Goal: Ask a question: Seek information or help from site administrators or community

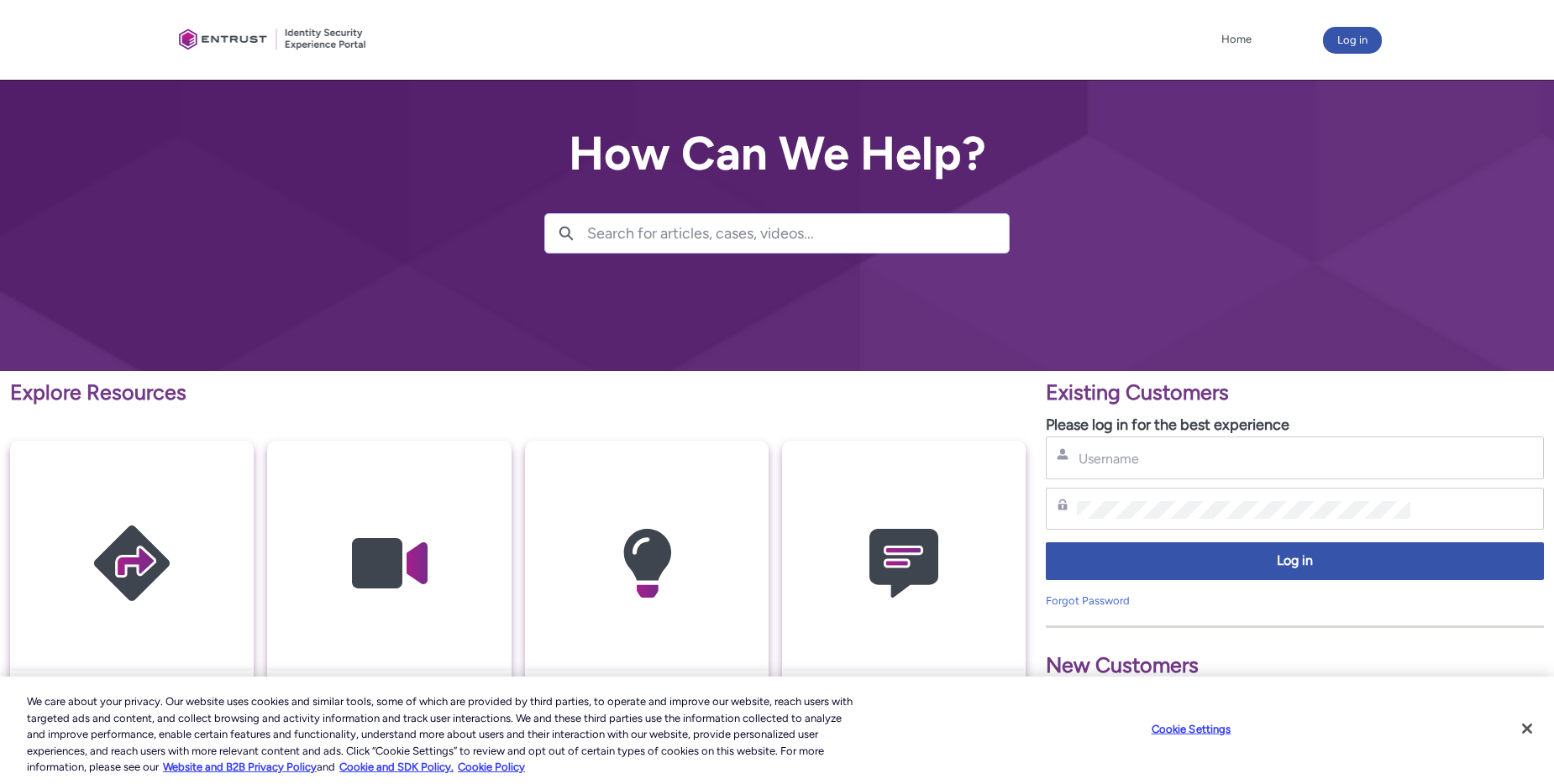
scroll to position [84, 0]
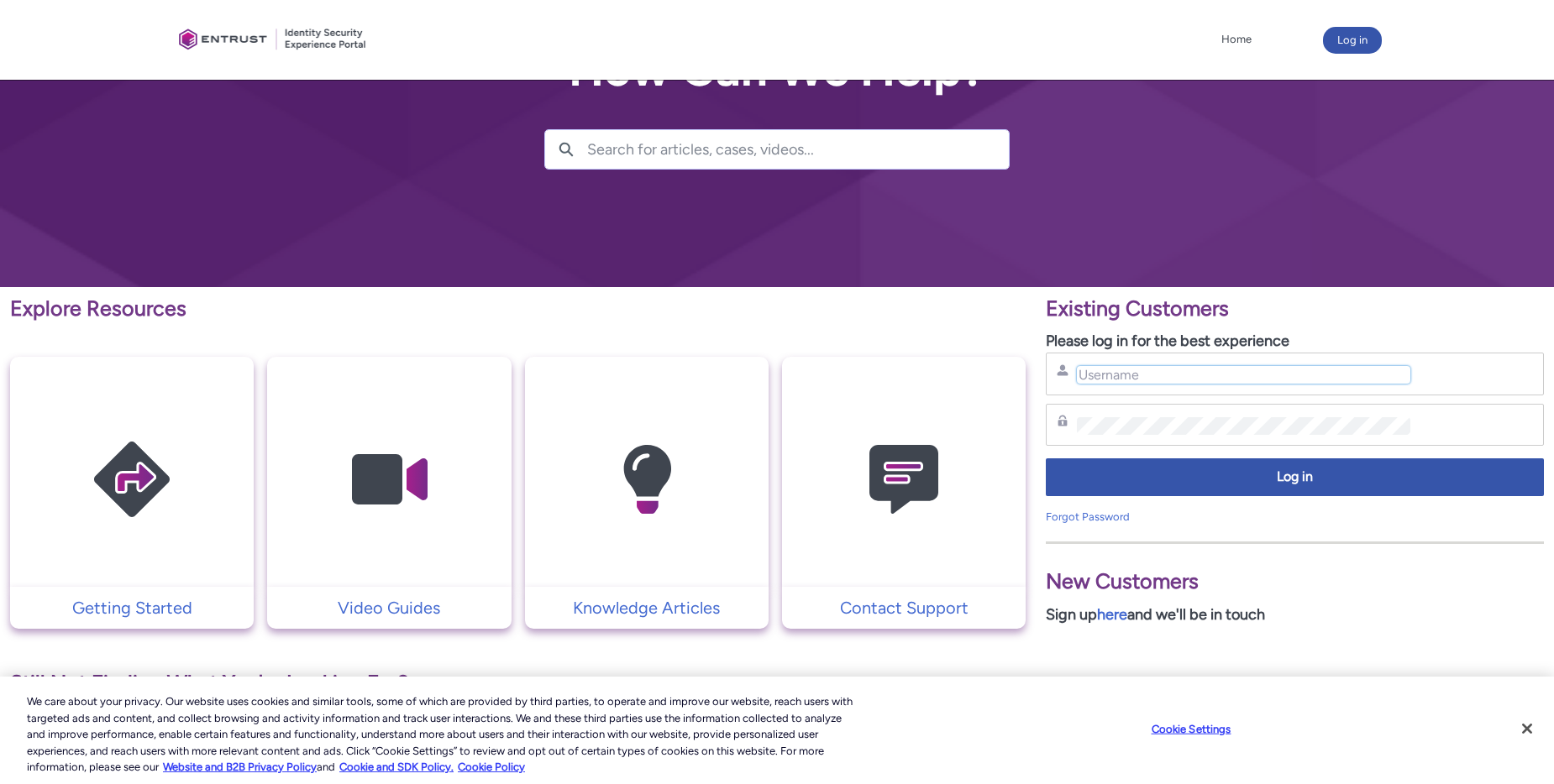
click at [1084, 375] on input "Username" at bounding box center [1244, 374] width 334 height 18
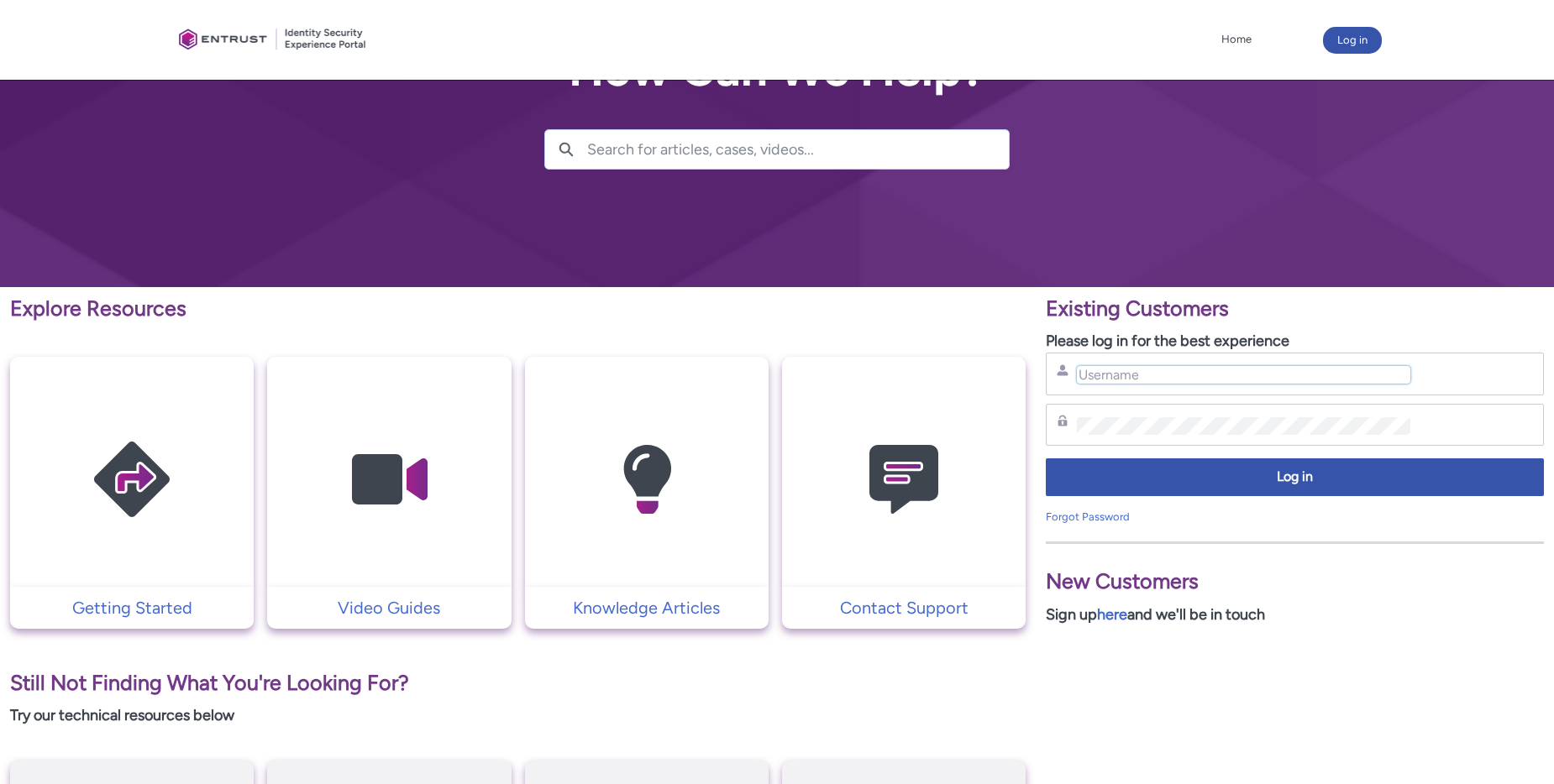
click at [1084, 375] on input "Username" at bounding box center [1244, 374] width 334 height 18
type input "lbellinger@northbrookhcrc.com"
click at [1100, 511] on link "Forgot Password" at bounding box center [1087, 516] width 84 height 13
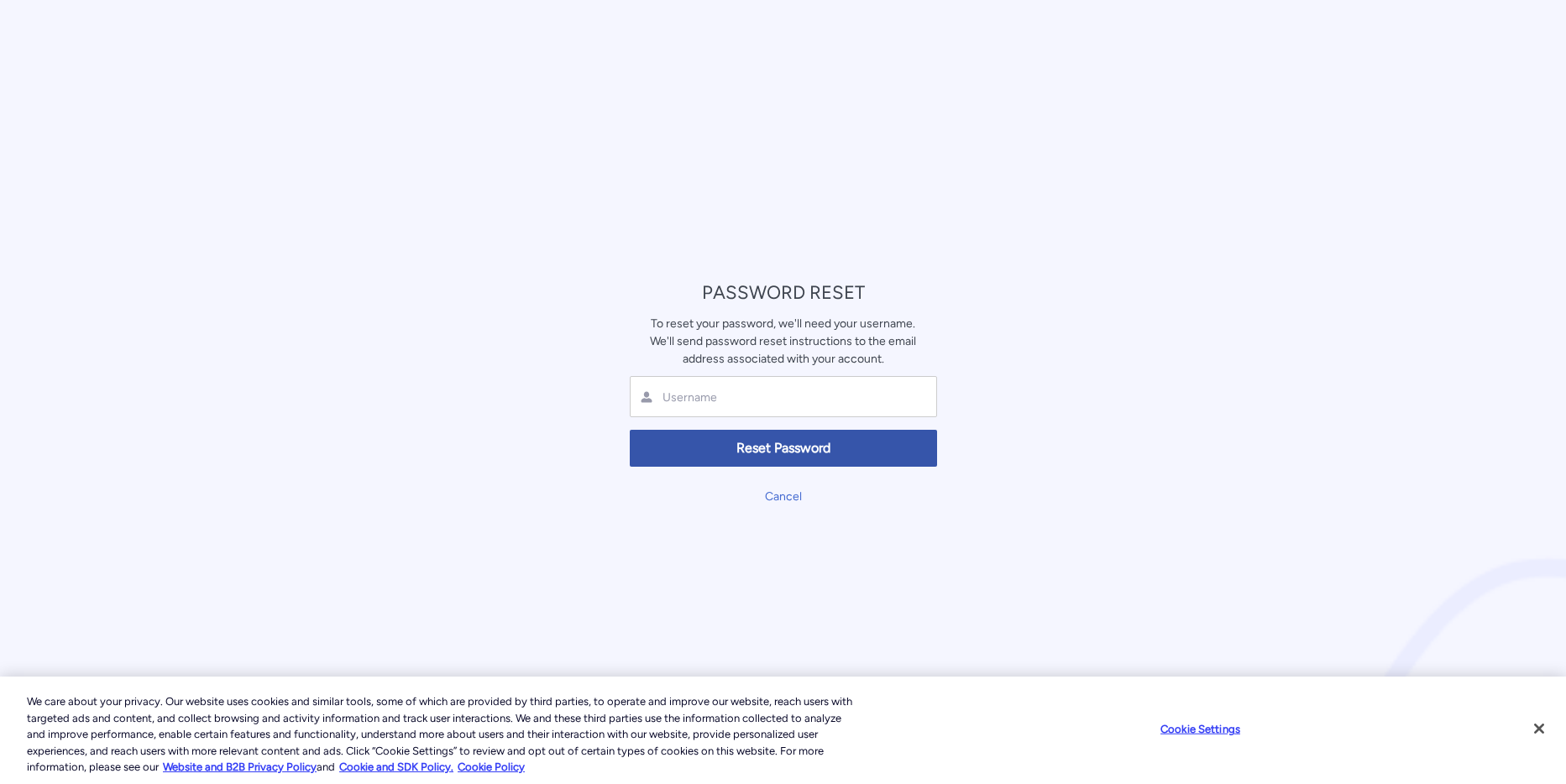
click at [683, 385] on div at bounding box center [783, 397] width 307 height 41
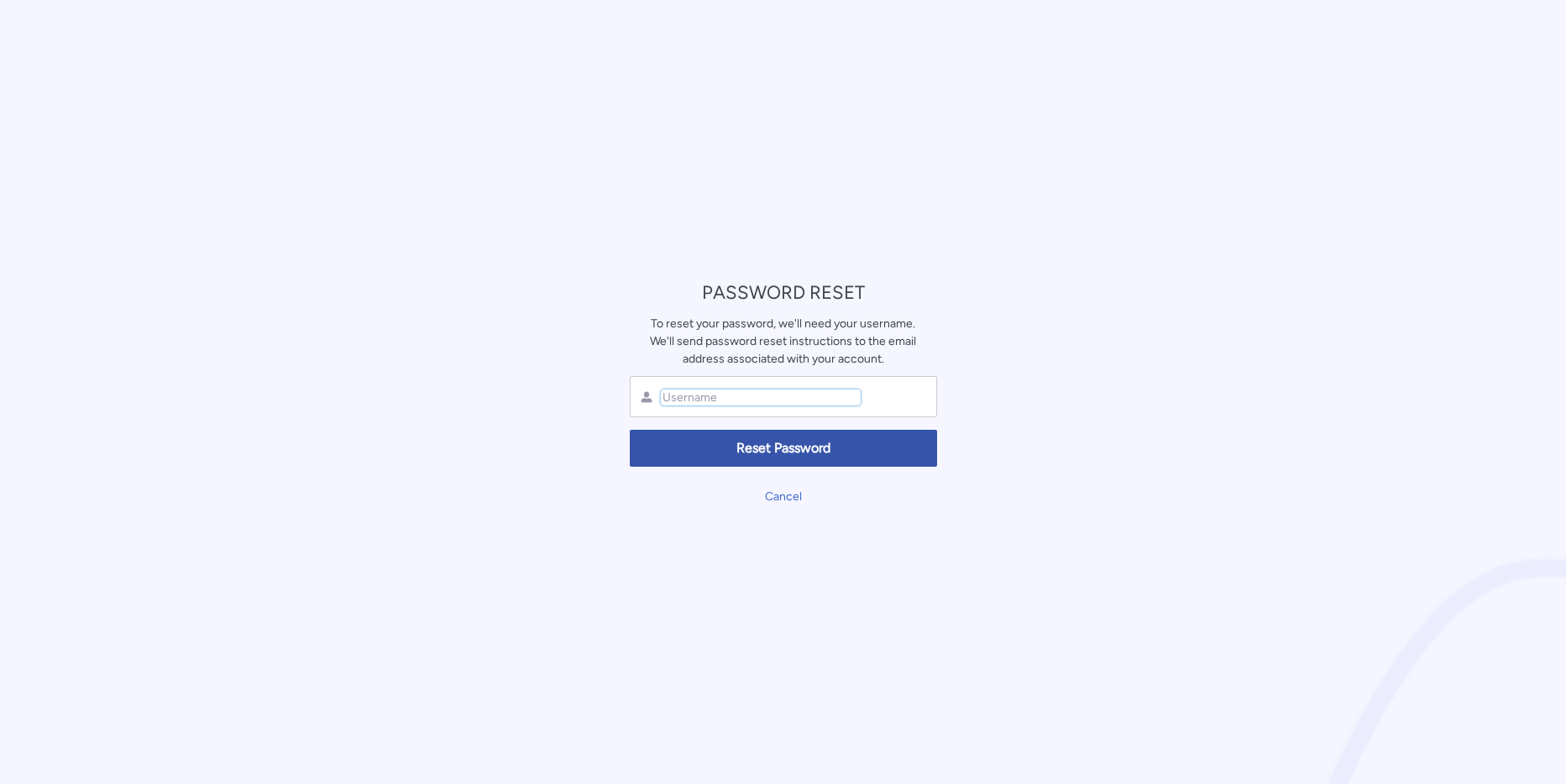
click at [677, 392] on input "text" at bounding box center [761, 398] width 200 height 16
click at [783, 492] on link "Cancel" at bounding box center [783, 496] width 37 height 15
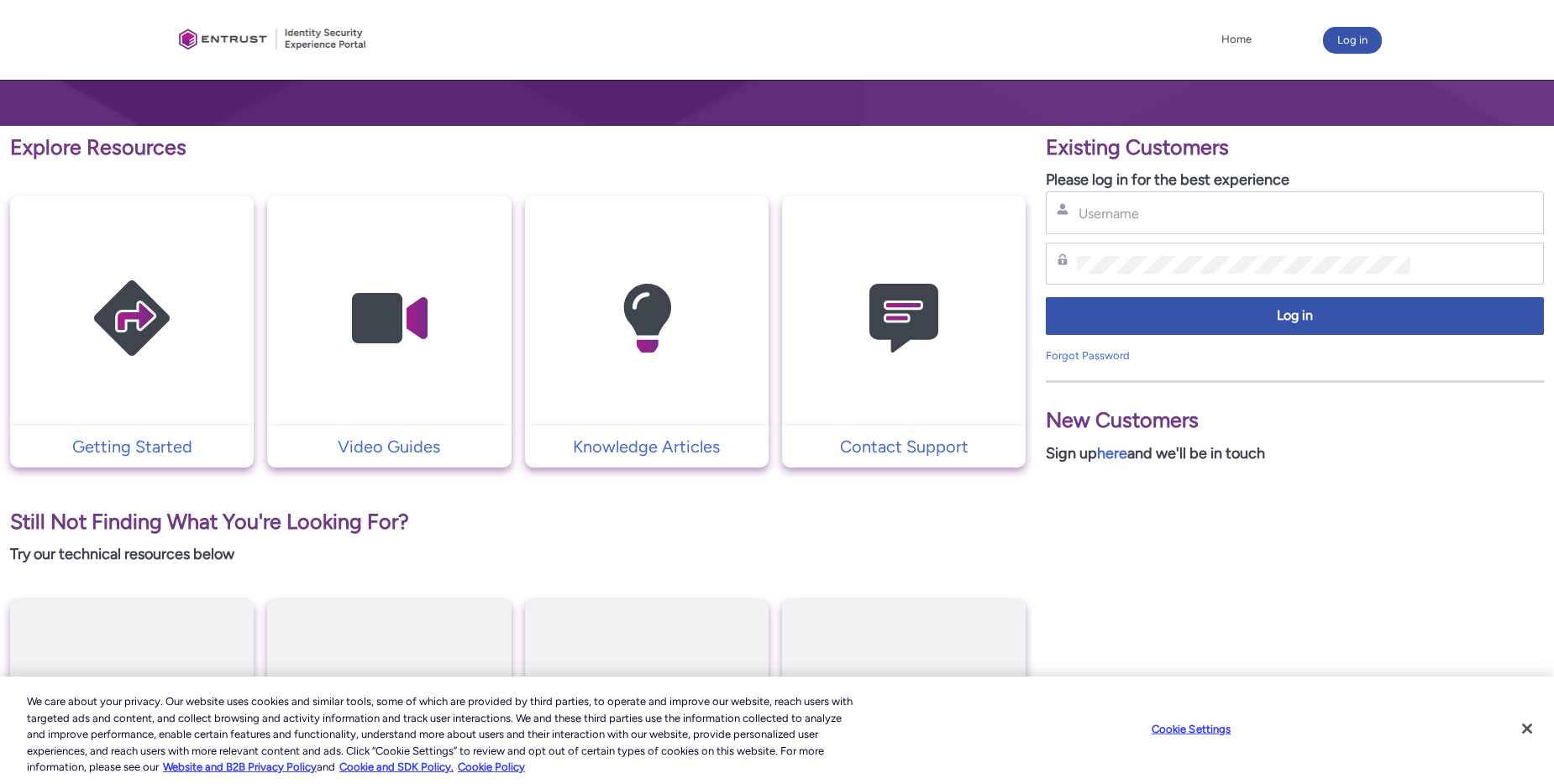
scroll to position [252, 0]
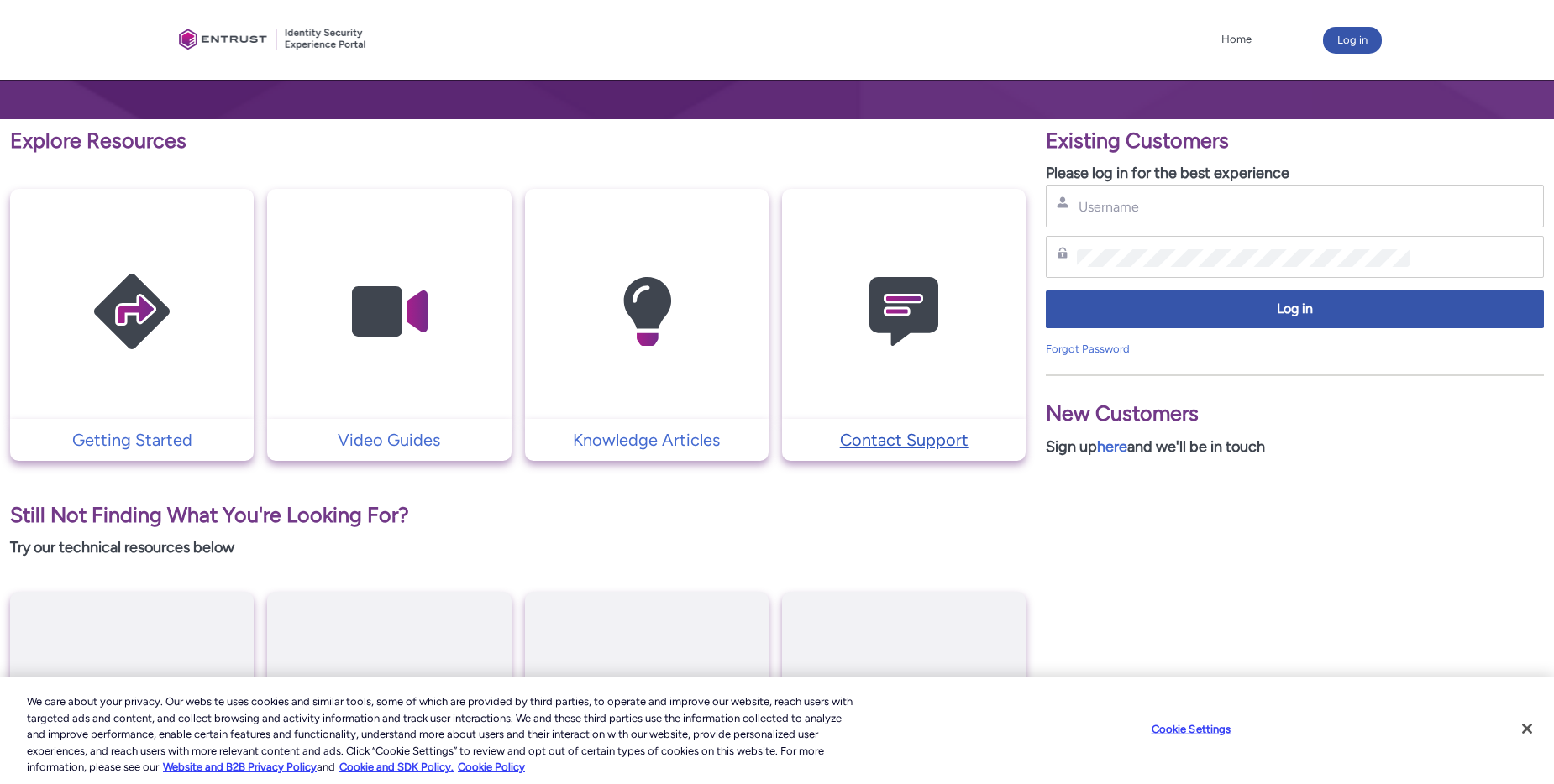
click at [917, 439] on p "Contact Support" at bounding box center [903, 439] width 227 height 25
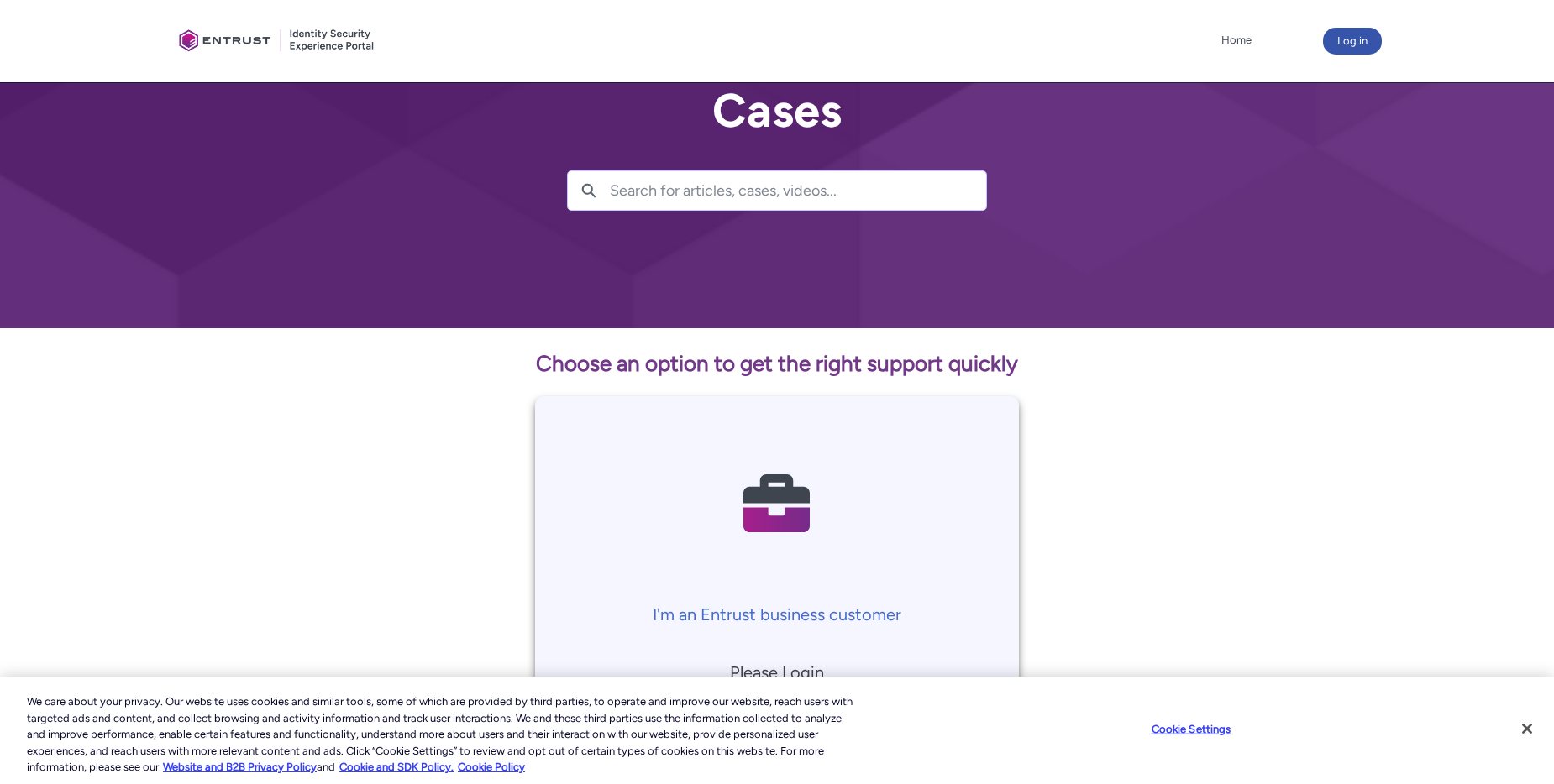
scroll to position [371, 0]
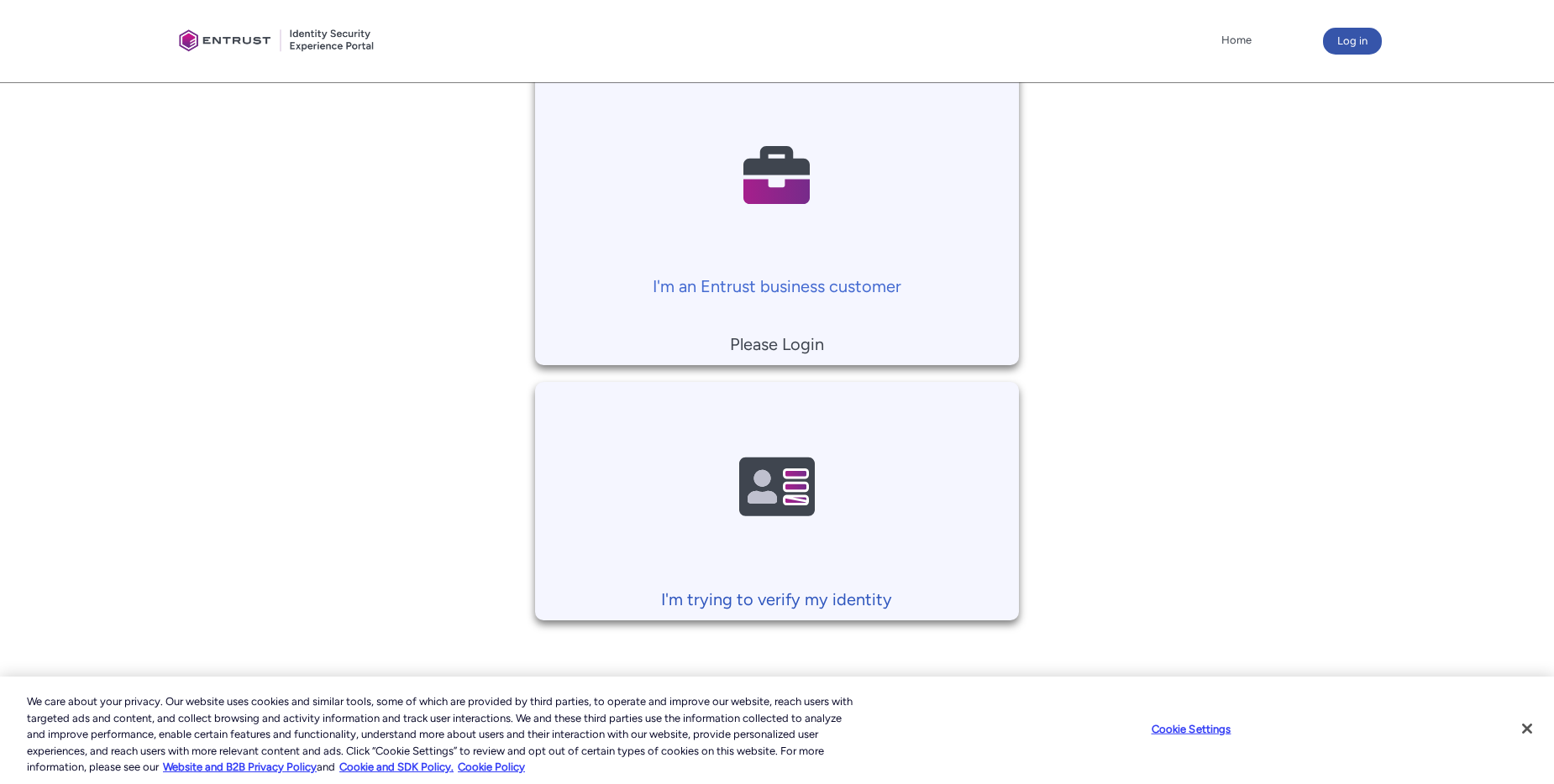
click at [811, 592] on p "I'm trying to verify my identity" at bounding box center [777, 598] width 468 height 25
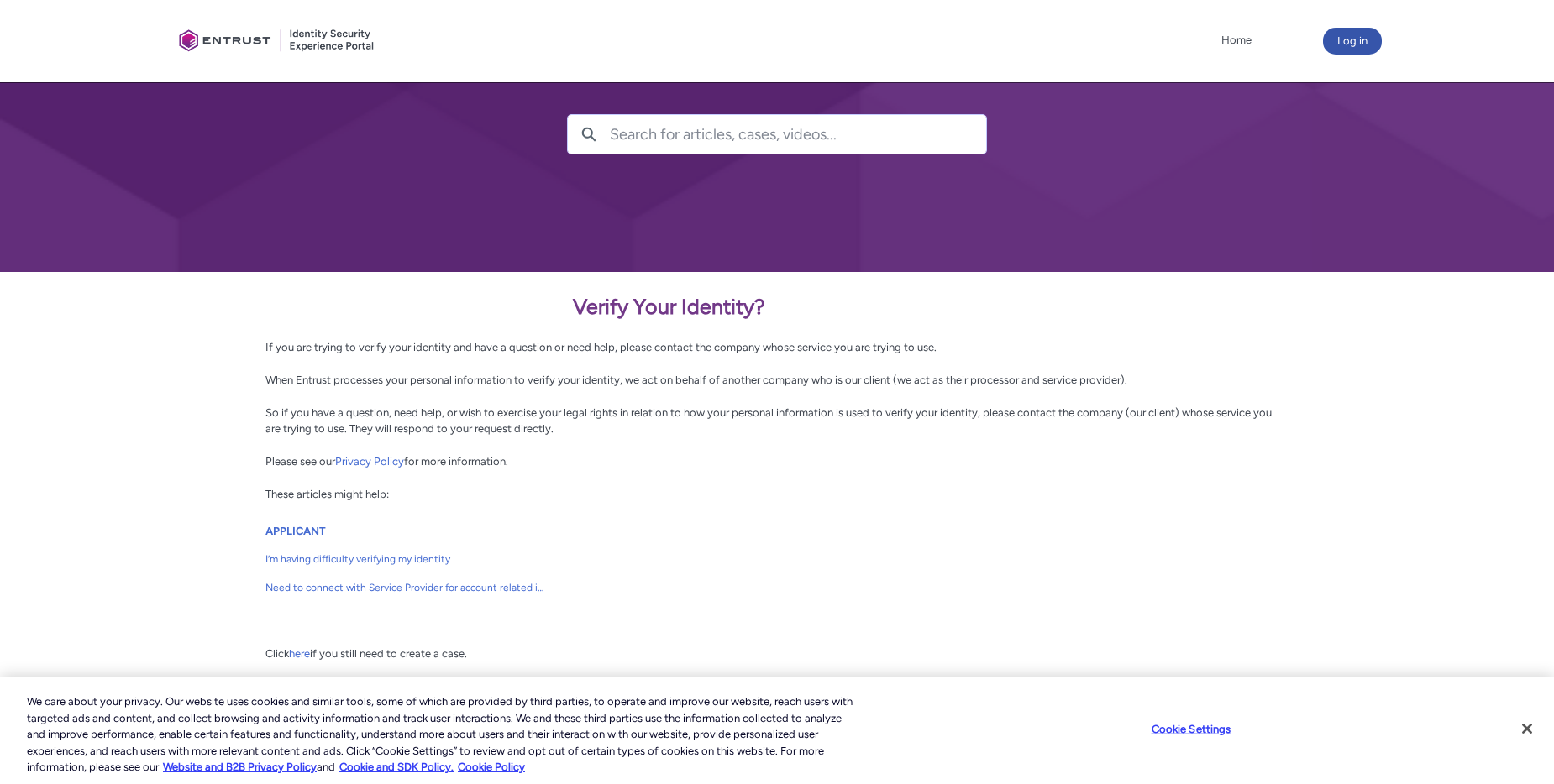
scroll to position [140, 0]
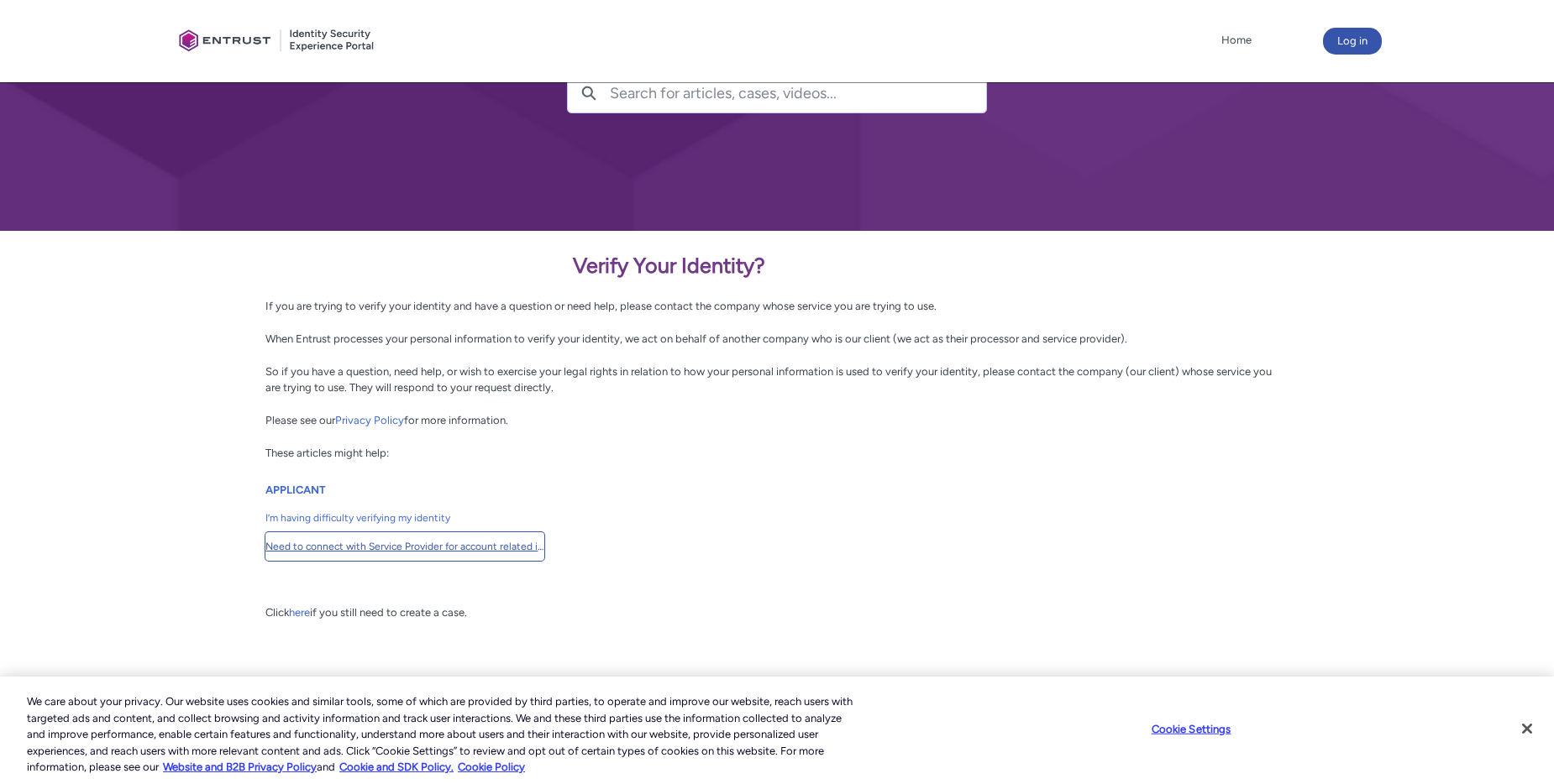
click at [493, 546] on span "Need to connect with Service Provider for account related issues" at bounding box center [405, 546] width 279 height 15
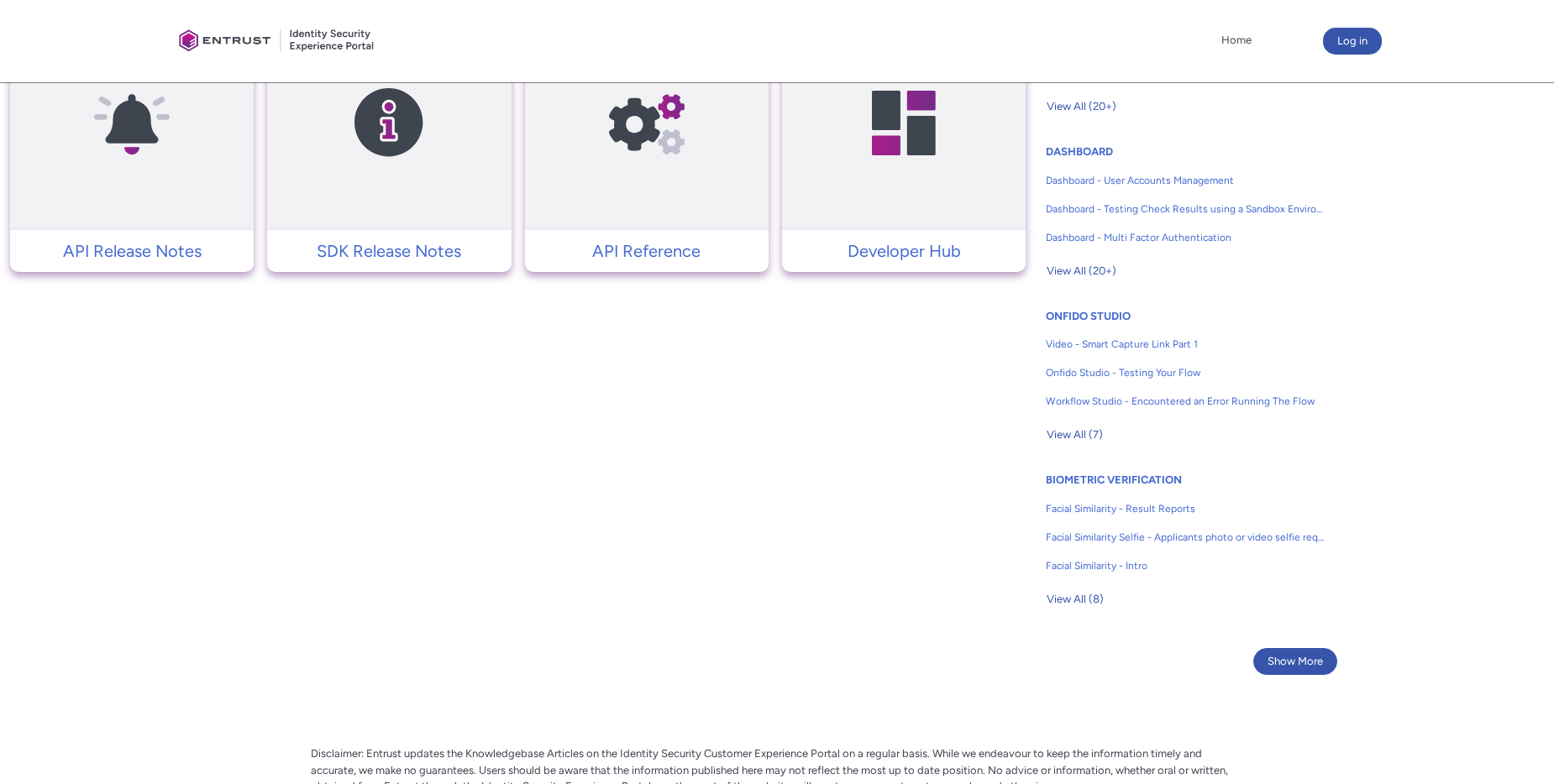
scroll to position [840, 0]
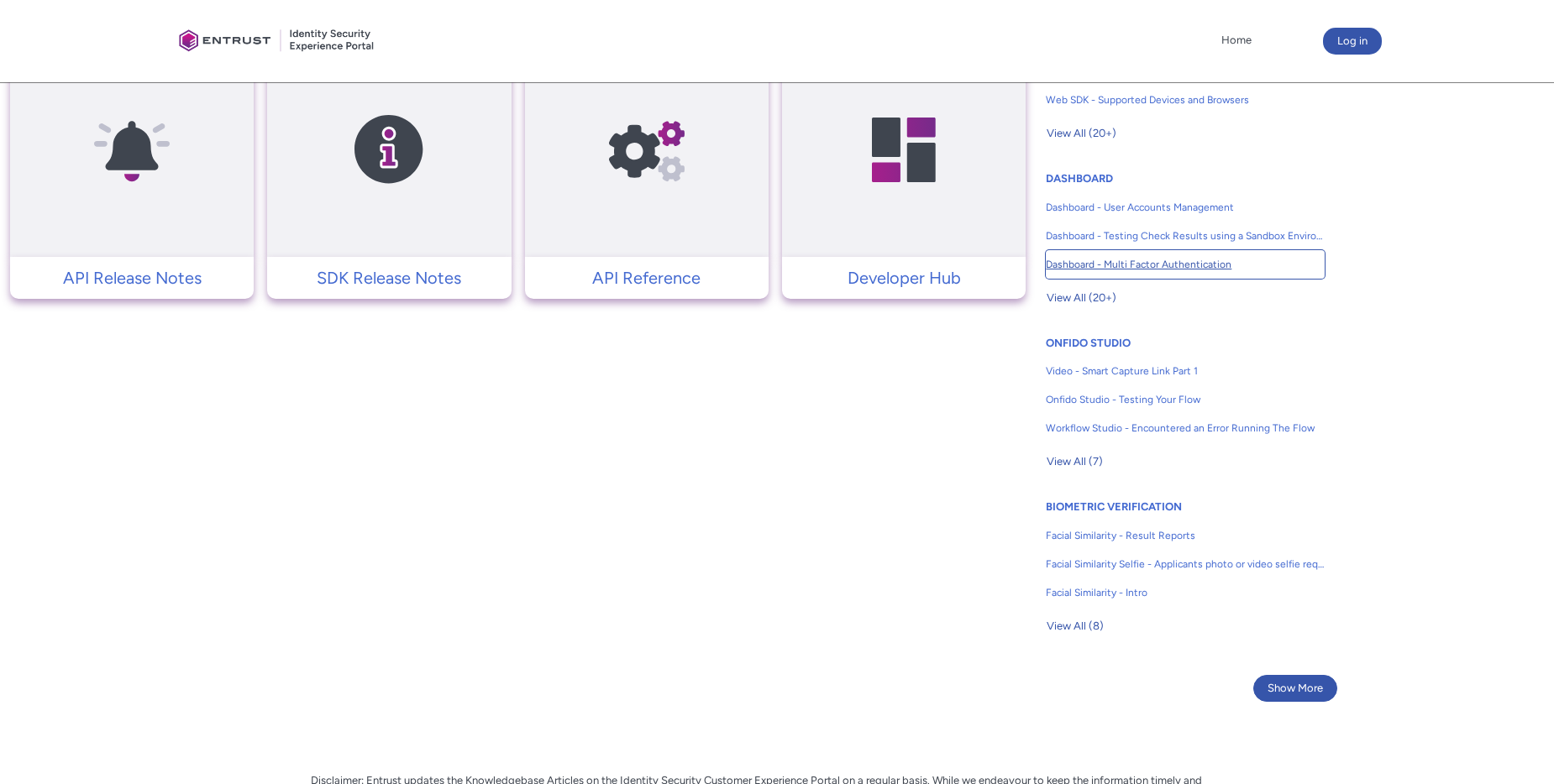
click at [1111, 267] on span "Dashboard - Multi Factor Authentication" at bounding box center [1185, 264] width 279 height 15
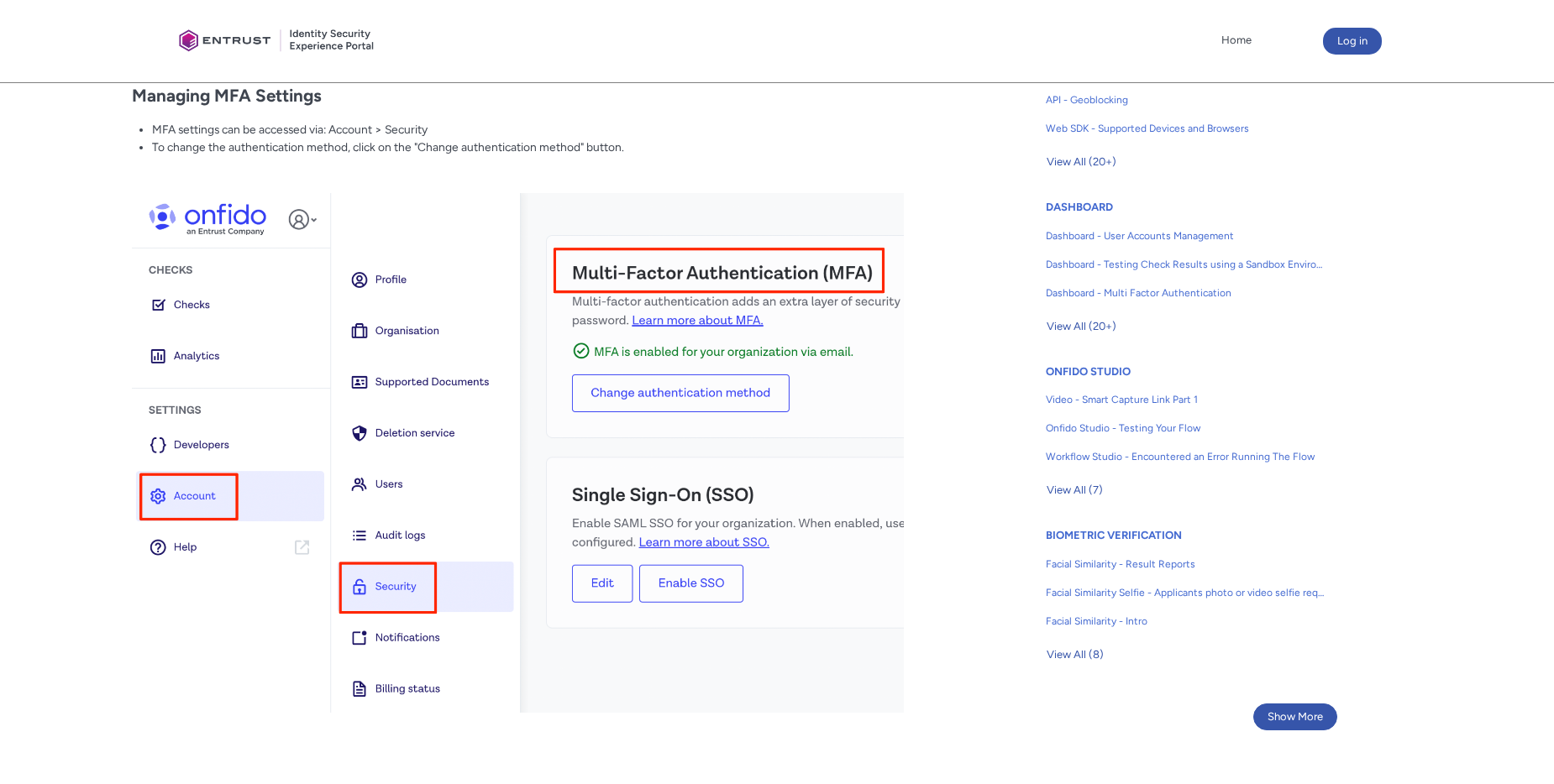
scroll to position [840, 0]
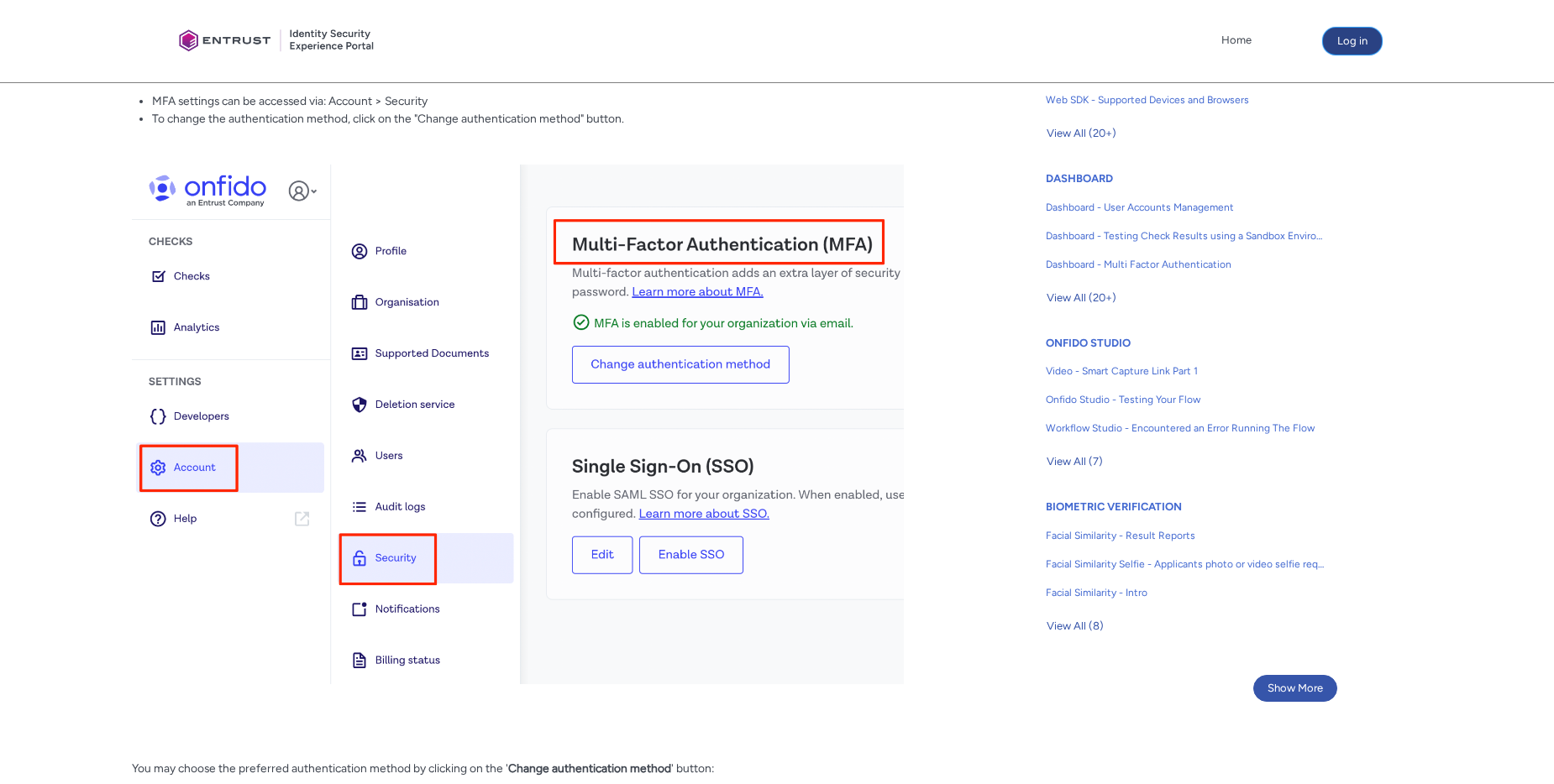
click at [1361, 41] on button "Log in" at bounding box center [1352, 40] width 59 height 27
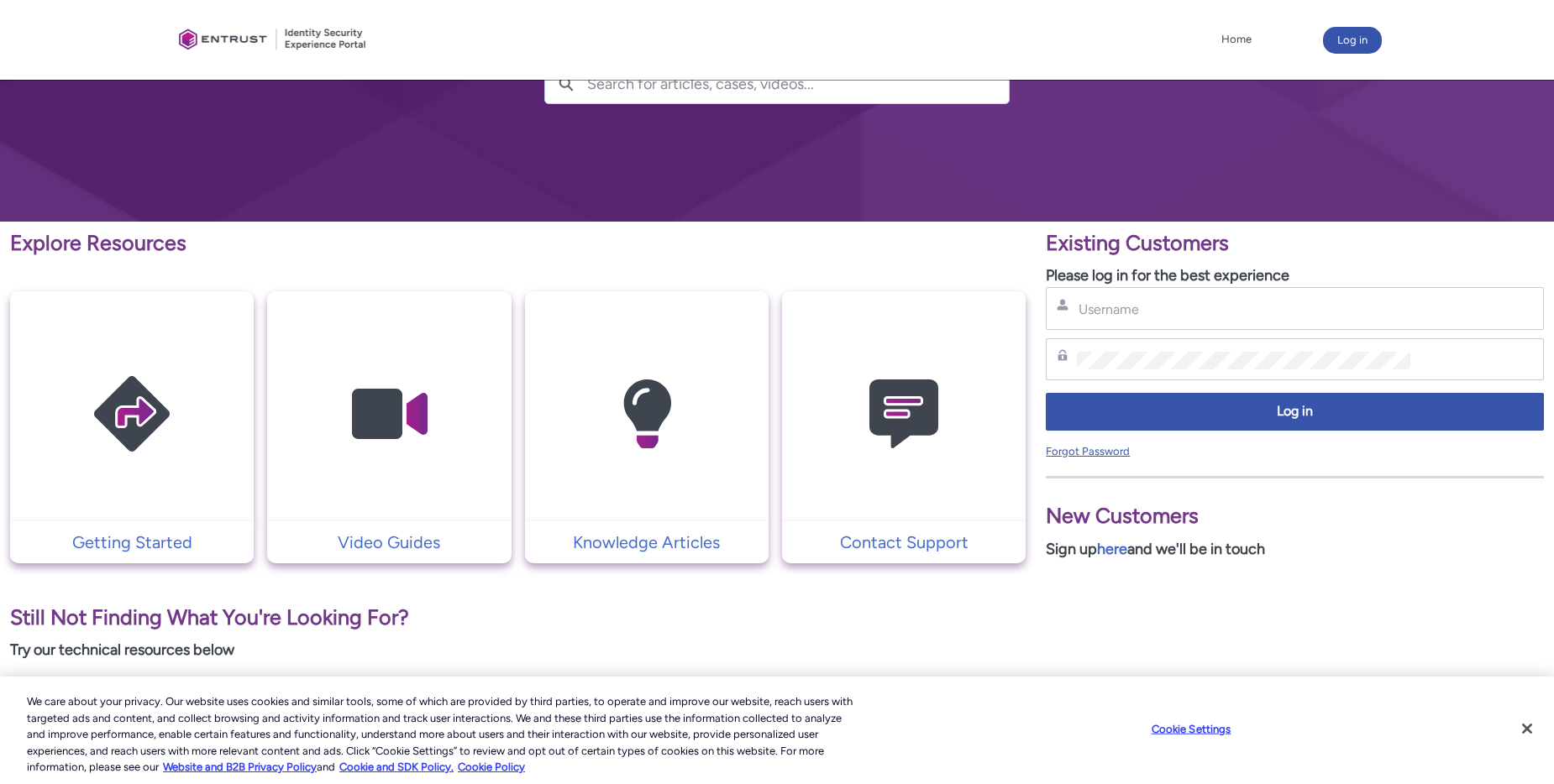
scroll to position [168, 0]
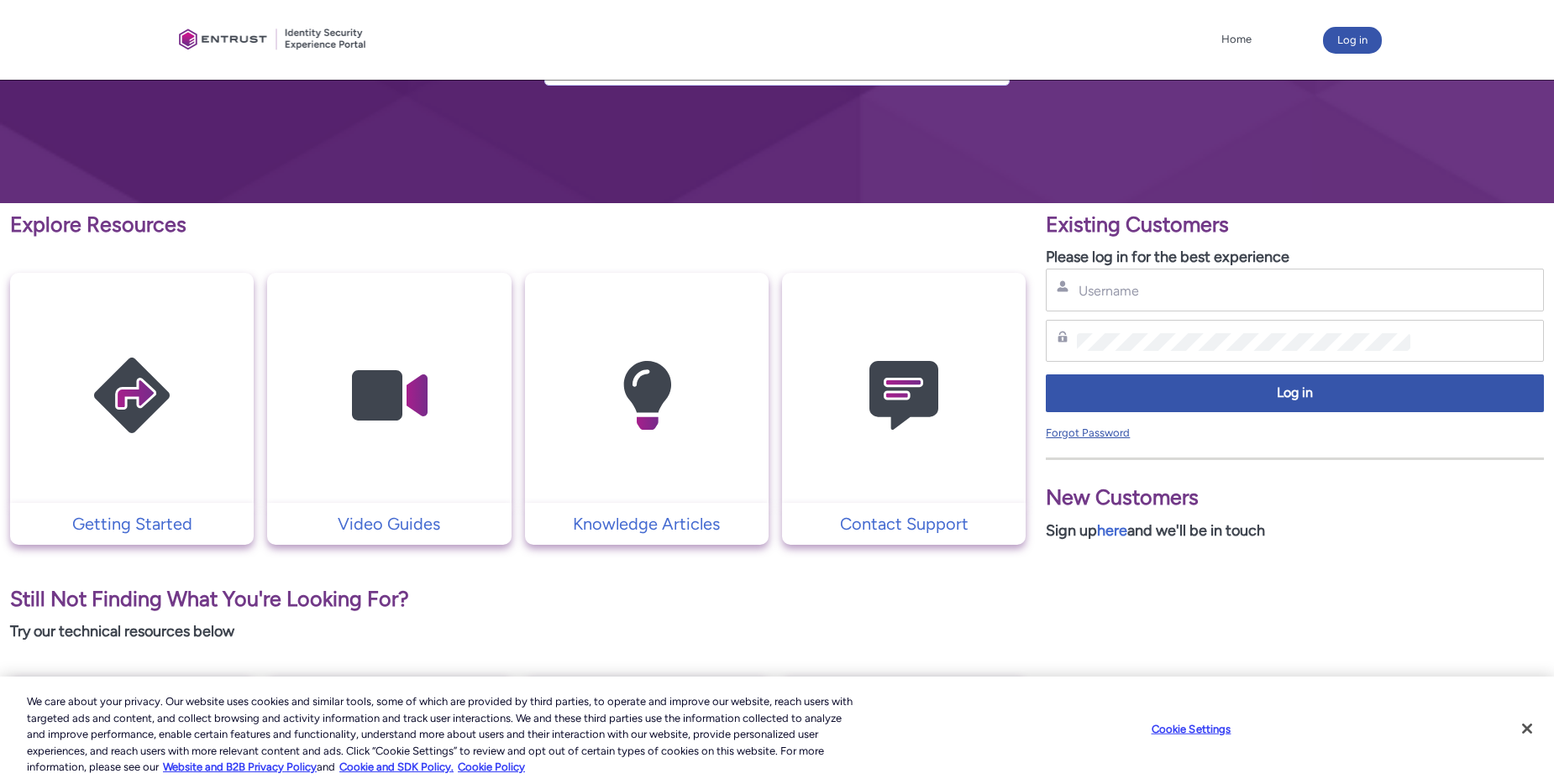
click at [1067, 434] on link "Forgot Password" at bounding box center [1087, 433] width 84 height 13
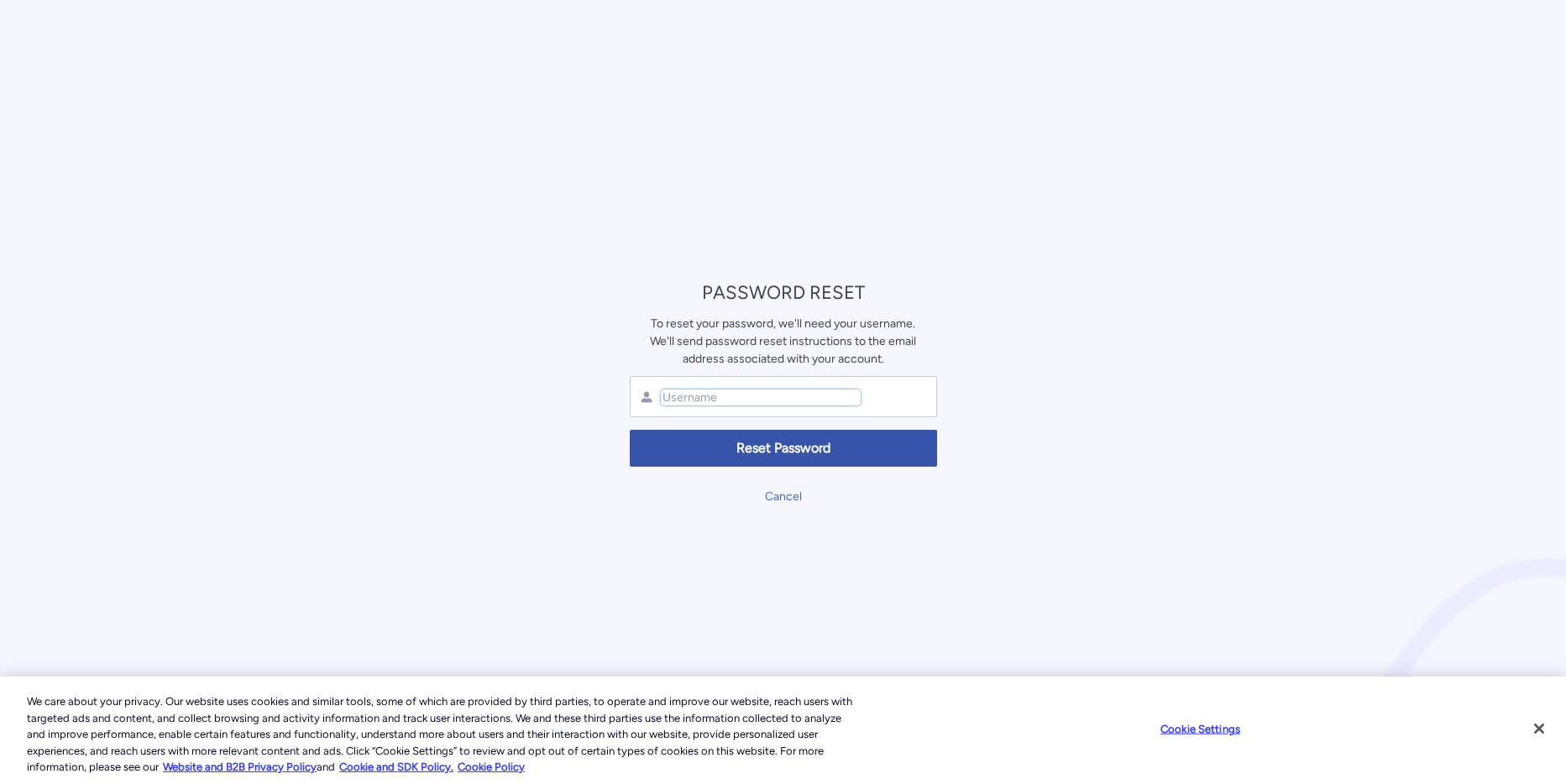
click at [689, 392] on input "text" at bounding box center [761, 398] width 200 height 16
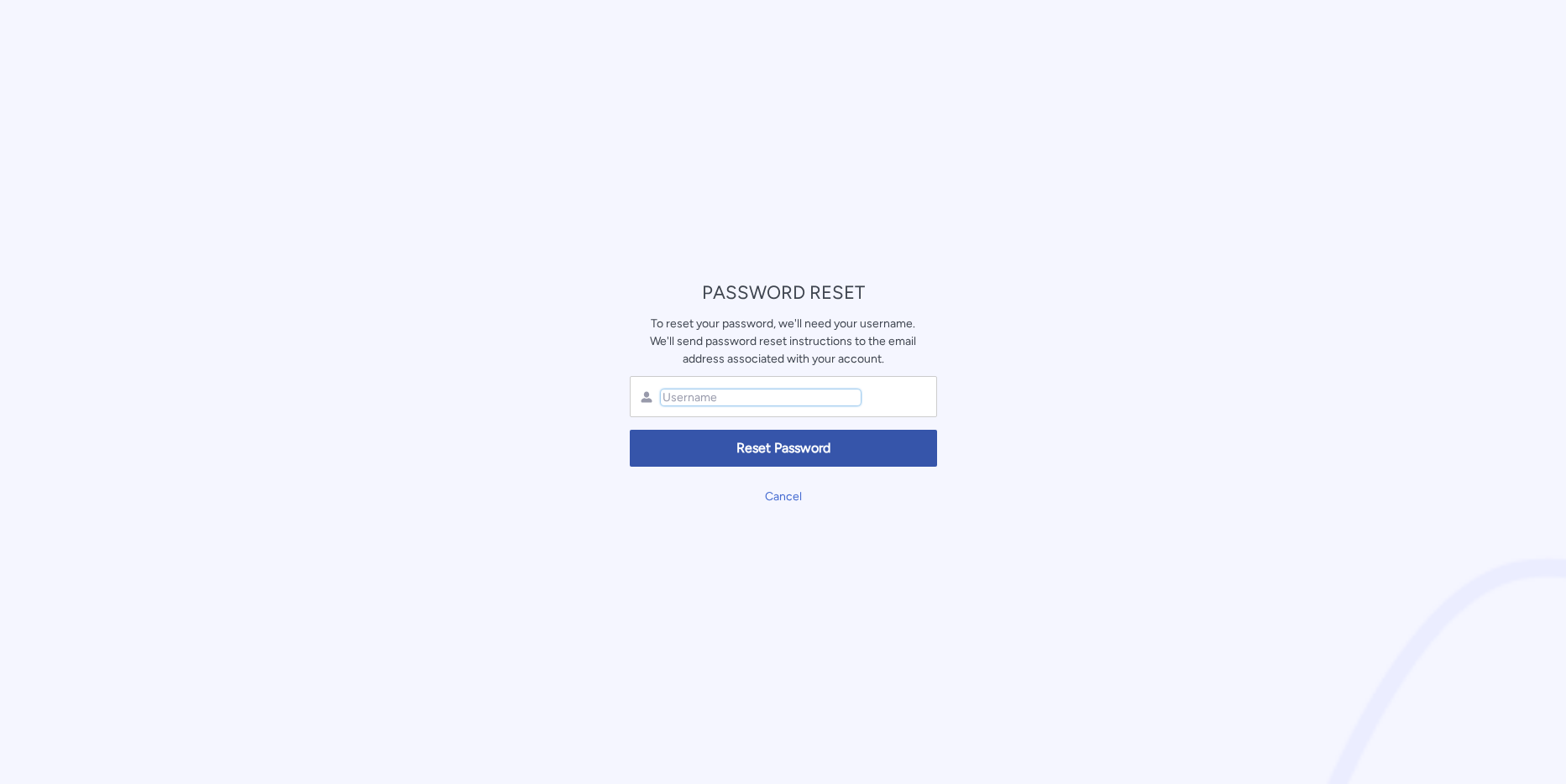
click at [682, 392] on input "text" at bounding box center [761, 398] width 200 height 16
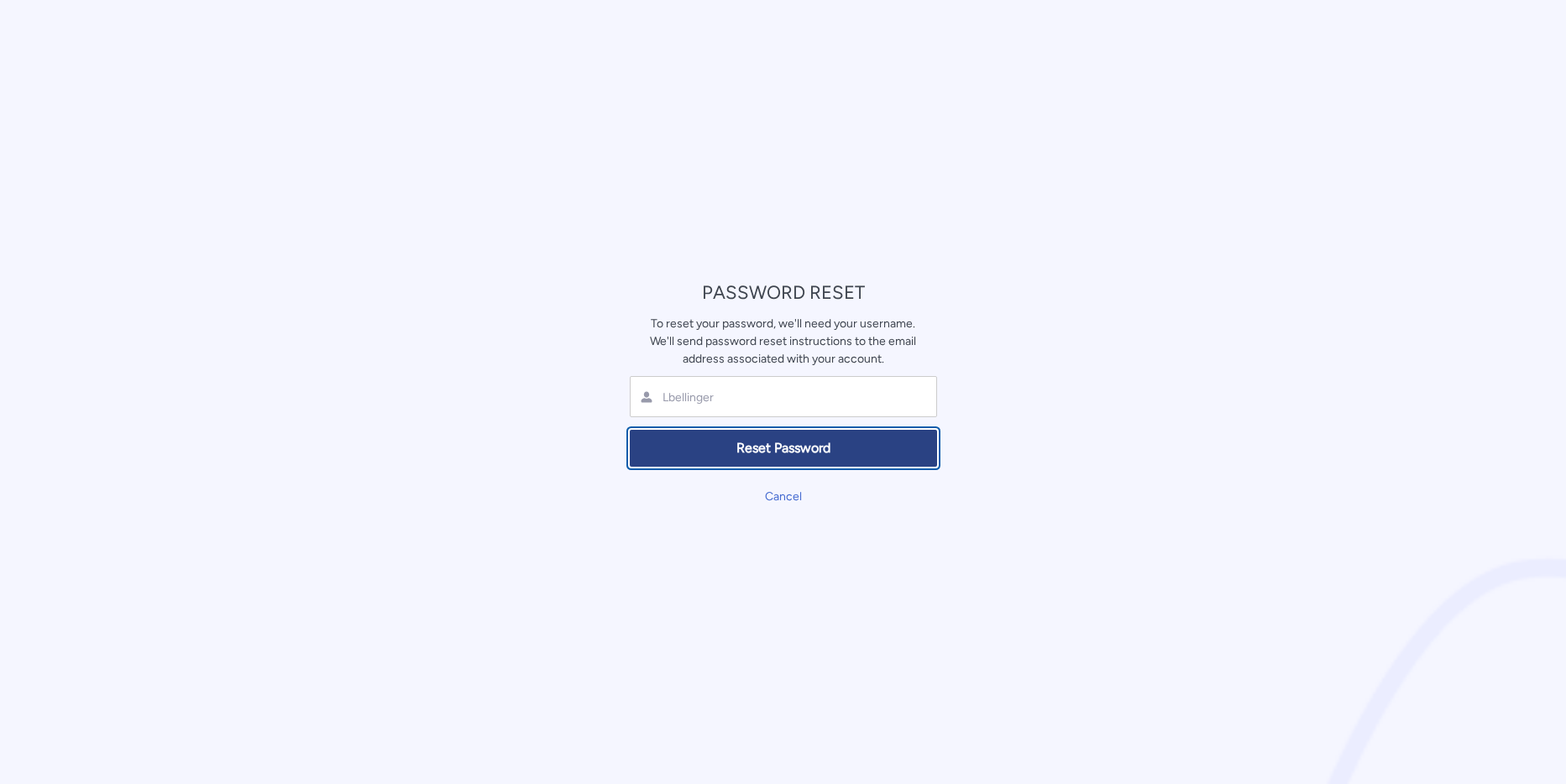
click at [754, 454] on span "Reset Password" at bounding box center [783, 449] width 286 height 20
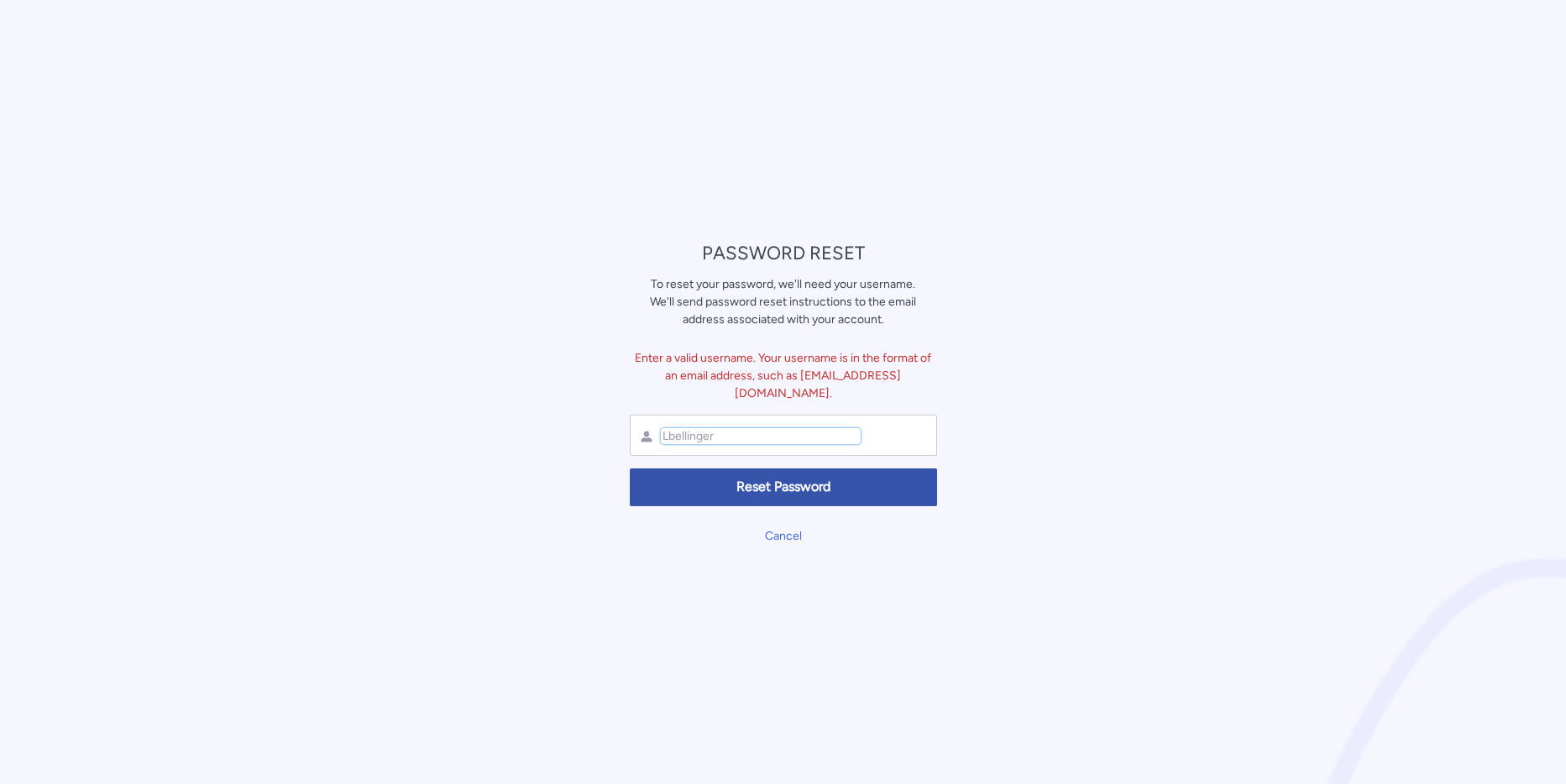
click at [732, 435] on input "Lbellinger" at bounding box center [761, 436] width 200 height 16
type input "Lbellinger@northbrookhcrc.com"
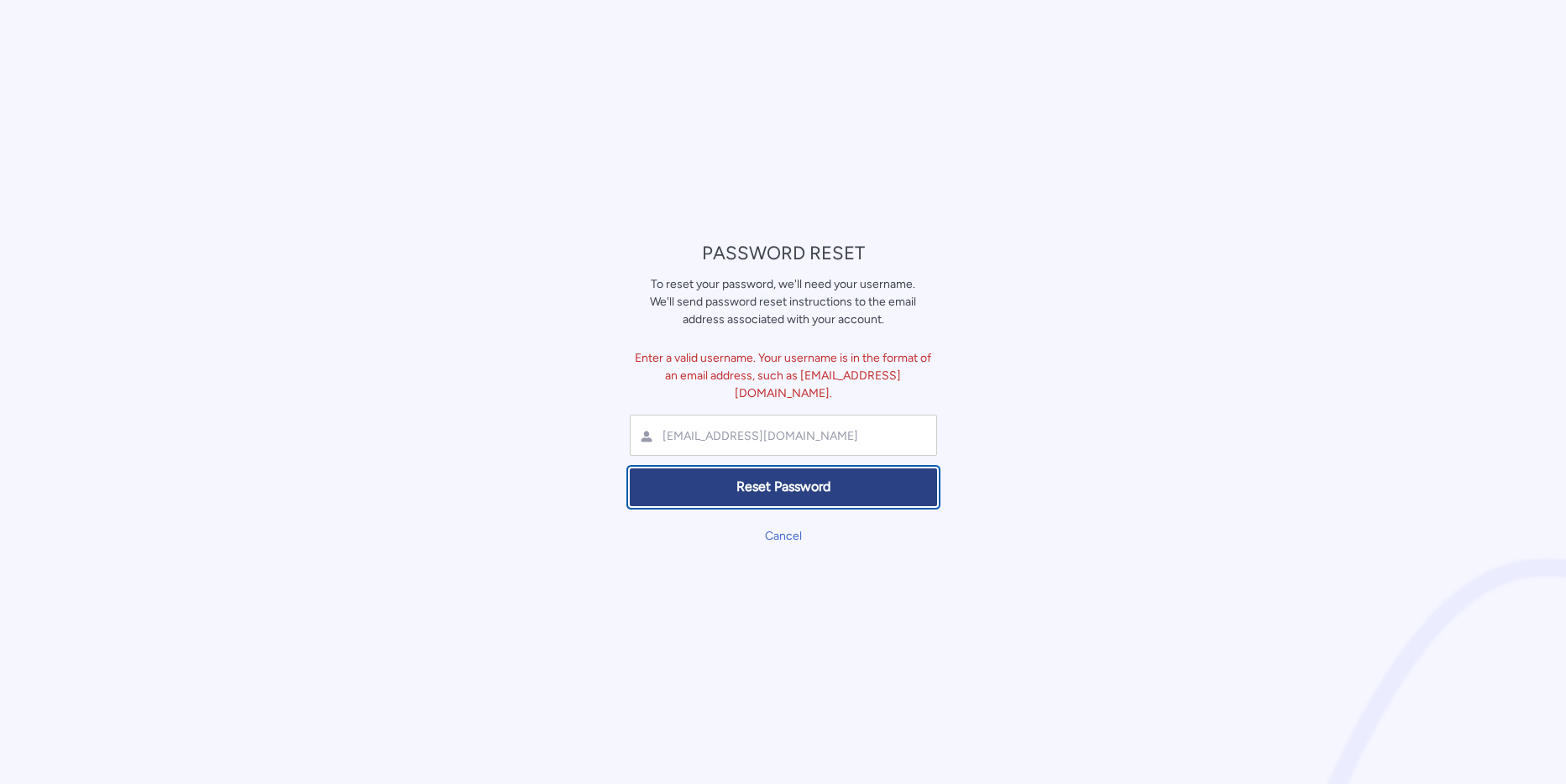
click at [765, 482] on span "Reset Password" at bounding box center [783, 487] width 286 height 20
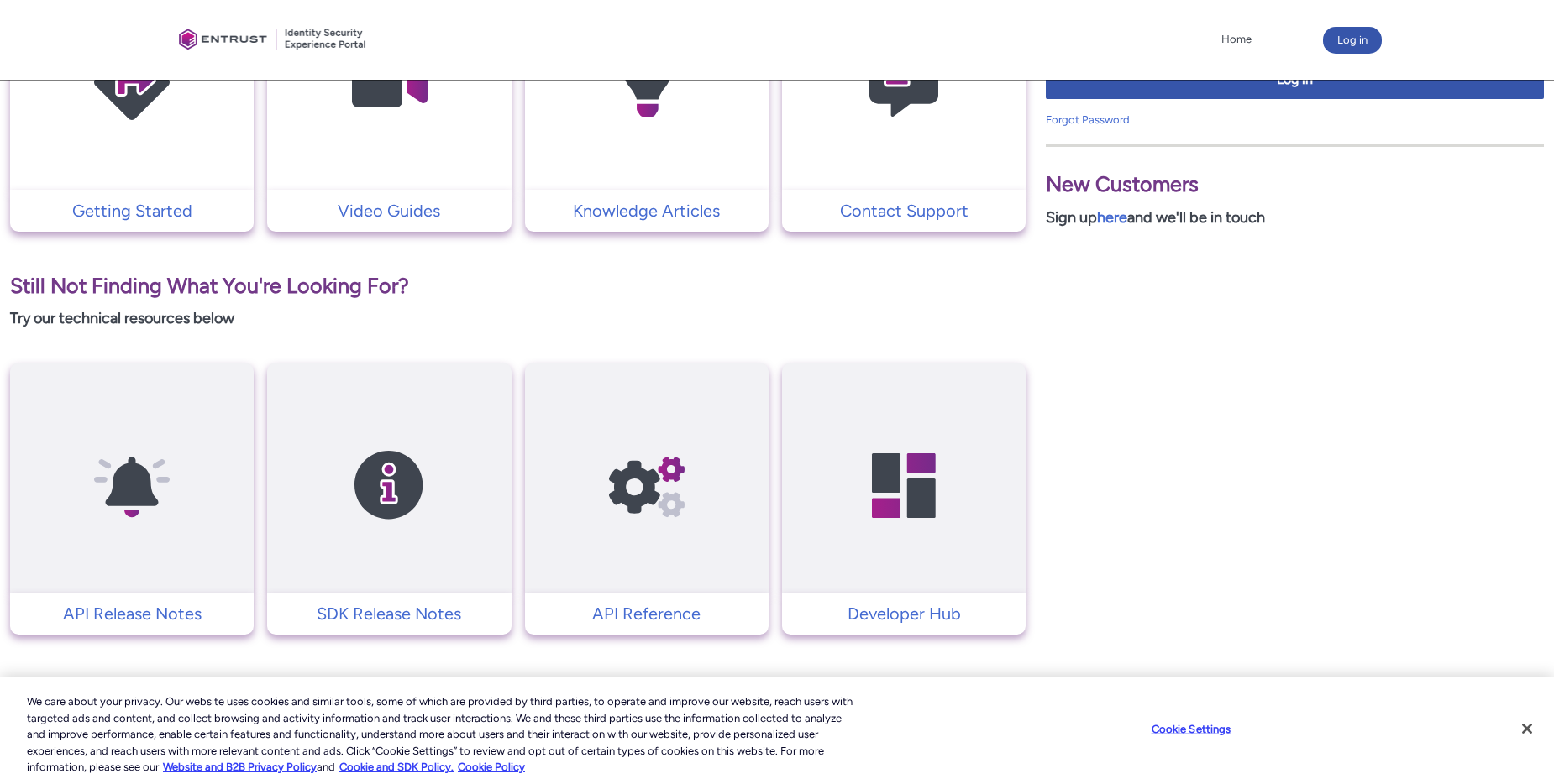
scroll to position [313, 0]
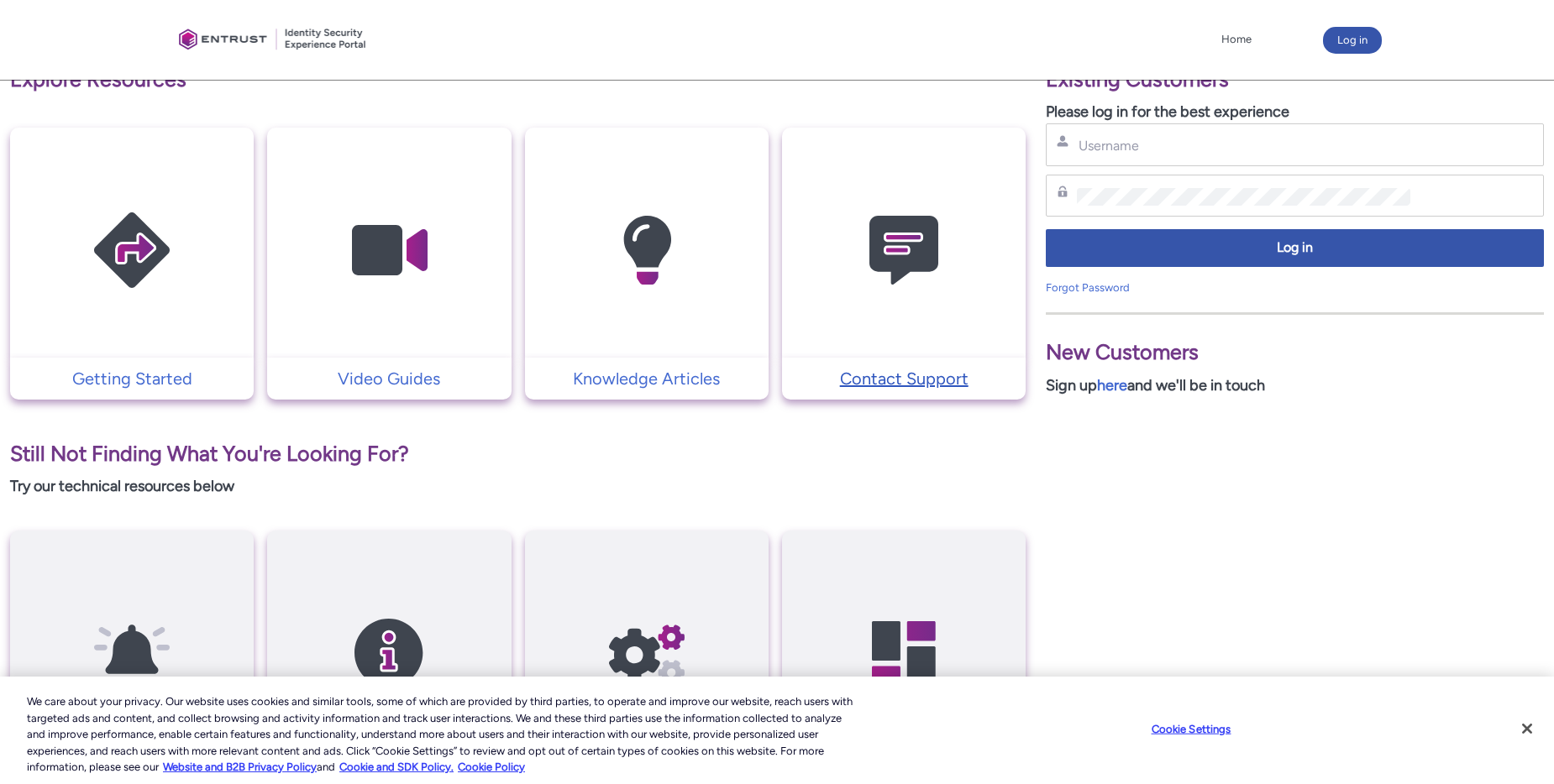
click at [910, 379] on p "Contact Support" at bounding box center [903, 378] width 227 height 25
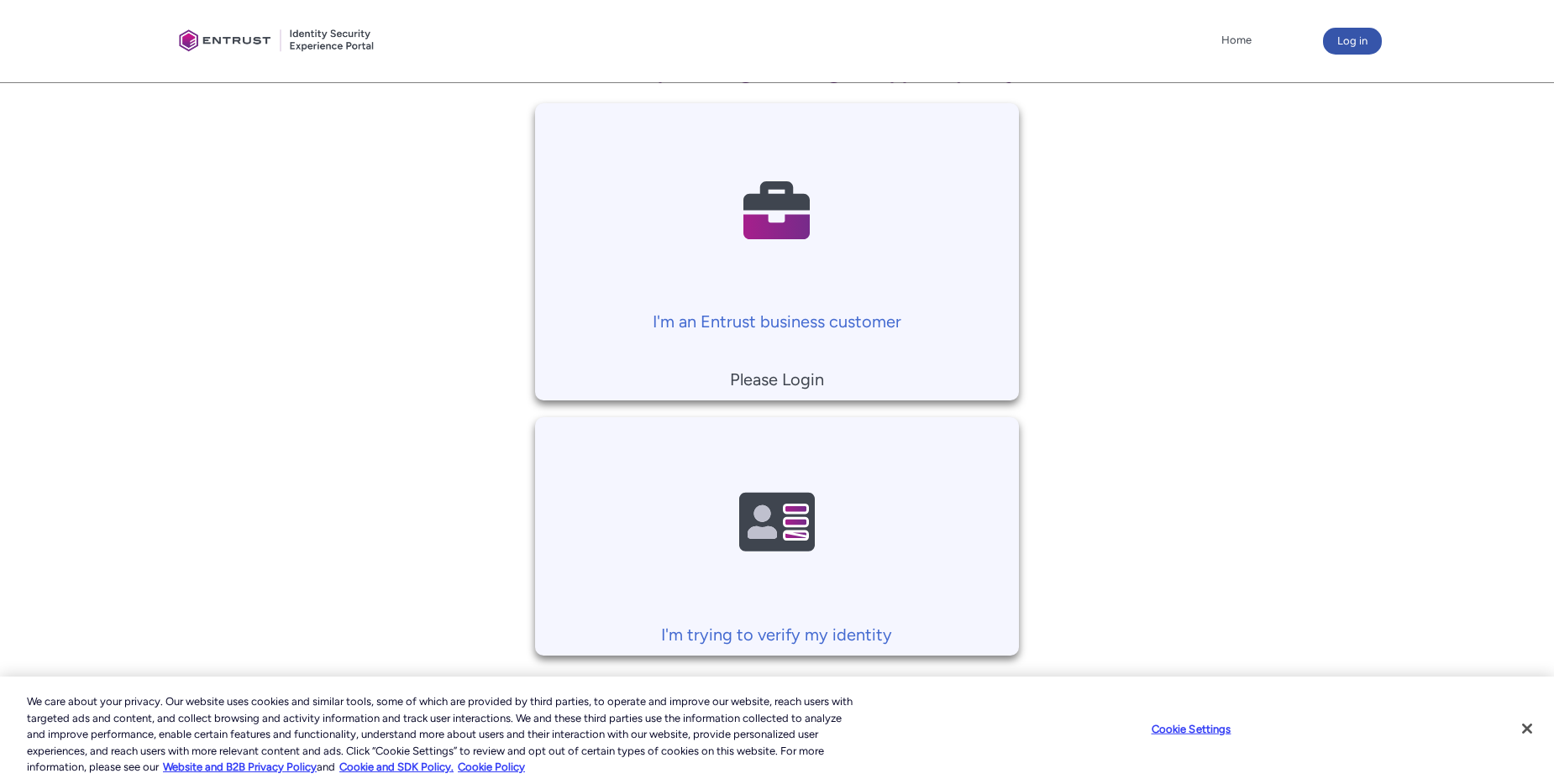
scroll to position [371, 0]
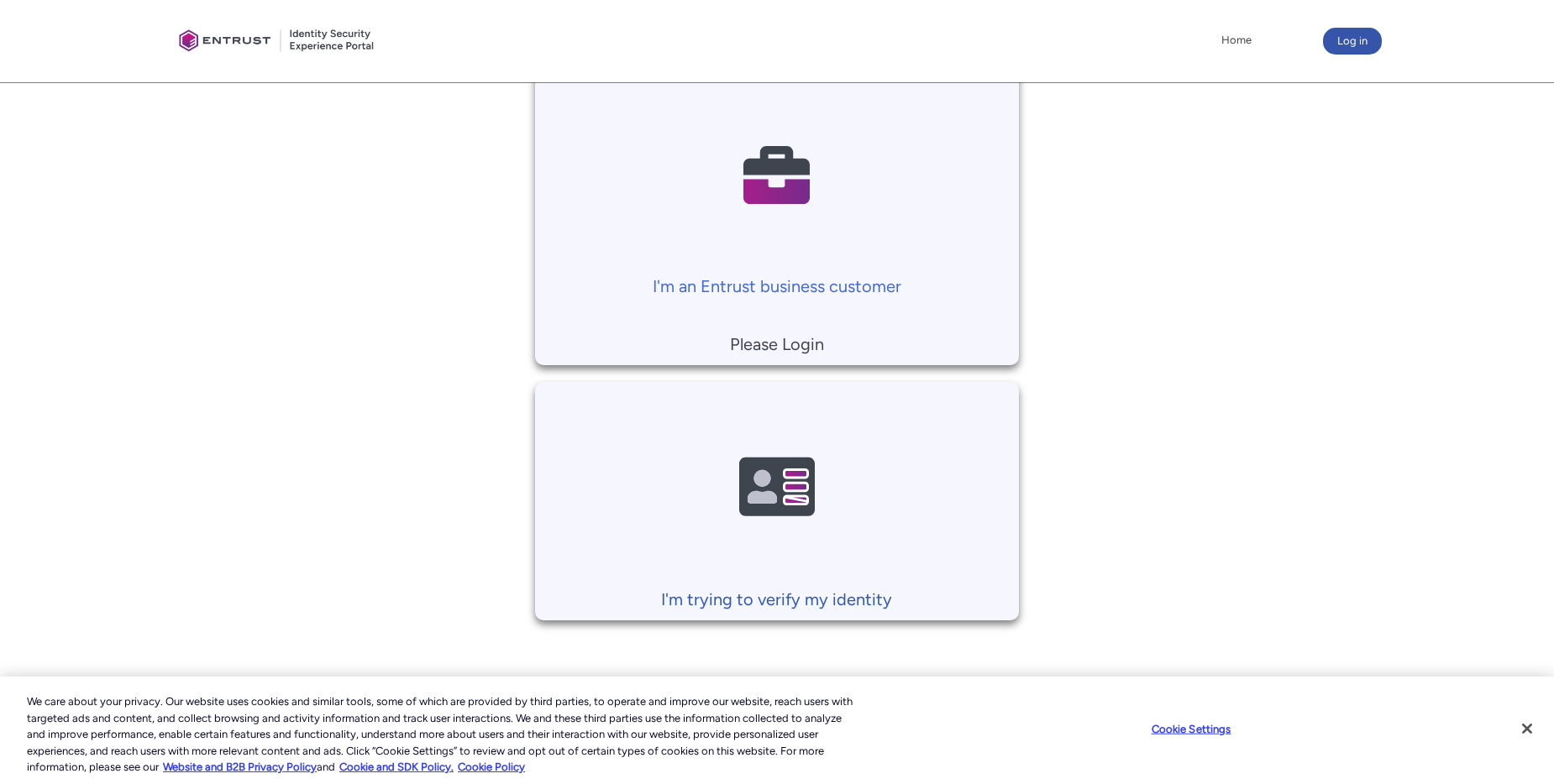
click at [794, 498] on img at bounding box center [777, 487] width 160 height 180
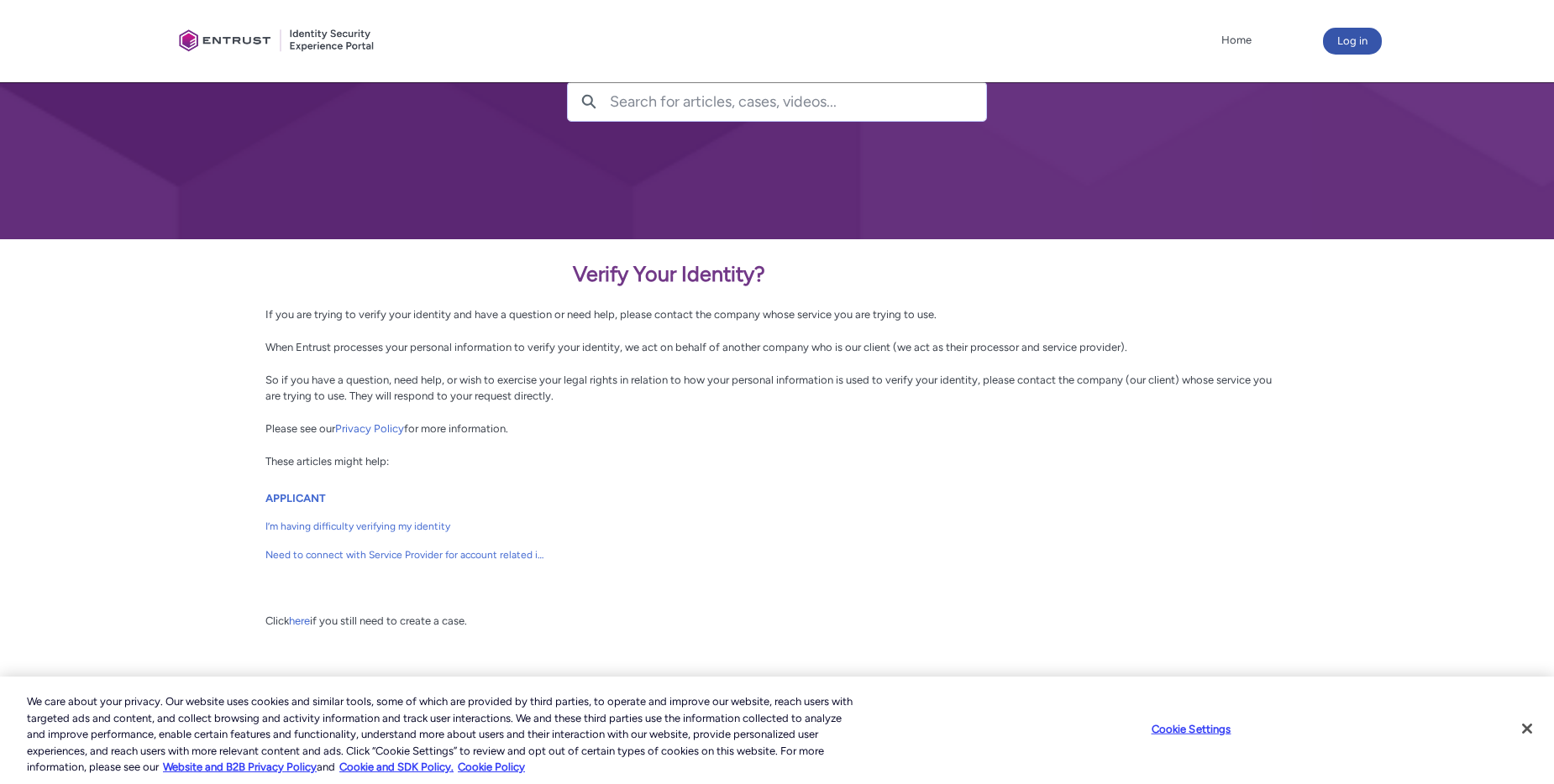
scroll to position [140, 0]
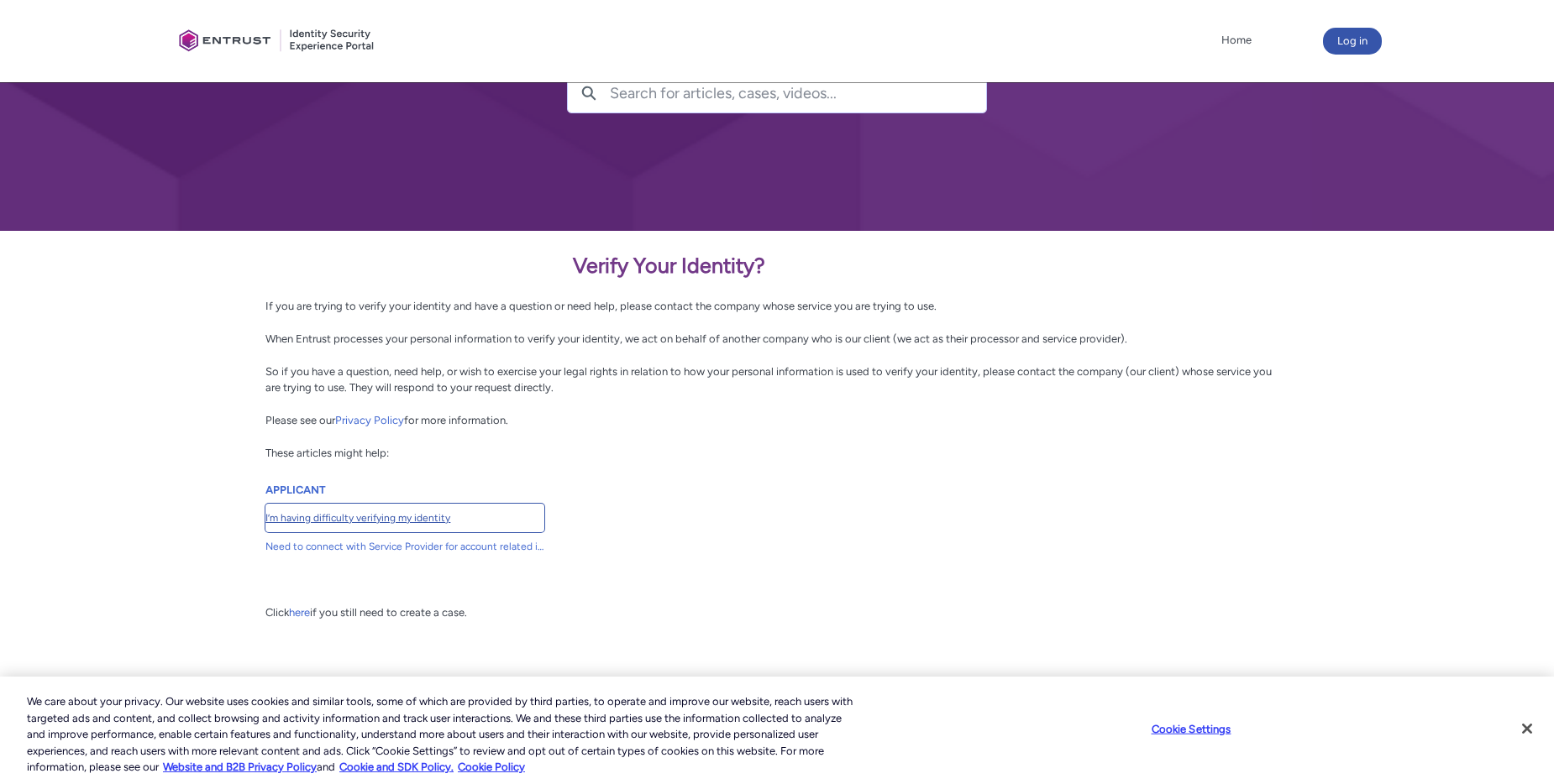
click at [420, 523] on span "I’m having difficulty verifying my identity" at bounding box center [405, 518] width 279 height 15
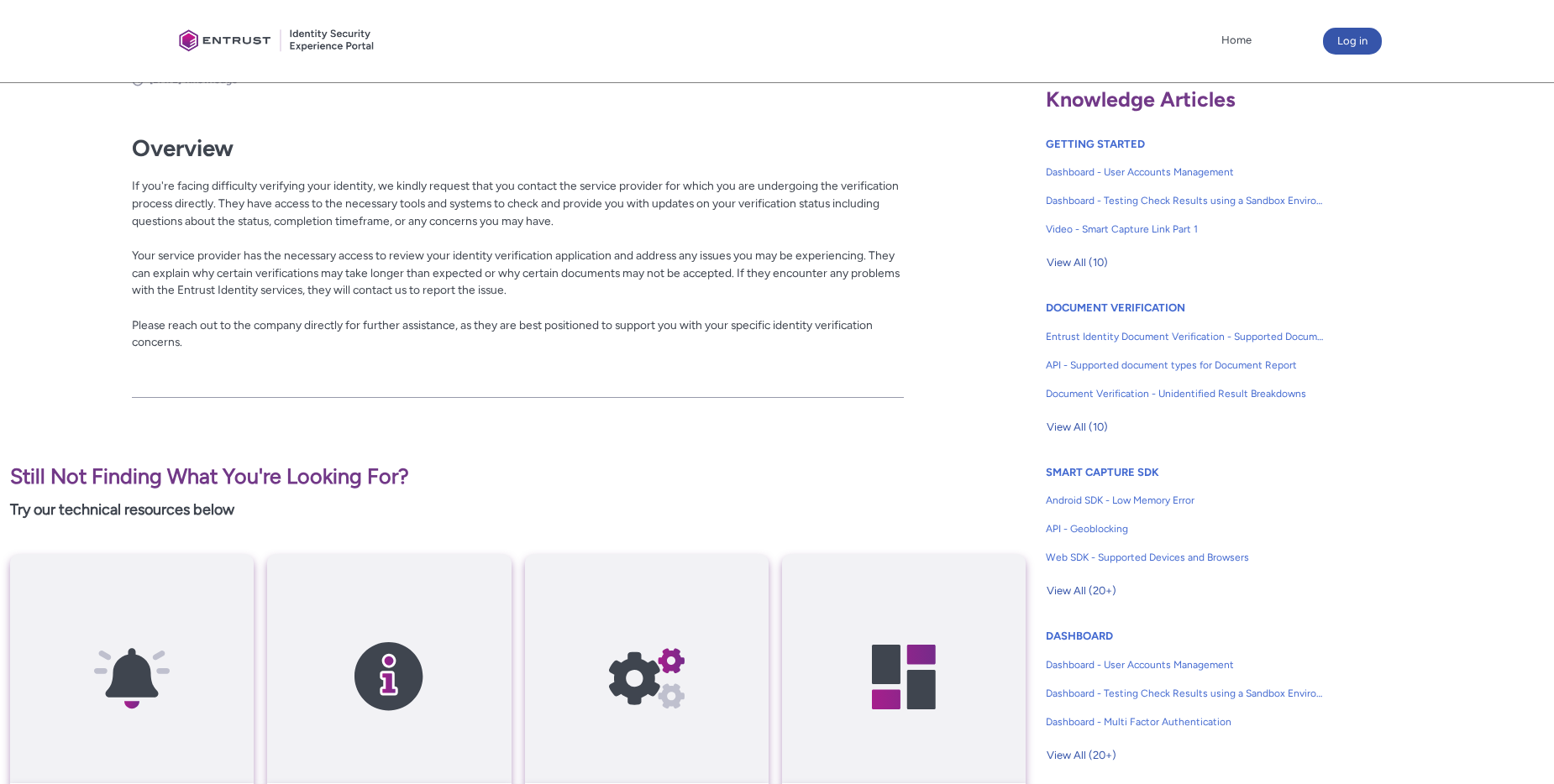
scroll to position [355, 0]
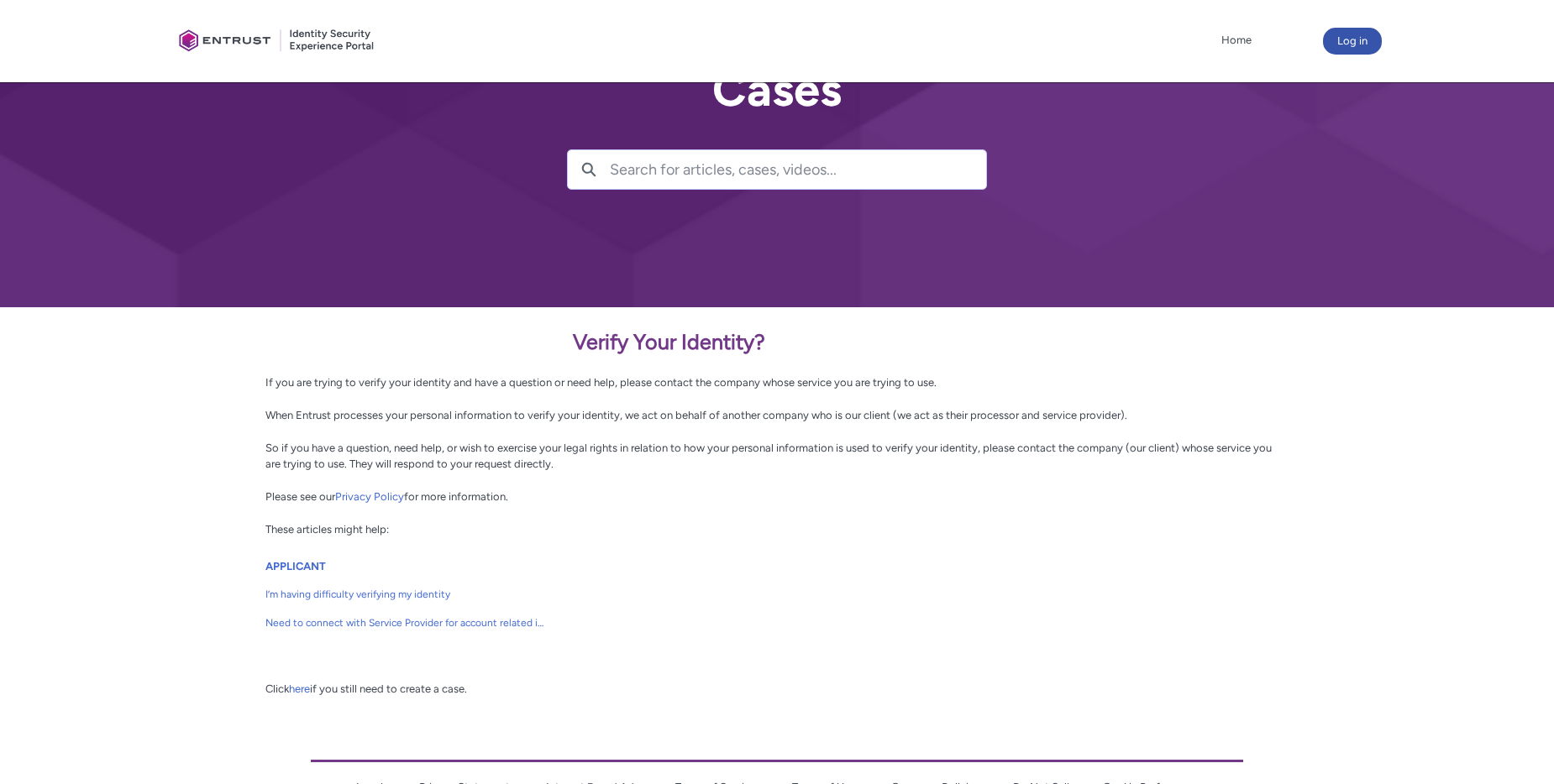
scroll to position [140, 0]
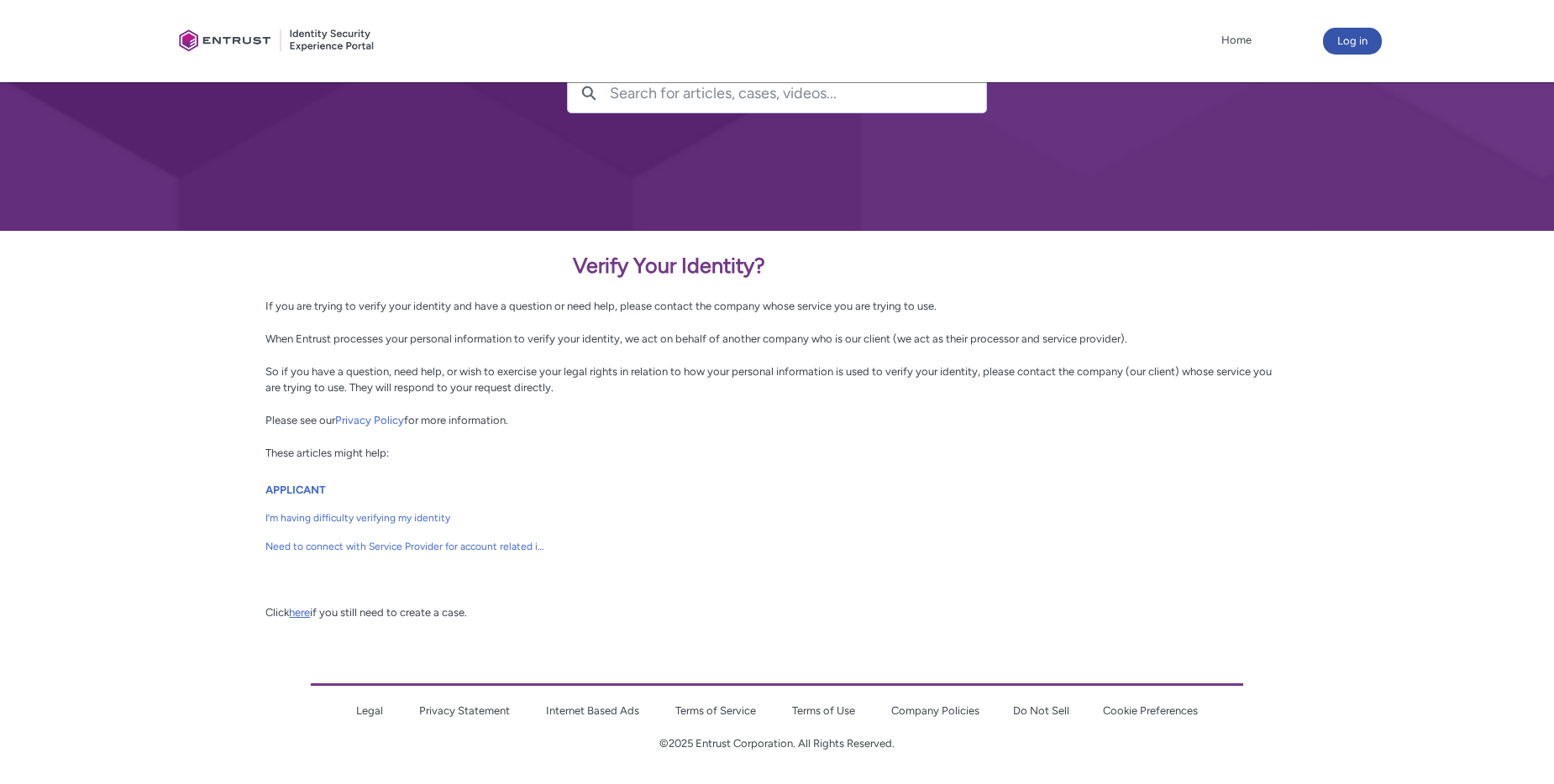
click at [301, 614] on link "here" at bounding box center [299, 612] width 21 height 13
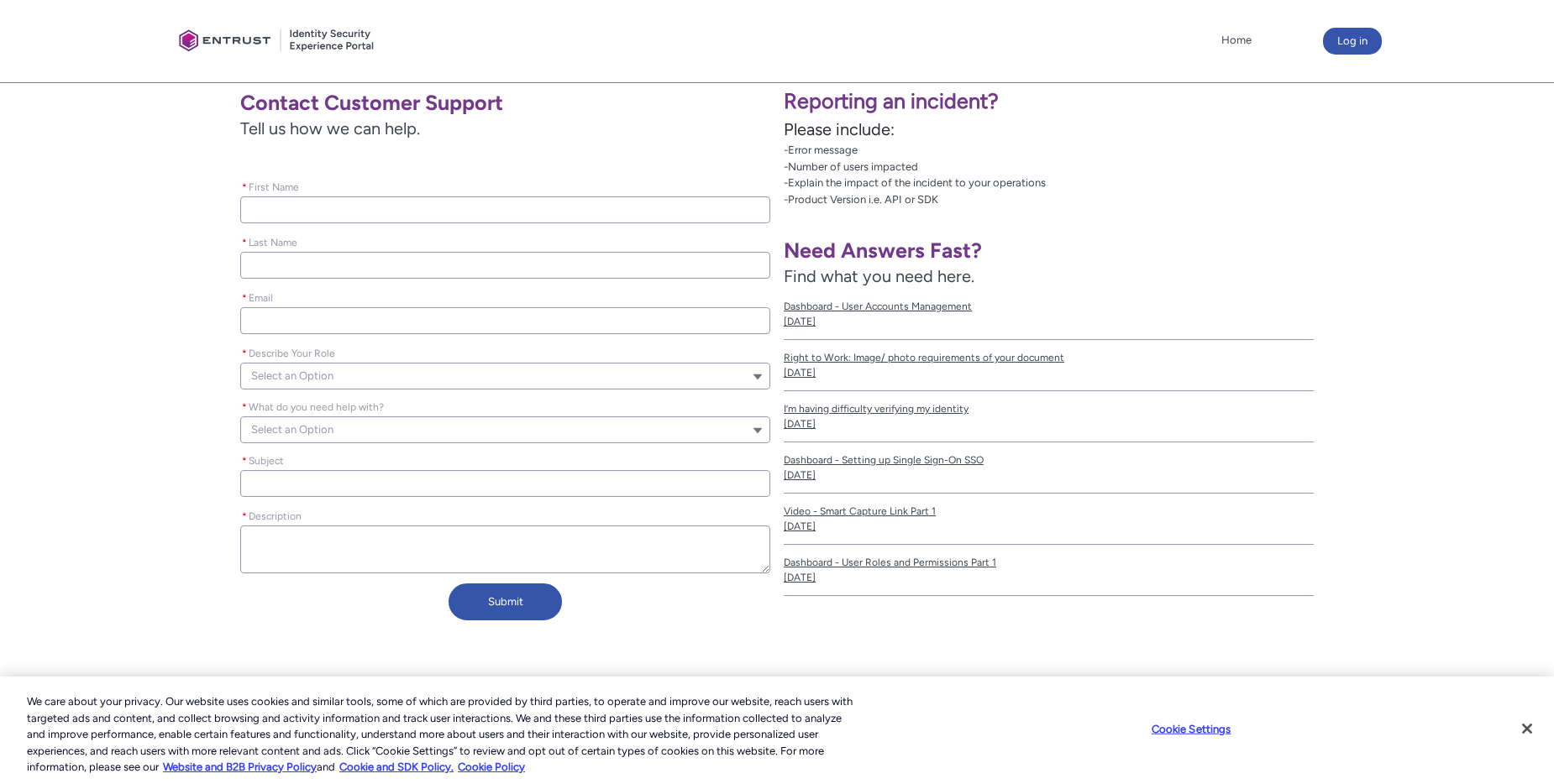
scroll to position [311, 0]
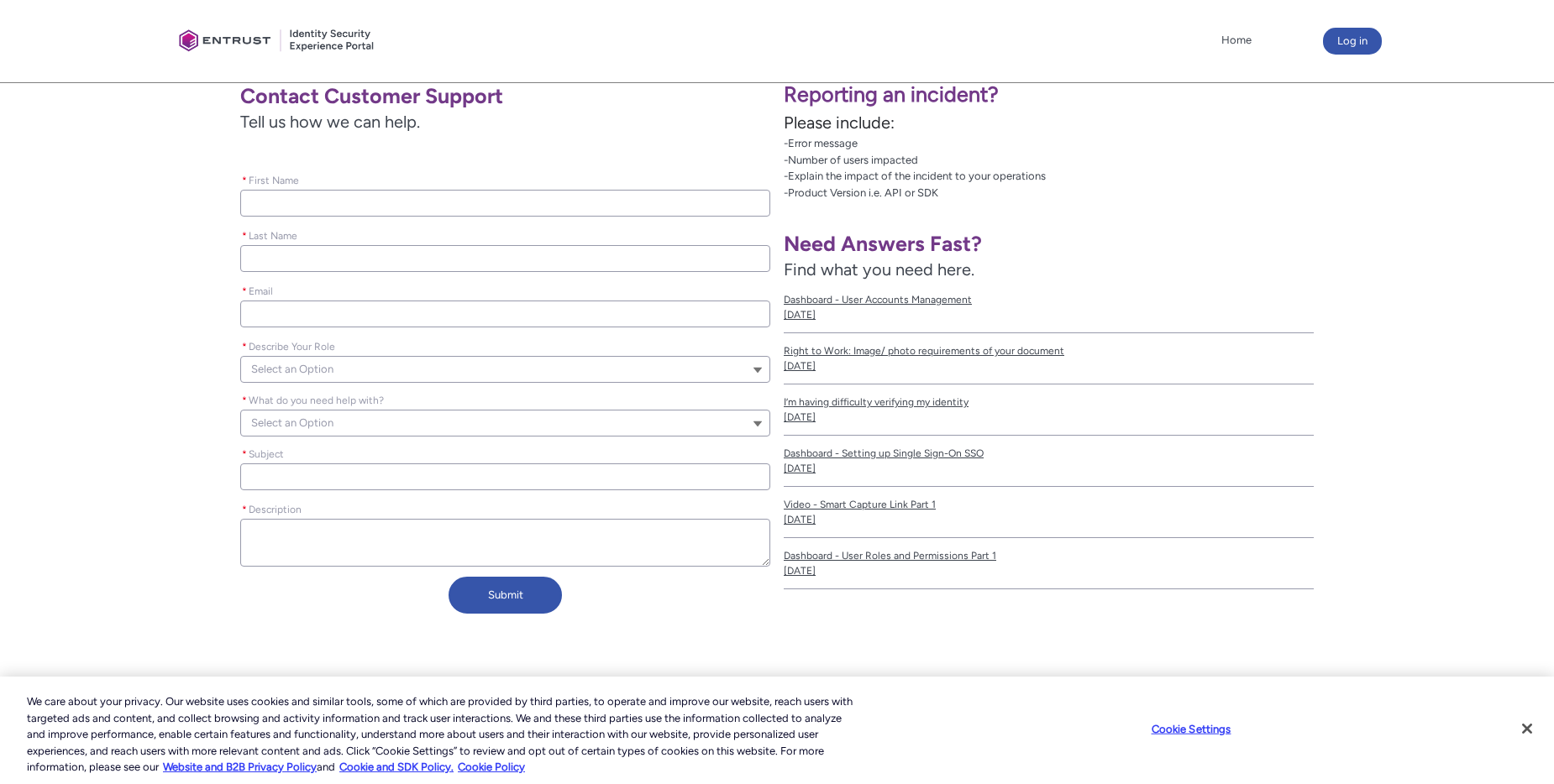
click at [330, 205] on input "* First Name" at bounding box center [505, 203] width 530 height 27
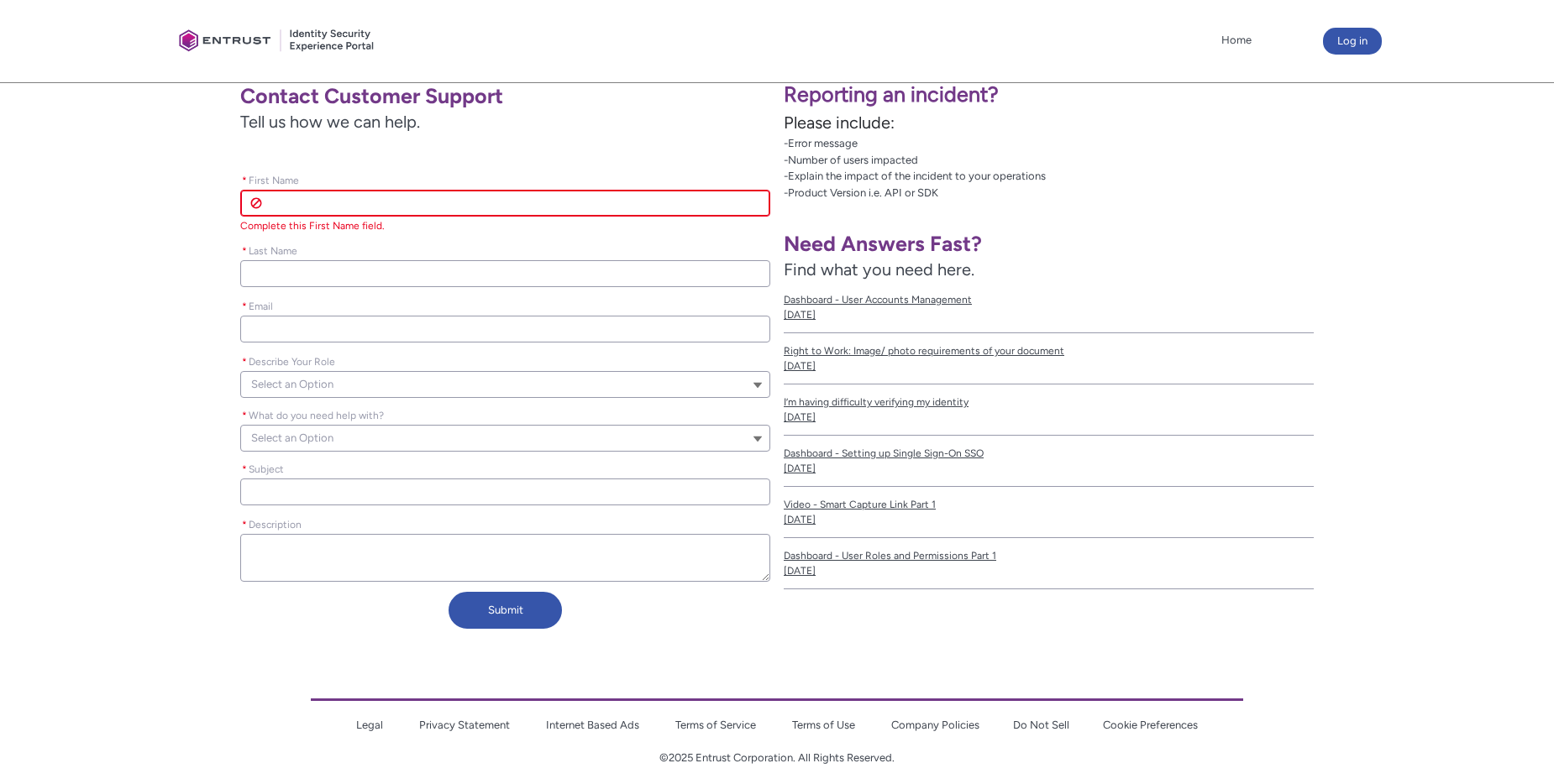
click at [322, 272] on input "* Last Name" at bounding box center [505, 273] width 530 height 27
click at [296, 201] on input "* First Name" at bounding box center [505, 203] width 530 height 27
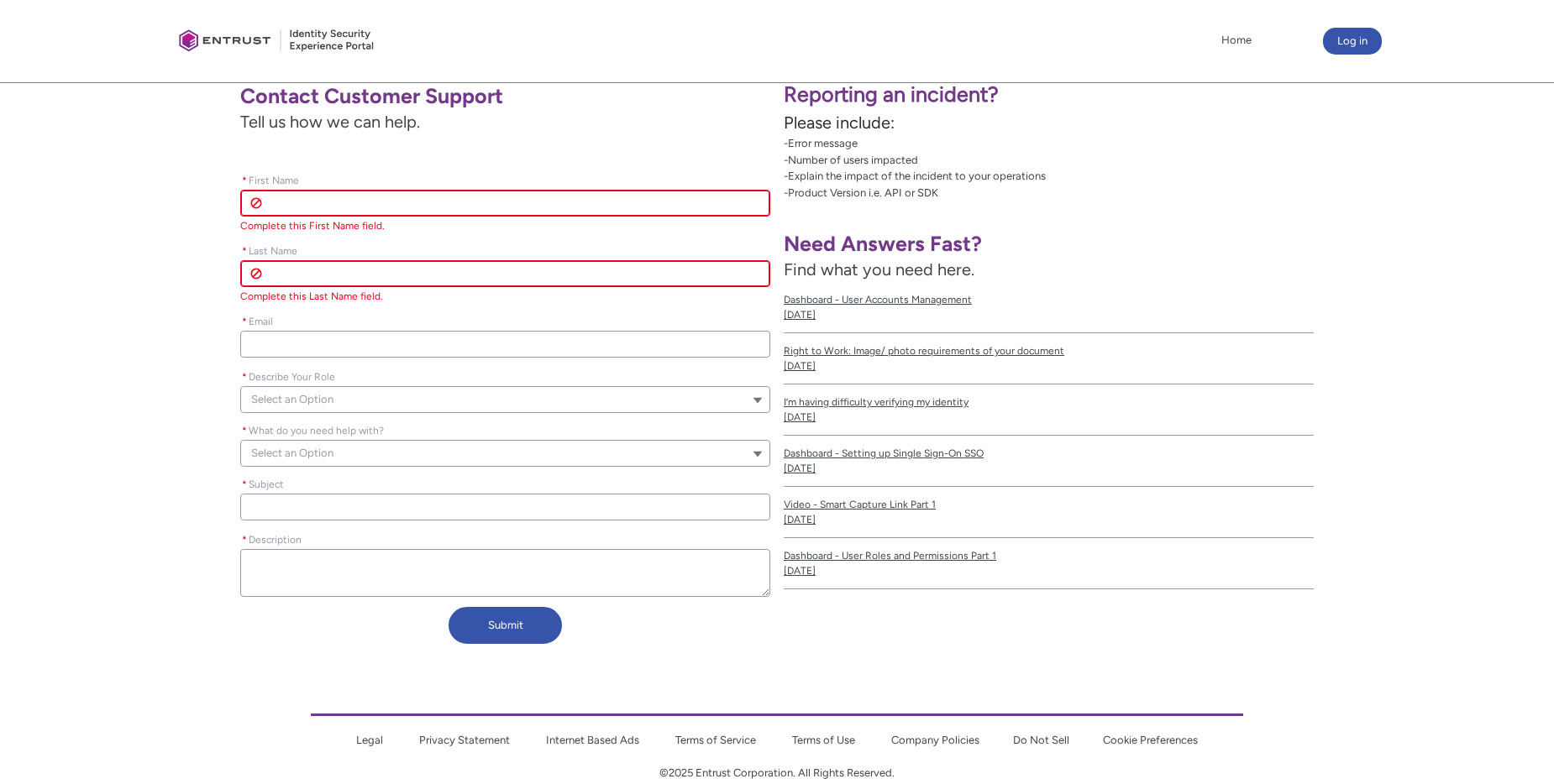
type lightning-primitive-input-simple "[PERSON_NAME]"
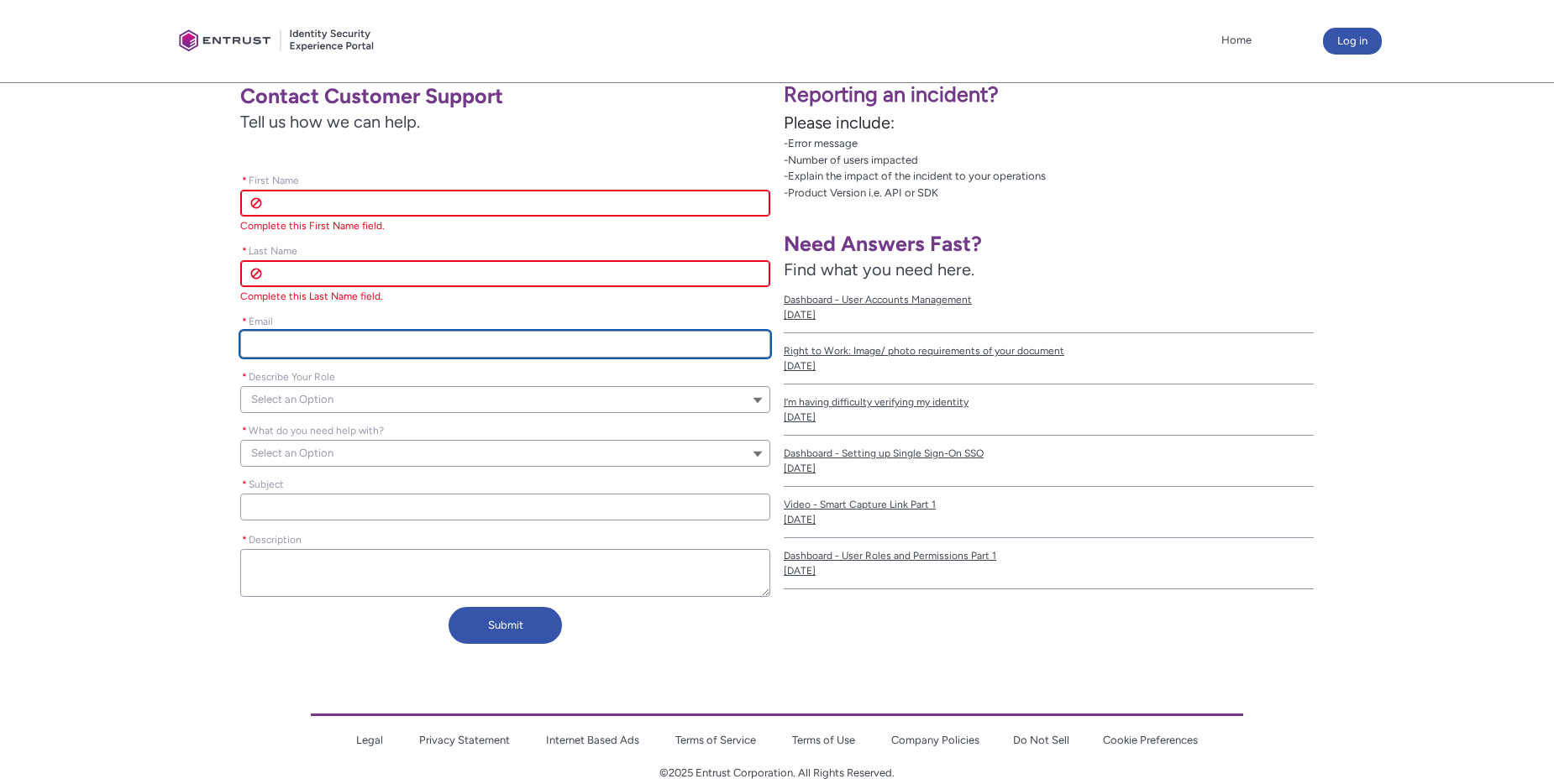
type lightning-primitive-input-simple "[EMAIL_ADDRESS][DOMAIN_NAME]"
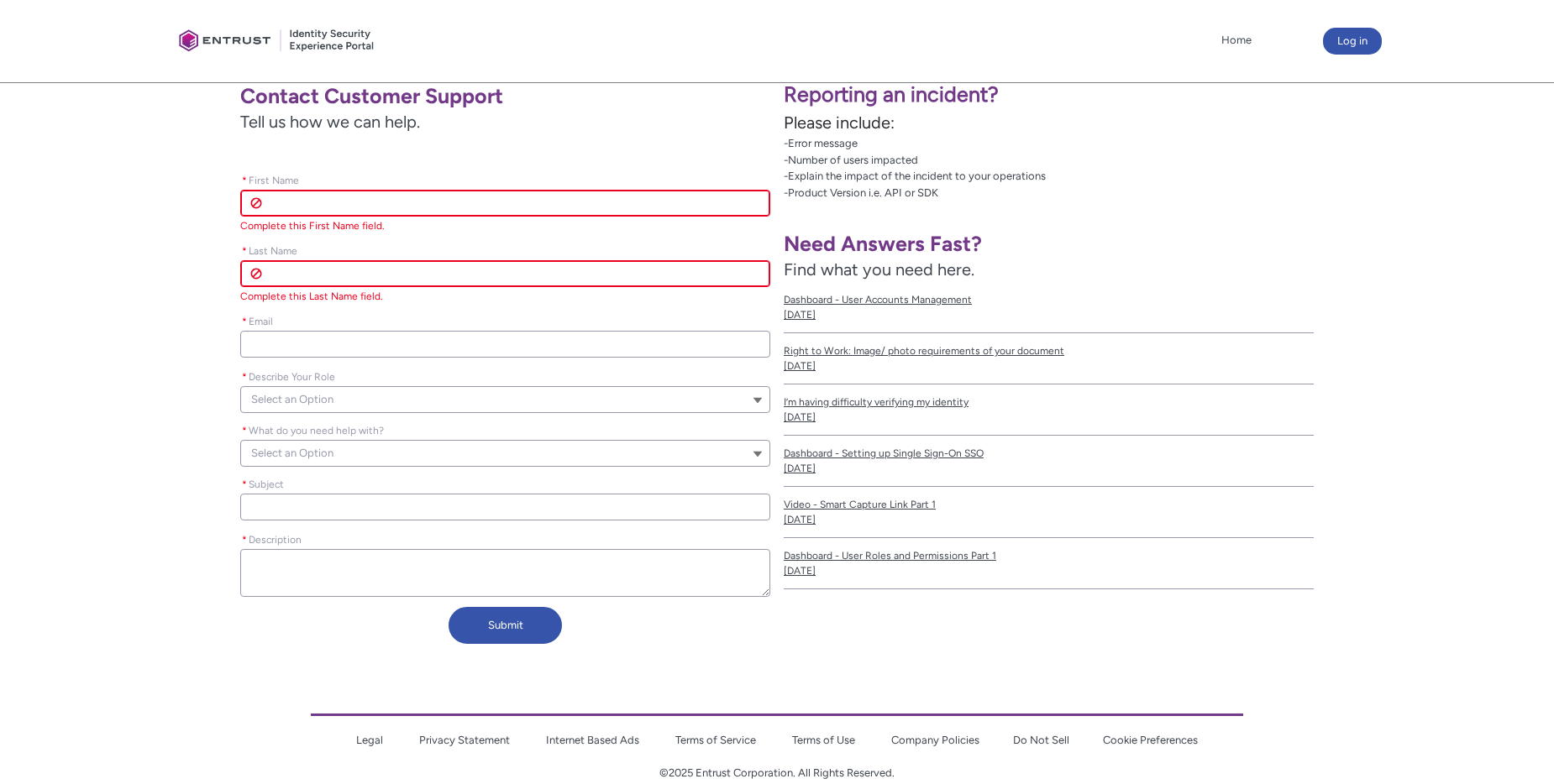
type input "[PERSON_NAME]"
type input "[EMAIL_ADDRESS][DOMAIN_NAME]"
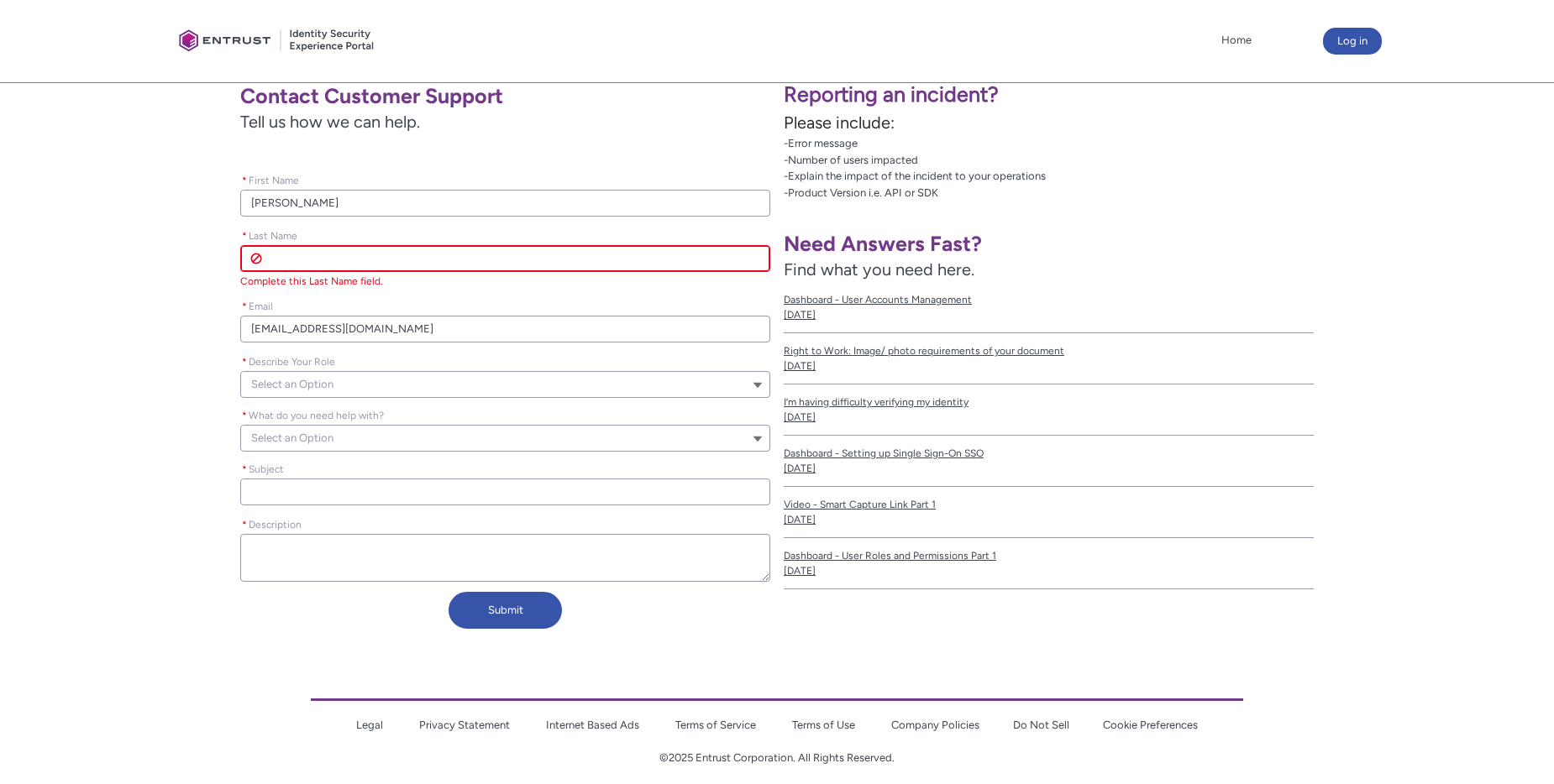
click at [297, 260] on input "* Last Name" at bounding box center [505, 258] width 530 height 27
type lightning-primitive-input-simple "[PERSON_NAME]"
type input "[PERSON_NAME]"
click at [314, 376] on span "Select an Option" at bounding box center [292, 384] width 82 height 25
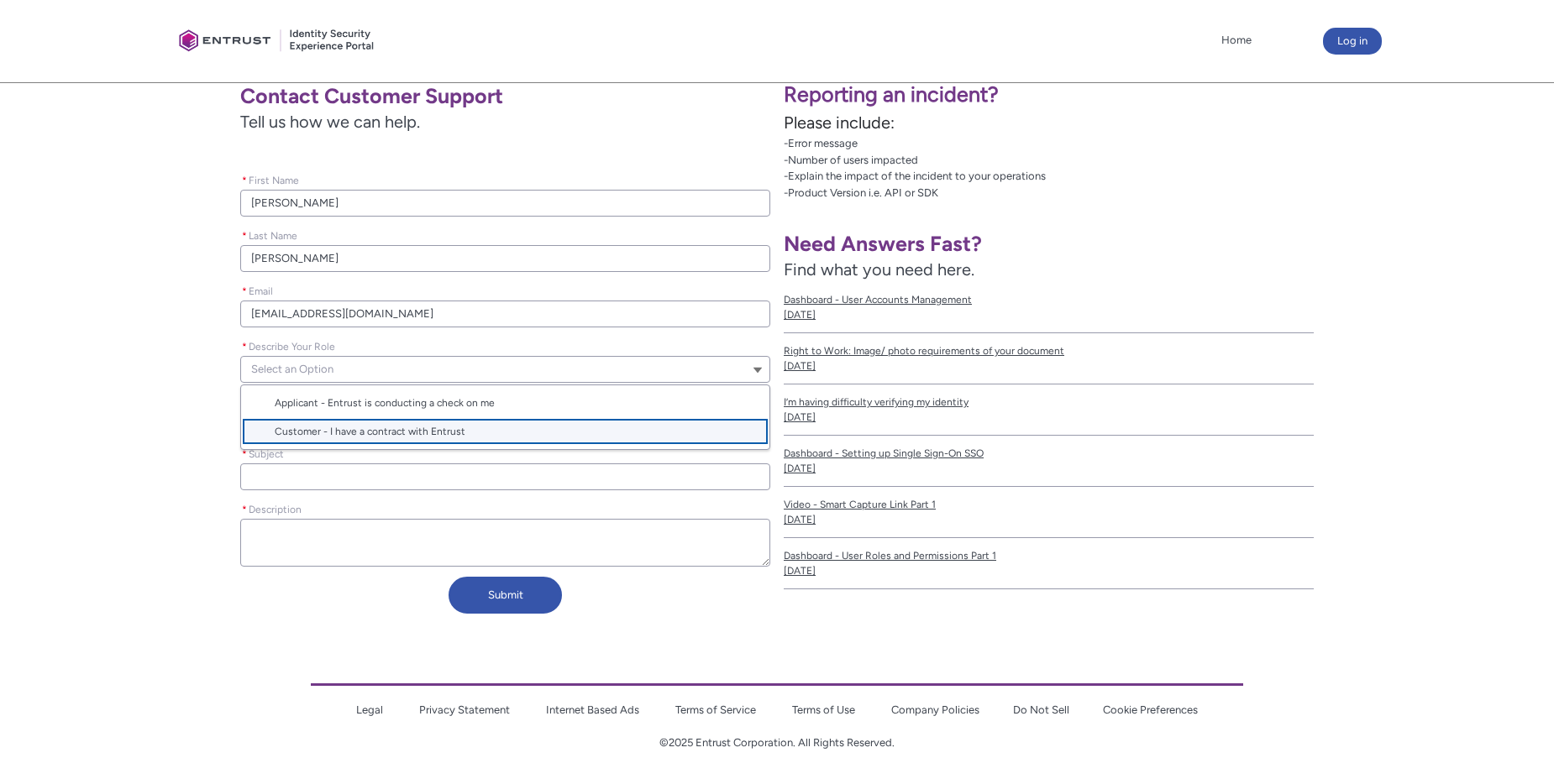
click at [302, 424] on span "Customer - I have a contract with Entrust" at bounding box center [517, 432] width 485 height 15
type lightning-combobox "Customer"
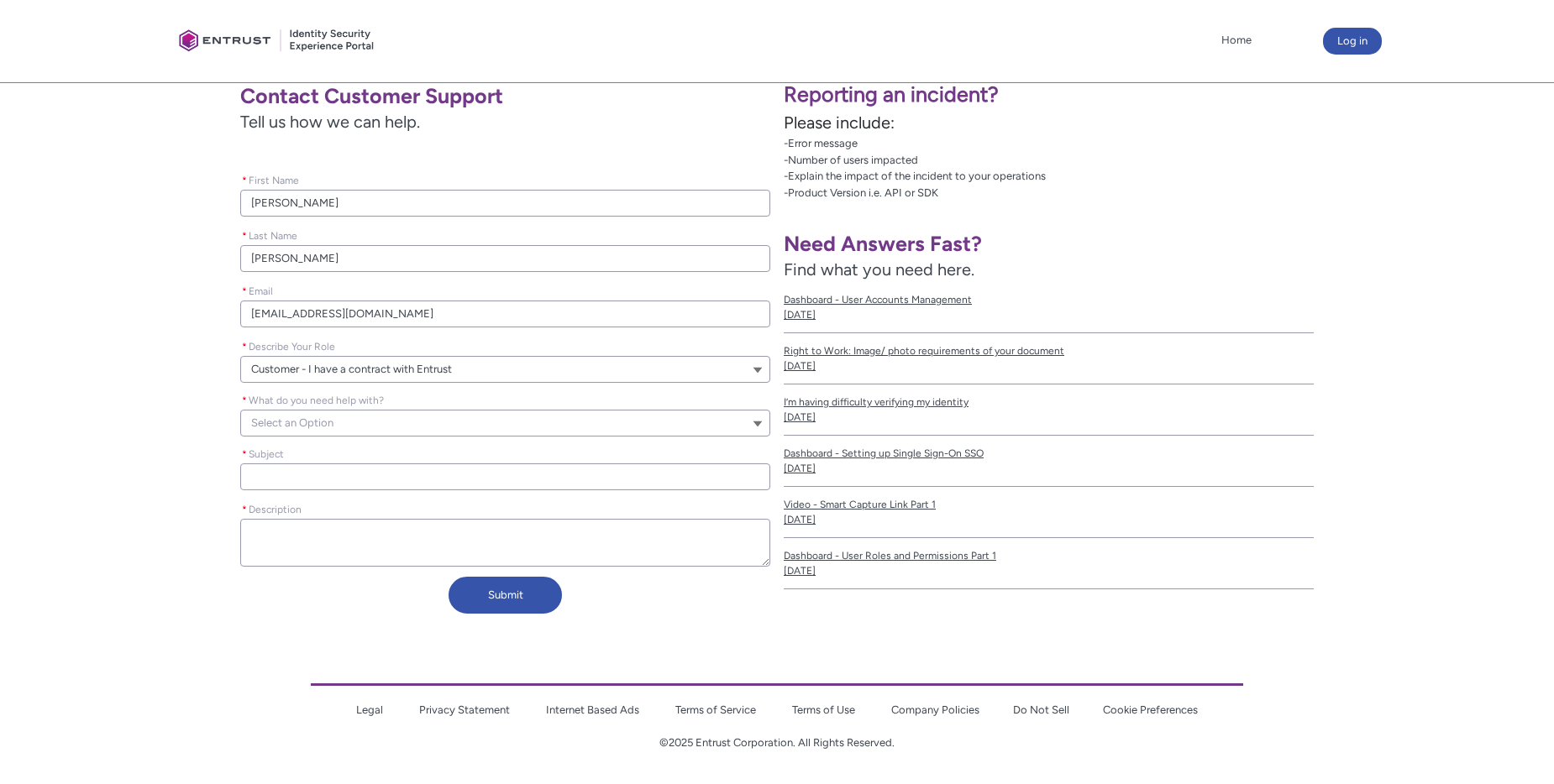
click at [302, 417] on span "Select an Option" at bounding box center [292, 422] width 82 height 25
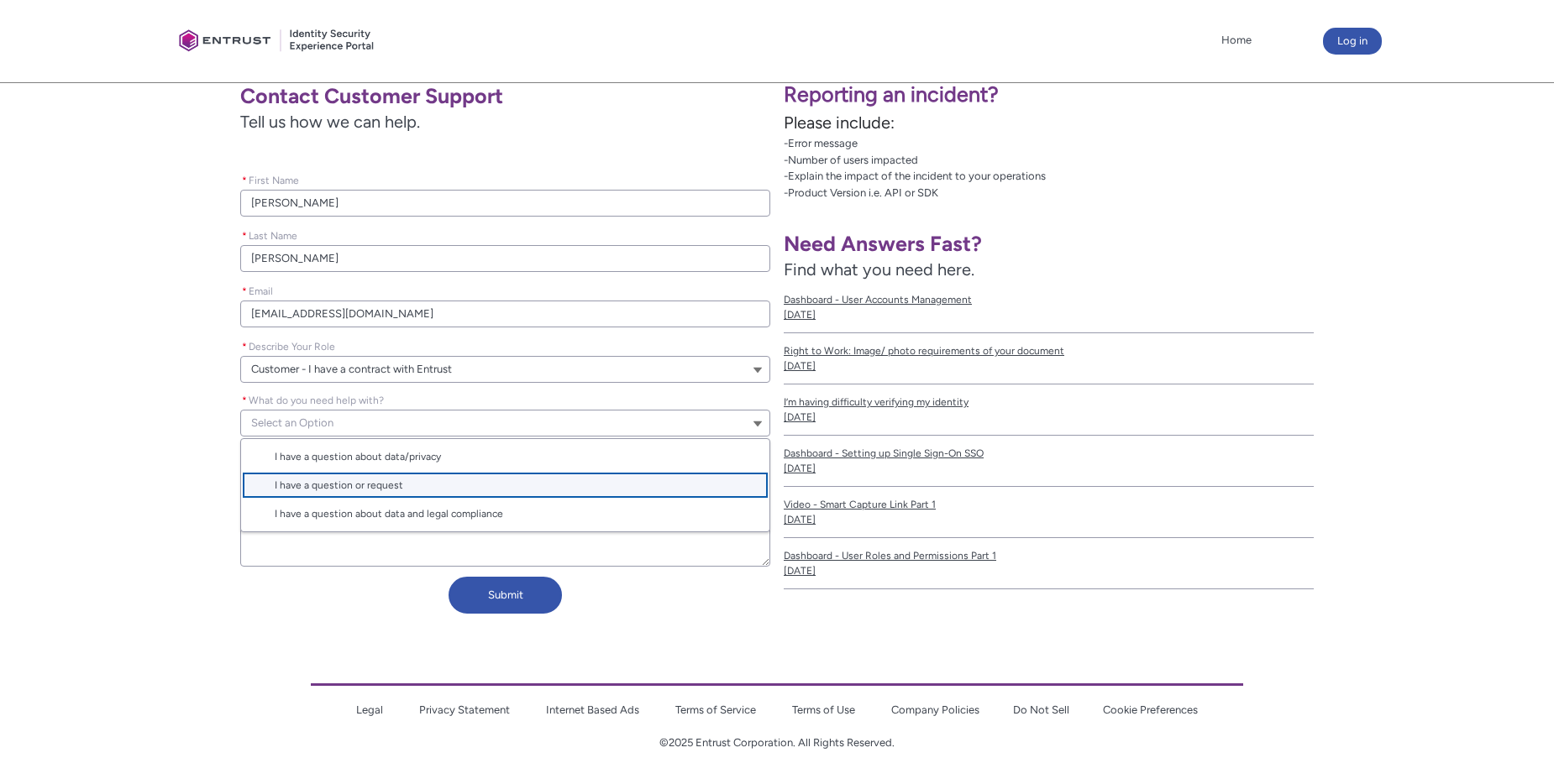
click at [309, 487] on span "I have a question or request" at bounding box center [339, 486] width 128 height 12
type lightning-combobox "I have a question or request"
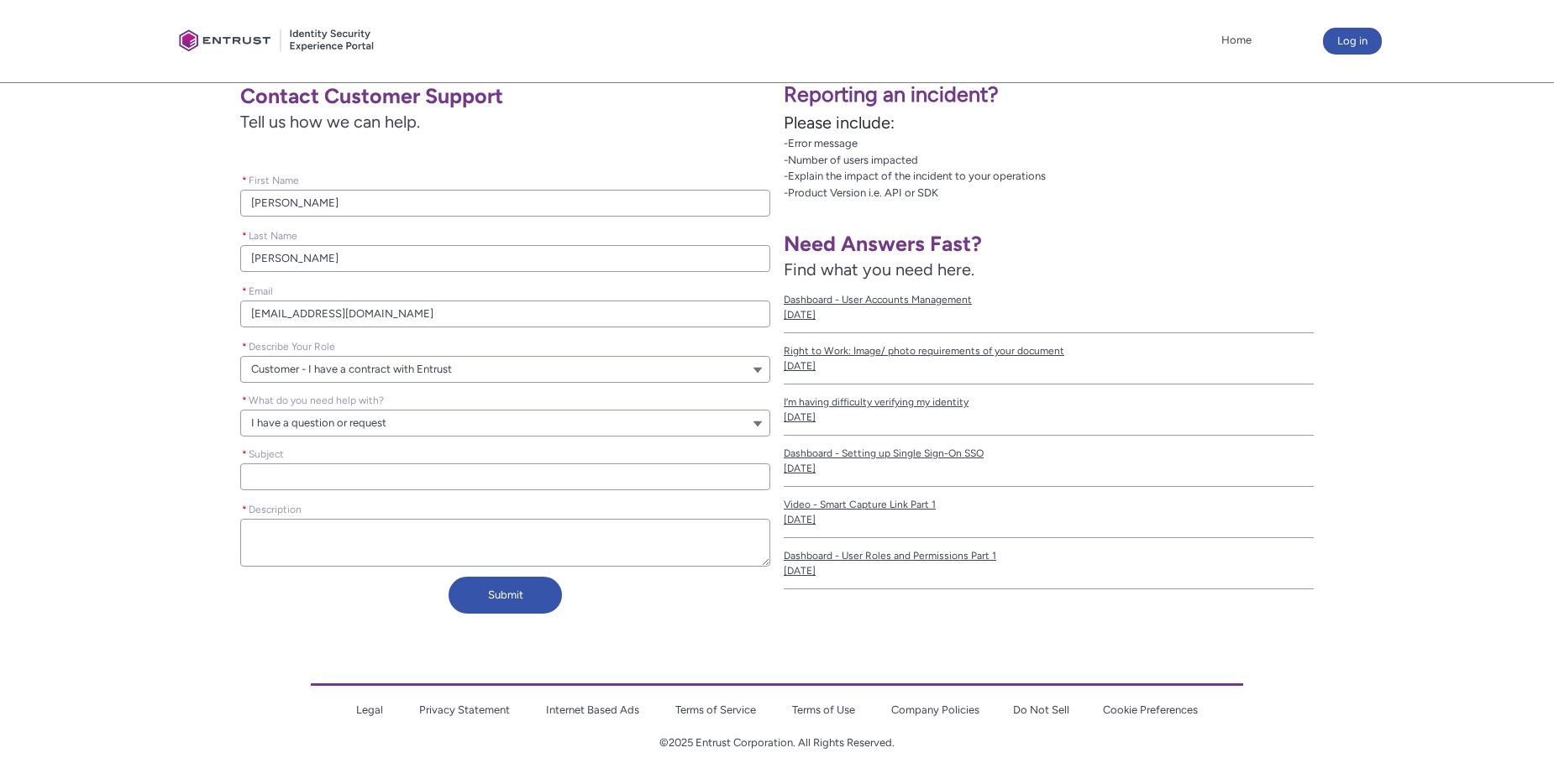
click at [316, 483] on input "* Subject" at bounding box center [505, 476] width 530 height 27
type lightning-primitive-input-simple "I"
type input "I"
type lightning-primitive-input-simple "I"
type input "I"
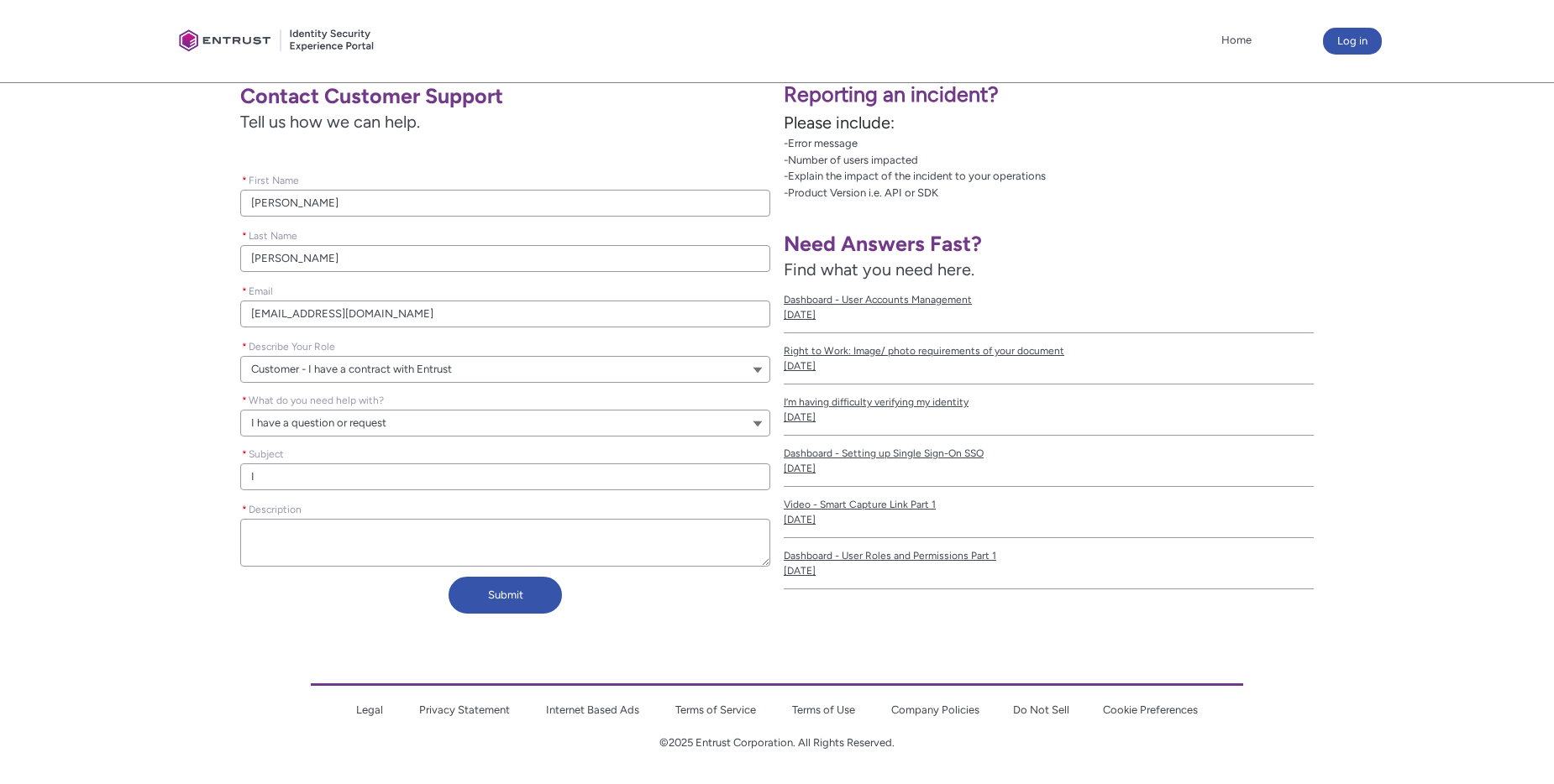
type lightning-primitive-input-simple "I g"
type input "I g"
type lightning-primitive-input-simple "I go"
type input "I go"
type lightning-primitive-input-simple "I got"
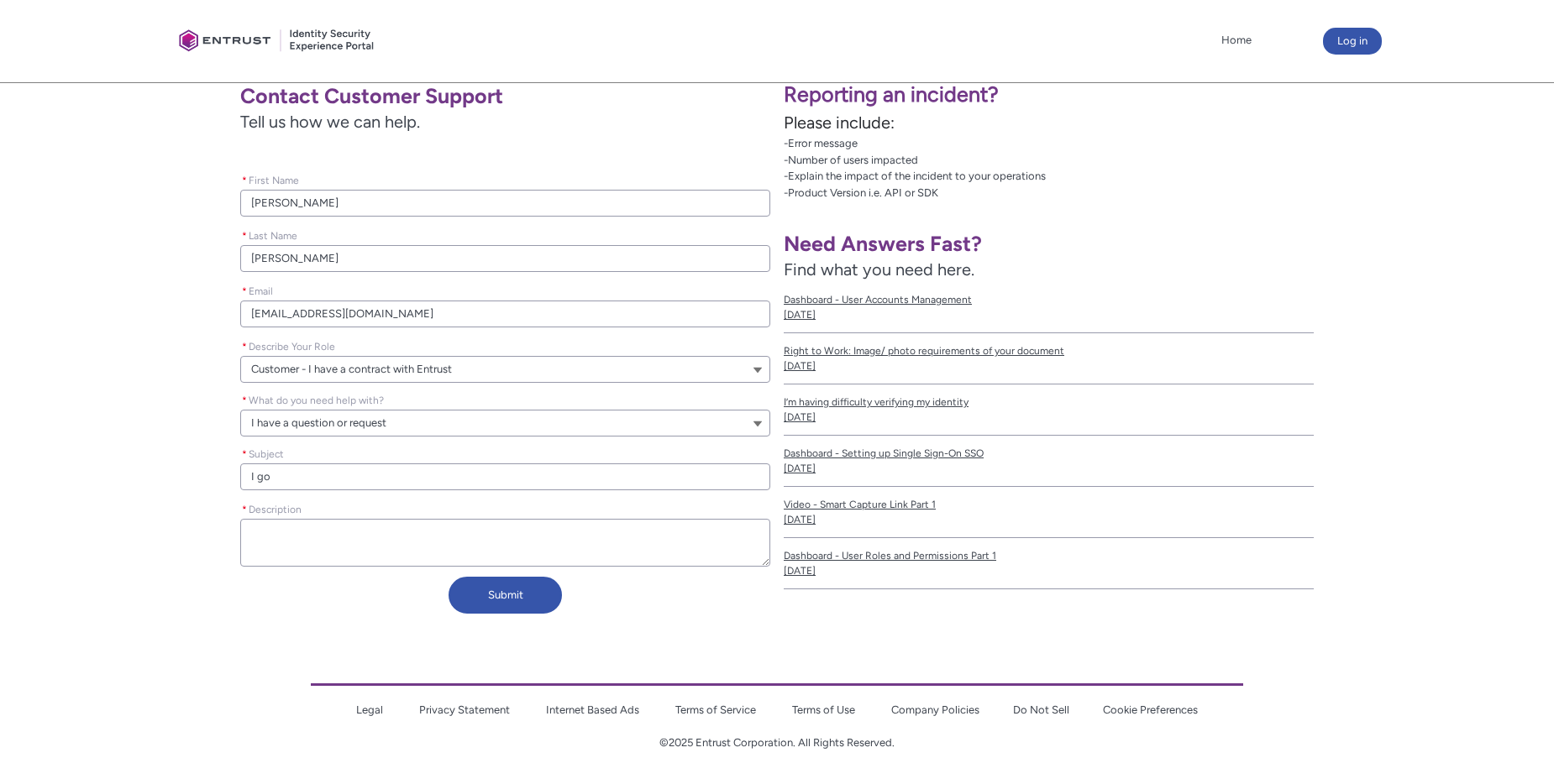
type input "I got"
type lightning-primitive-input-simple "I got"
type input "I got"
type lightning-primitive-input-simple "I got a"
type input "I got a"
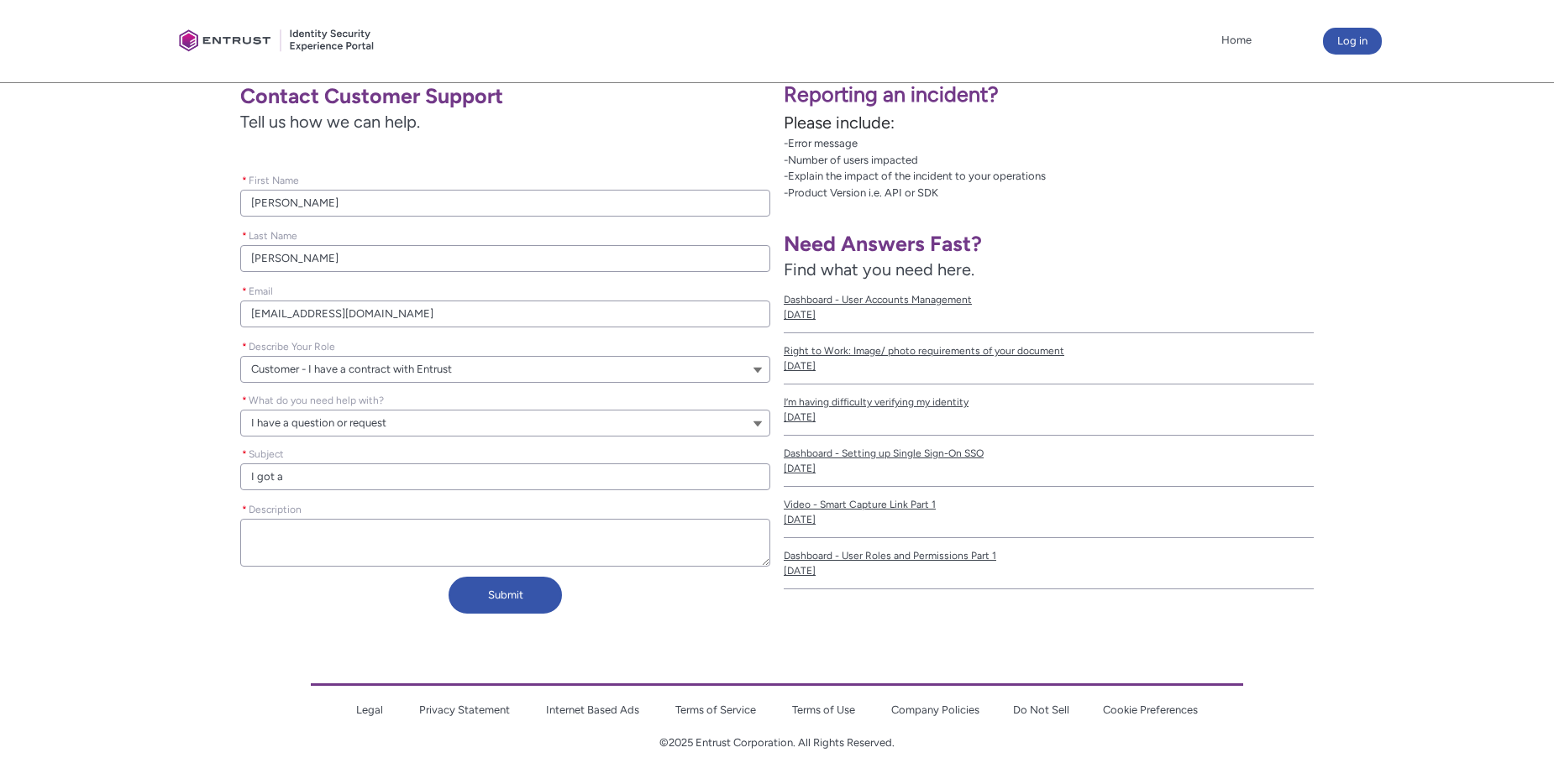
type lightning-primitive-input-simple "I got a"
type input "I got a"
type lightning-primitive-input-simple "I got a n"
type input "I got a n"
type lightning-primitive-input-simple "I got a ne"
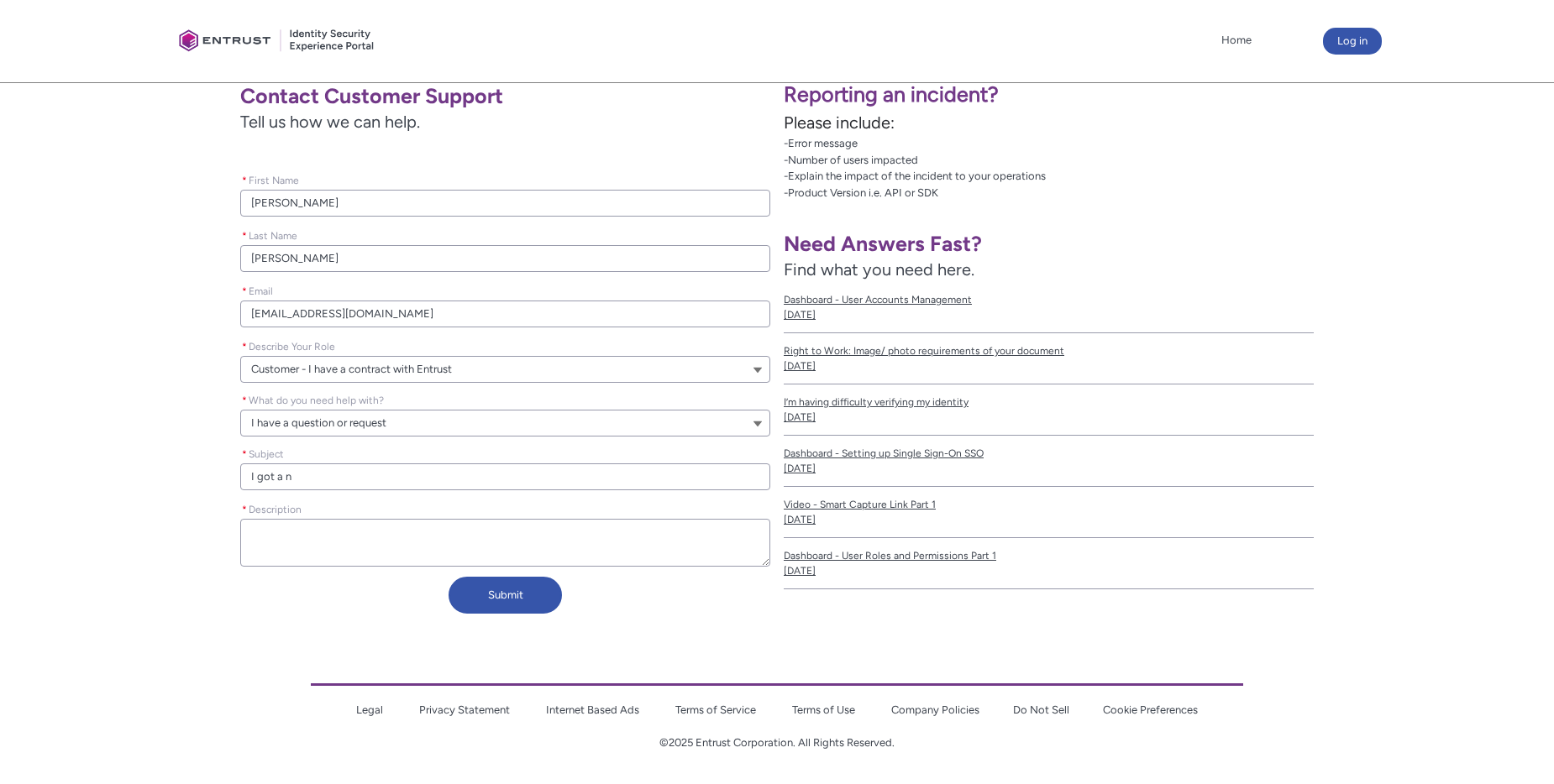
type input "I got a ne"
type lightning-primitive-input-simple "I got a new"
type input "I got a new"
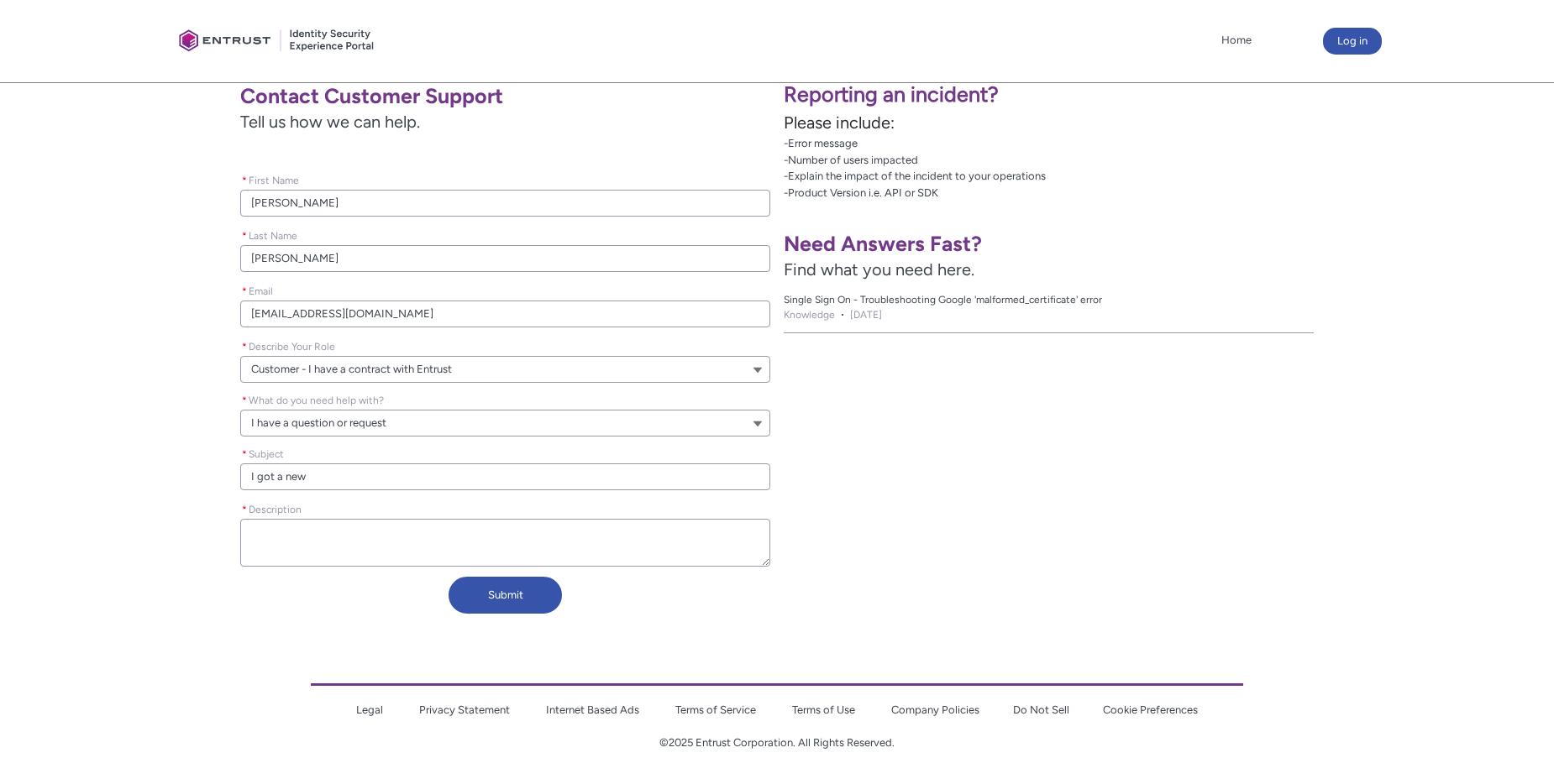
type lightning-primitive-input-simple "I got a new"
type input "I got a new"
type lightning-primitive-input-simple "I got a new p"
type input "I got a new p"
type lightning-primitive-input-simple "I got a new ph"
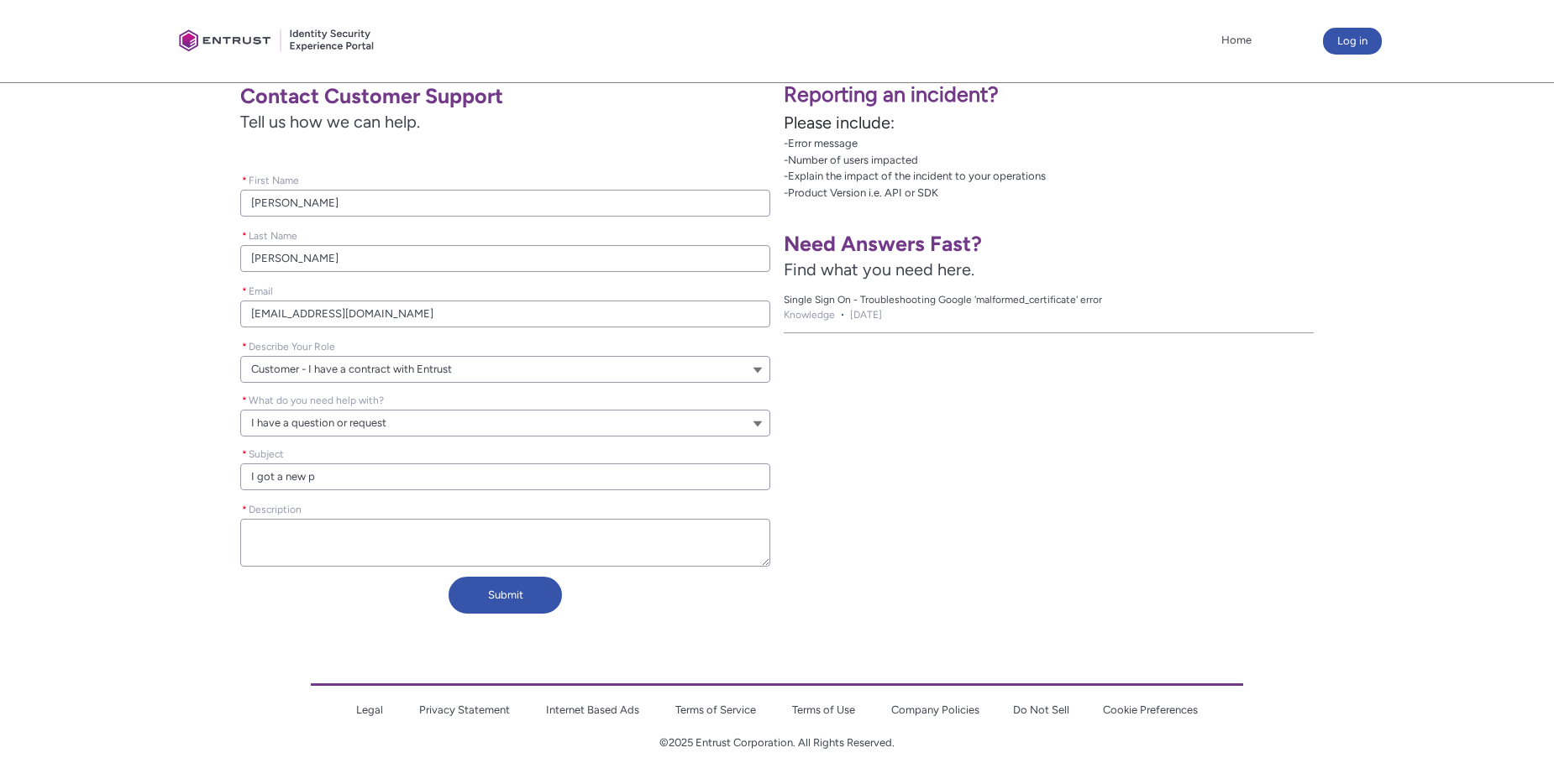
type input "I got a new ph"
type lightning-primitive-input-simple "I got a new pho"
type input "I got a new pho"
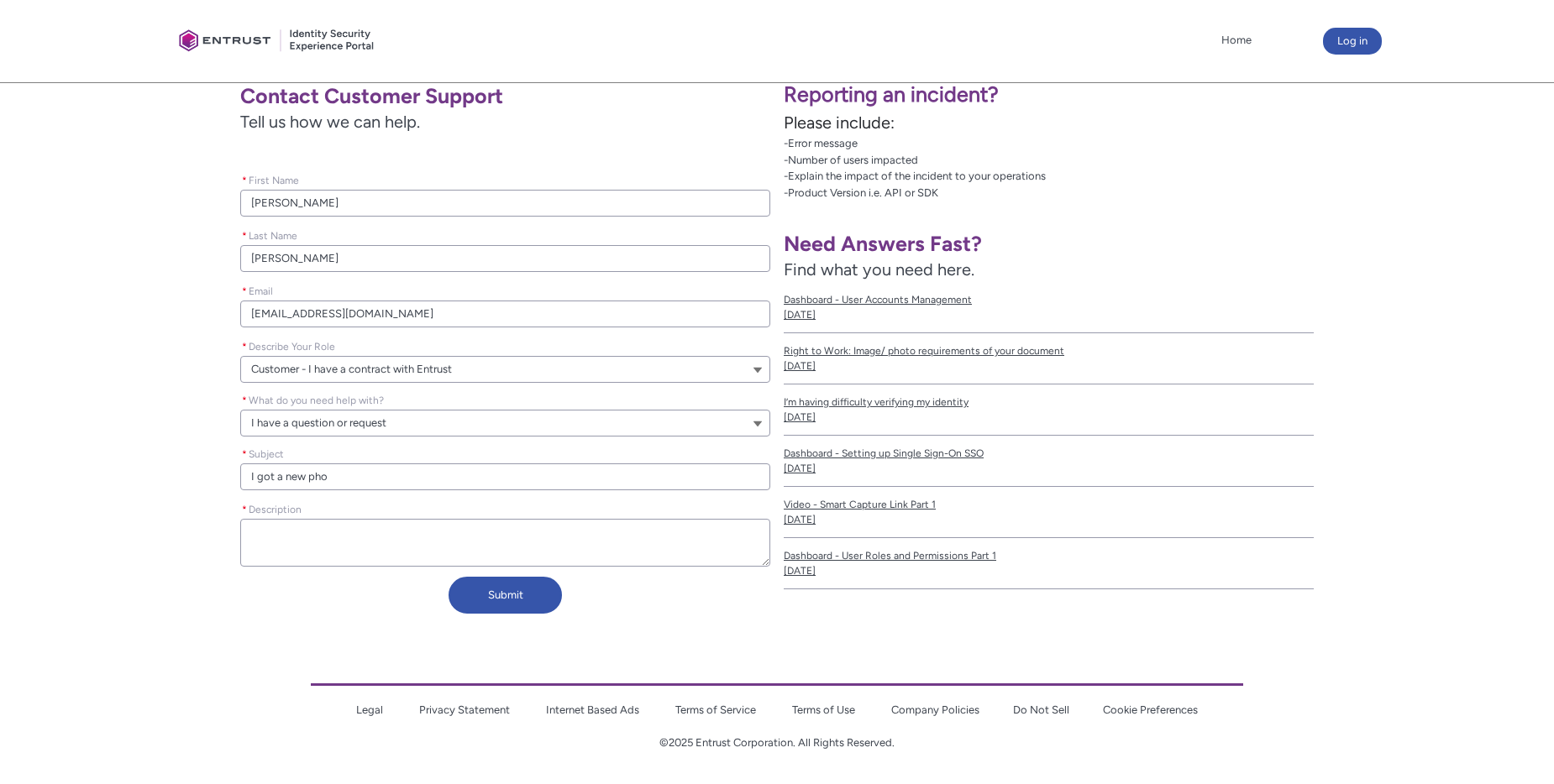
type lightning-primitive-input-simple "I got a new phon"
type input "I got a new phon"
type lightning-primitive-input-simple "I got a new phone"
type input "I got a new phone"
type lightning-textarea "I"
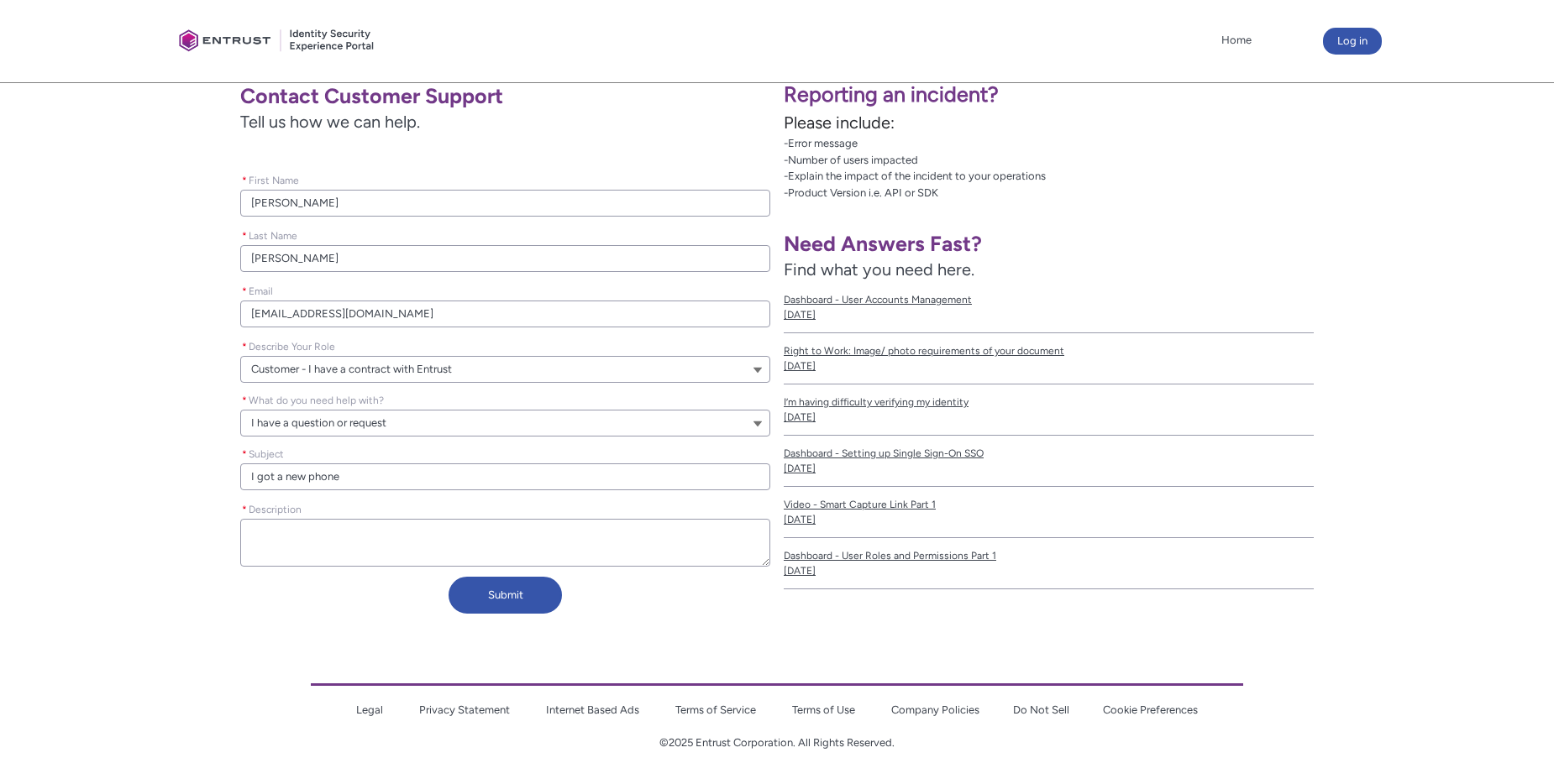
type textarea "I"
type lightning-textarea "I"
type textarea "I"
type lightning-textarea "I g"
type textarea "I g"
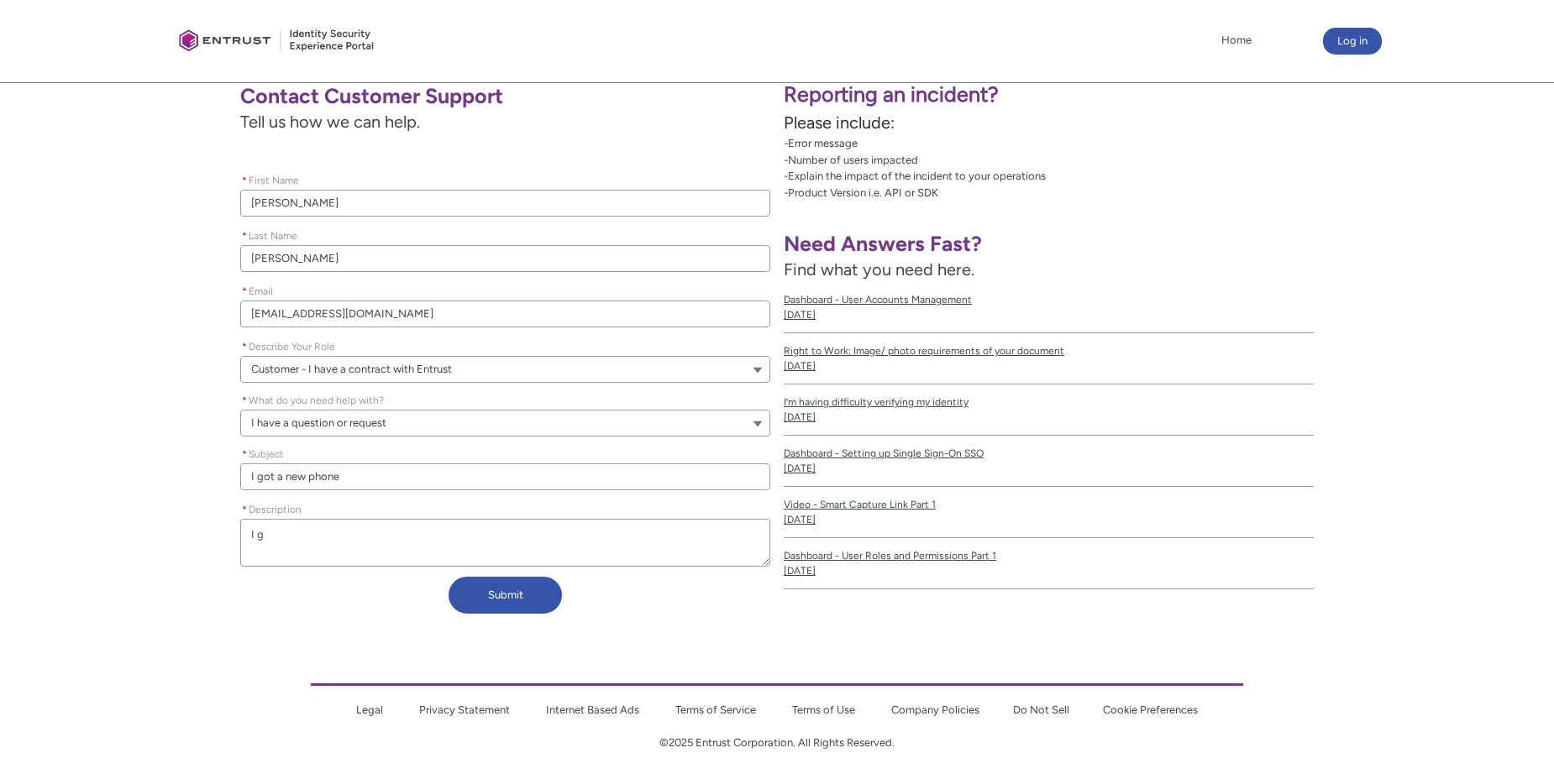
type lightning-textarea "I go"
type textarea "I go"
type lightning-textarea "I got"
type textarea "I got"
type lightning-textarea "I got"
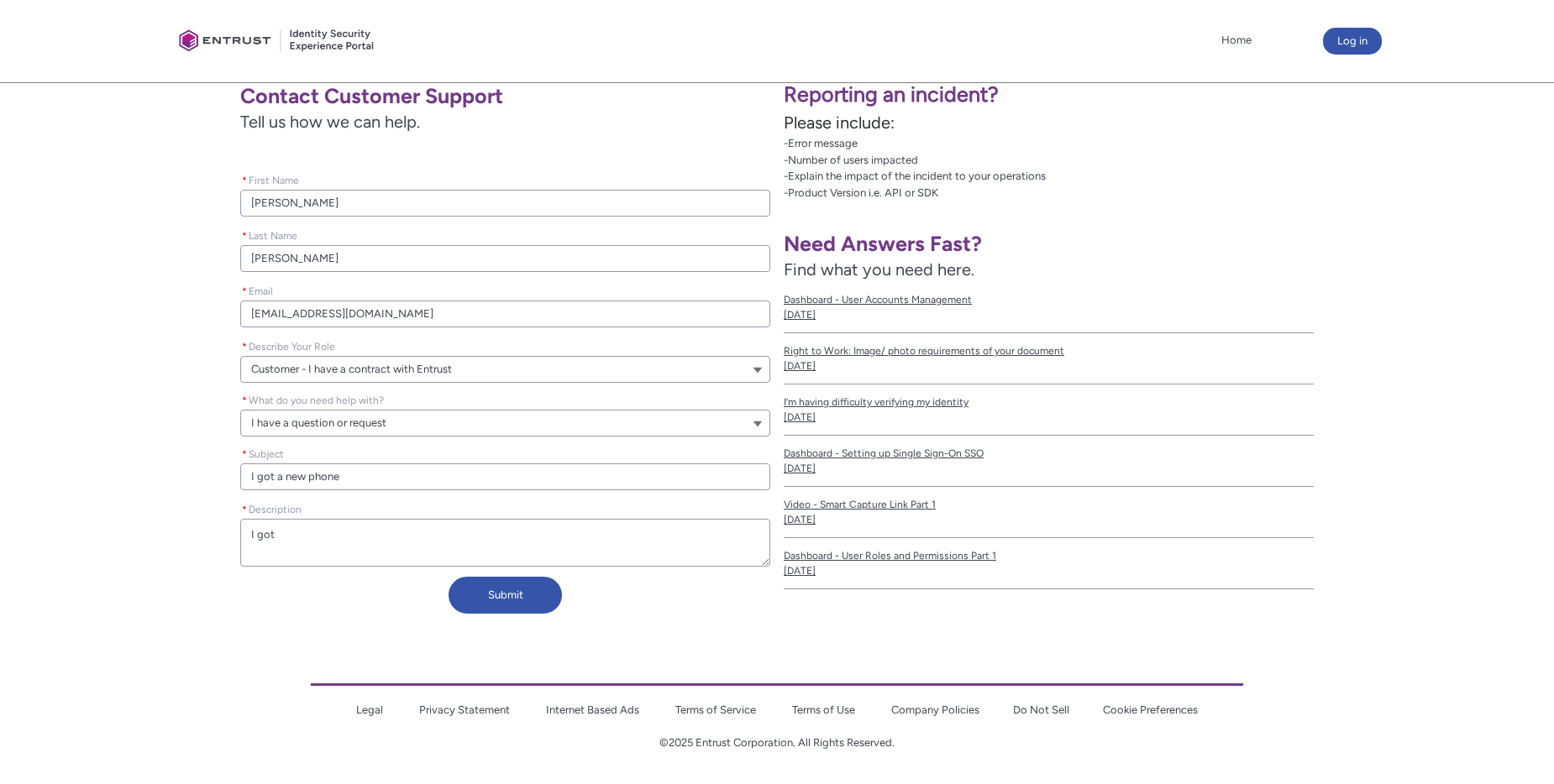
type textarea "I got"
type lightning-textarea "I got a"
type textarea "I got a"
type lightning-textarea "I got a"
type textarea "I got a"
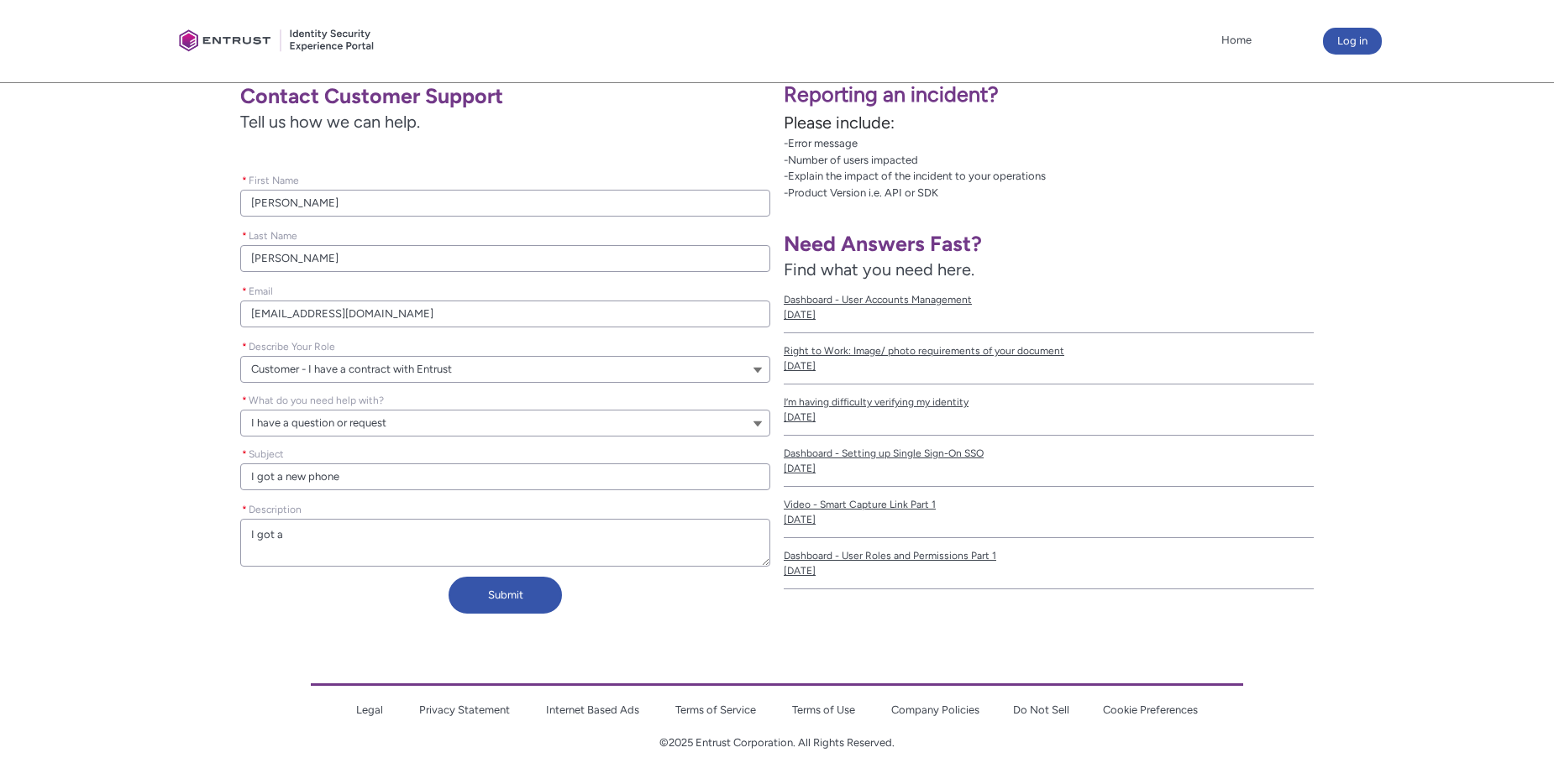
type lightning-textarea "I got a n"
type textarea "I got a n"
type lightning-textarea "I got a ne"
type textarea "I got a ne"
type lightning-textarea "I got a new"
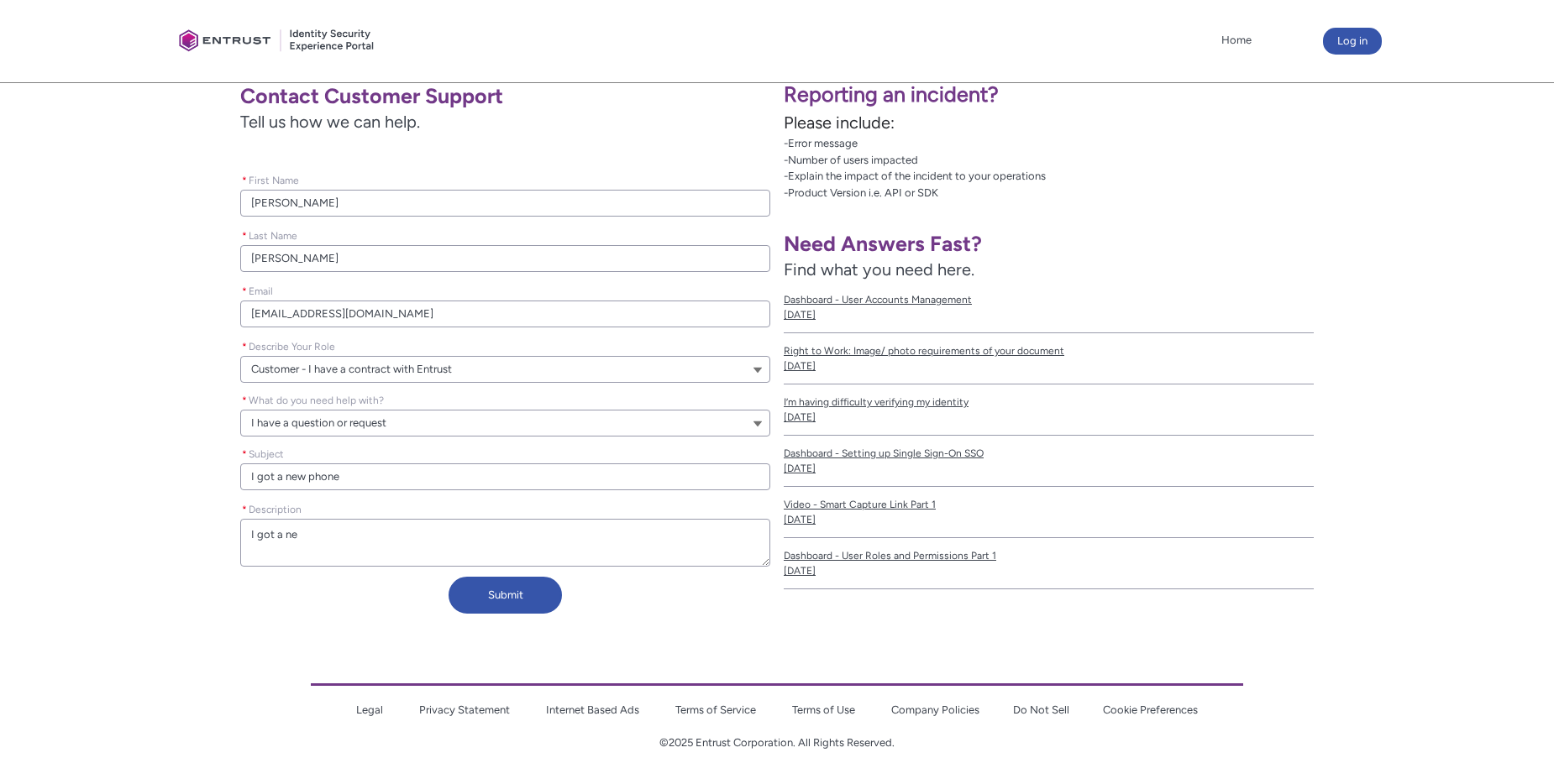
type textarea "I got a new"
type lightning-textarea "I got a new"
type textarea "I got a new"
type lightning-textarea "I got a new p"
type textarea "I got a new p"
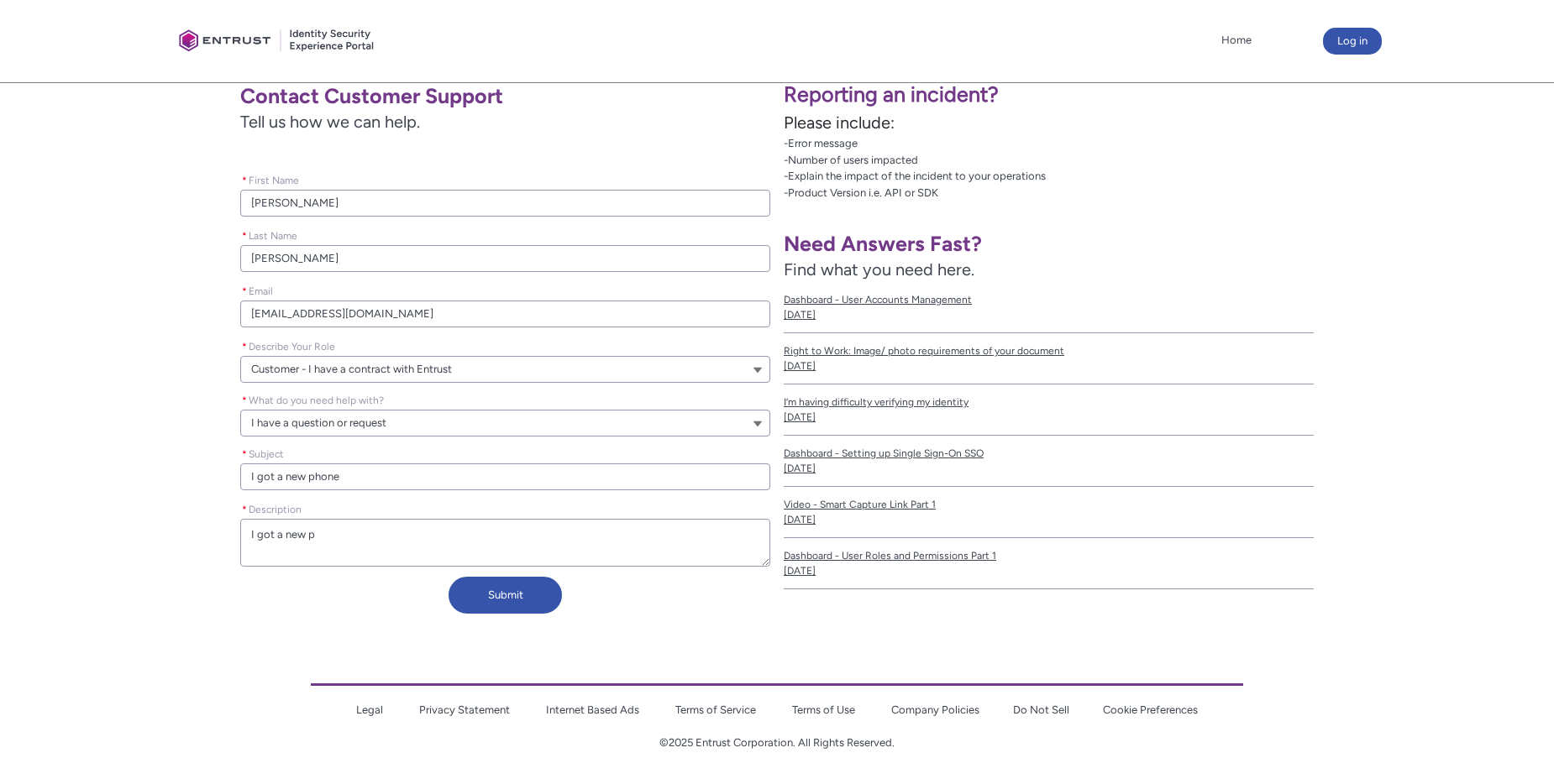
type lightning-textarea "I got a new ph"
type textarea "I got a new ph"
type lightning-textarea "I got a new pho"
type textarea "I got a new pho"
type lightning-textarea "I got a new phon"
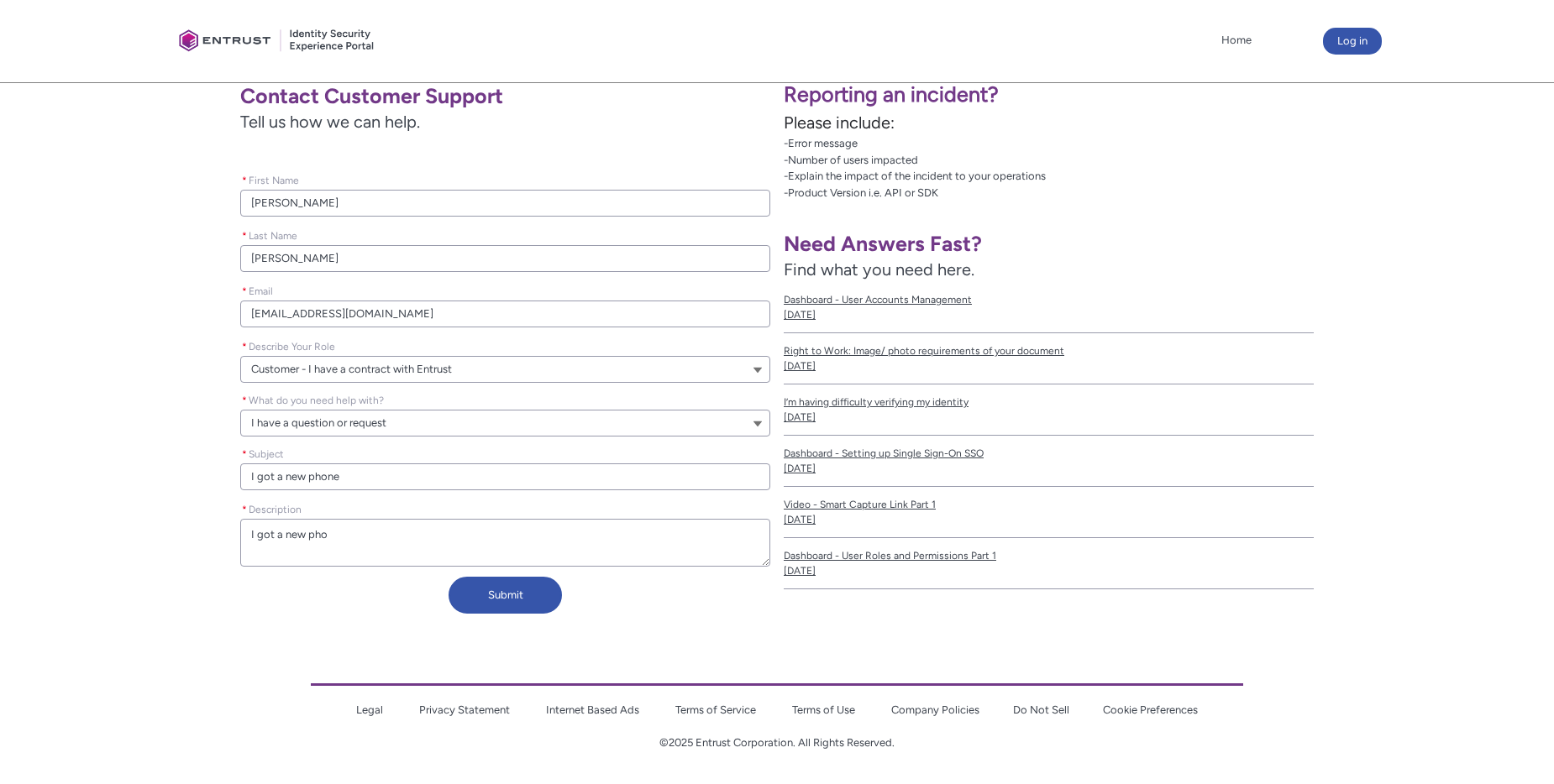
type textarea "I got a new phon"
type lightning-textarea "I got a new phone"
type textarea "I got a new phone"
type lightning-textarea "I got a new phone"
type textarea "I got a new phone"
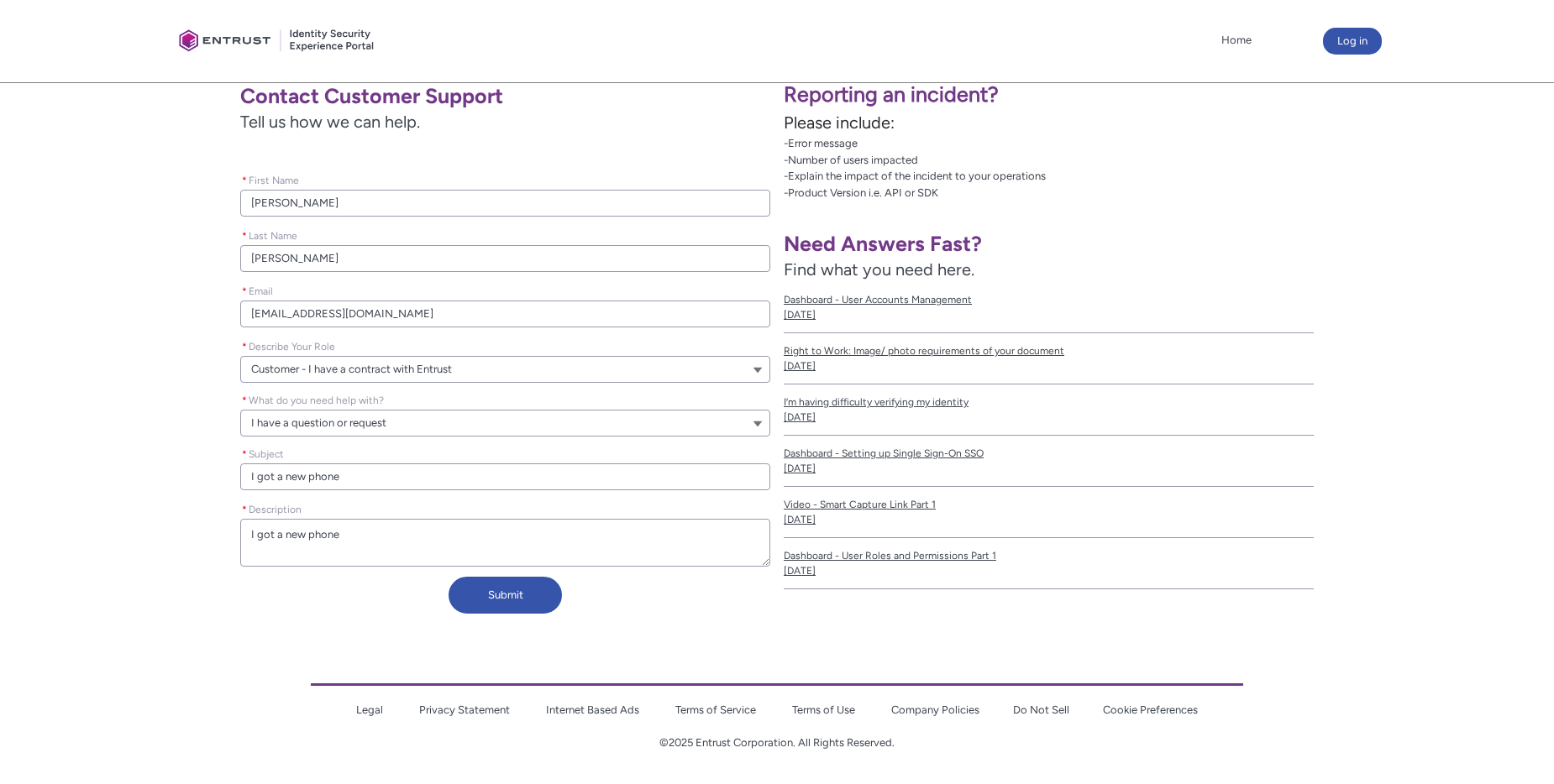
type lightning-textarea "I got a new phone a"
type textarea "I got a new phone a"
type lightning-textarea "I got a new phone an"
type textarea "I got a new phone an"
type lightning-textarea "I got a new phone and"
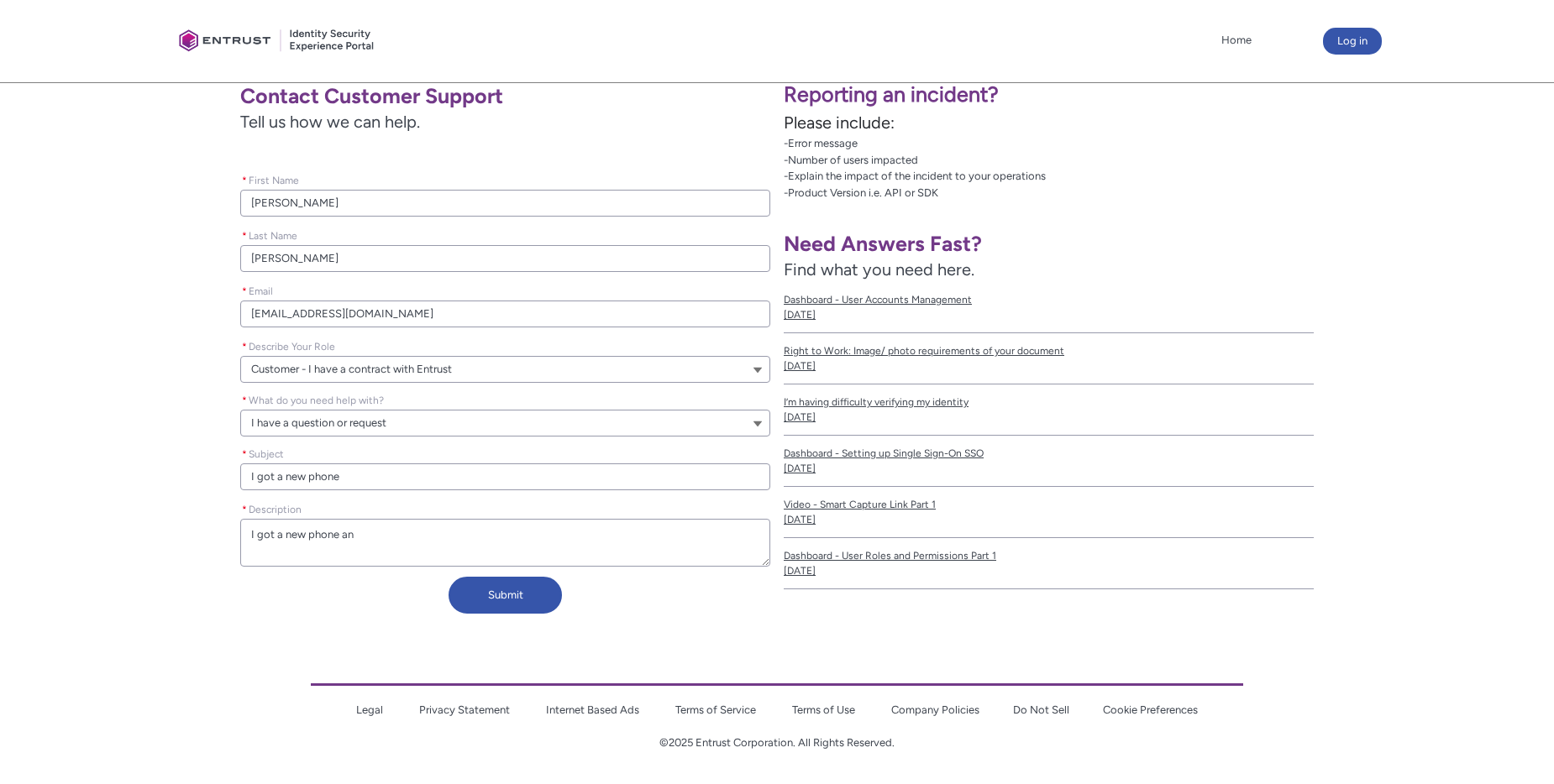
type textarea "I got a new phone and"
type lightning-textarea "I got a new phone and"
type textarea "I got a new phone and"
type lightning-textarea "I got a new phone and n"
type textarea "I got a new phone and n"
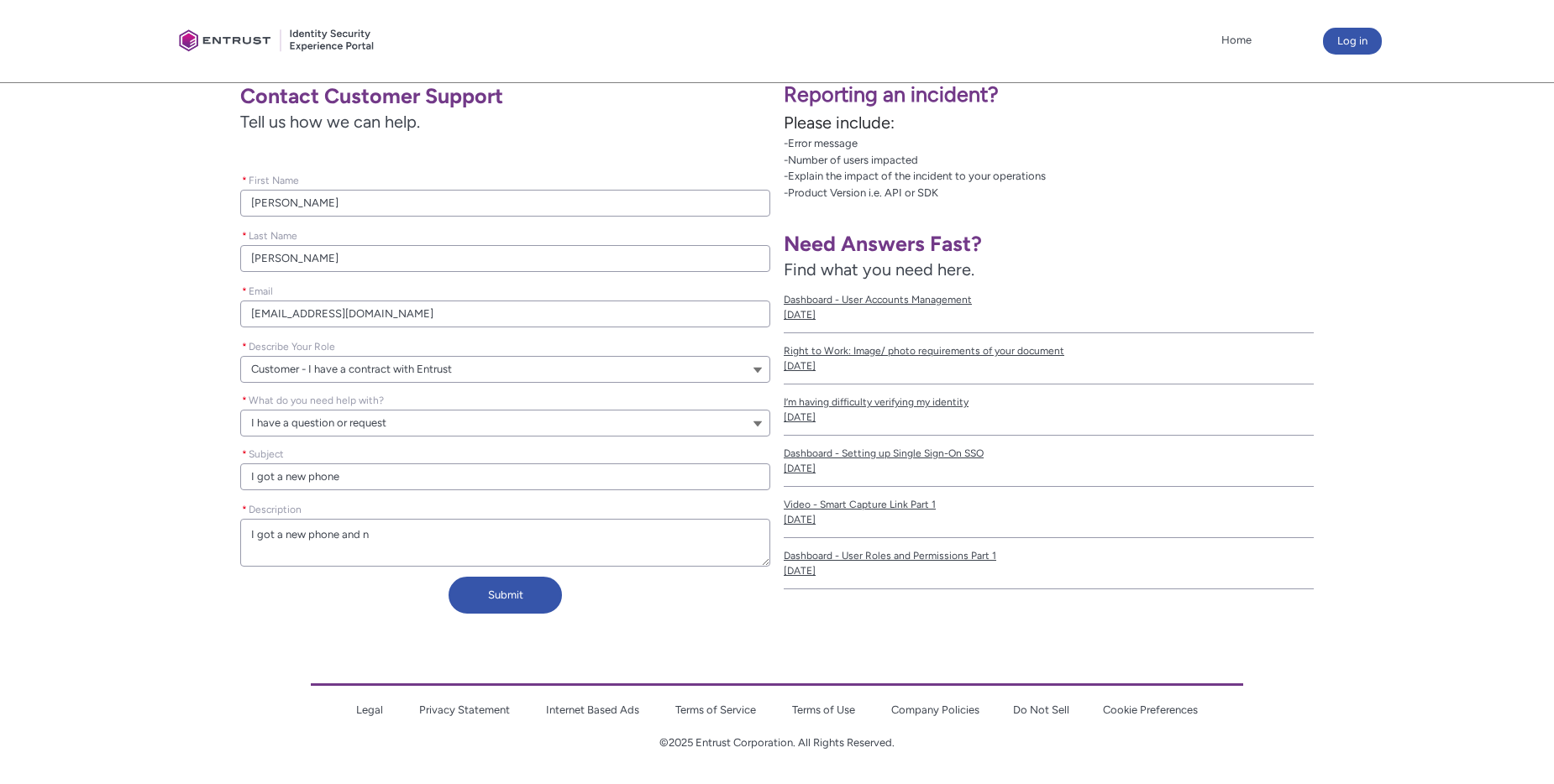
type lightning-textarea "I got a new phone and no"
type textarea "I got a new phone and no"
type lightning-textarea "I got a new phone and not"
type textarea "I got a new phone and not"
type lightning-textarea "I got a new phone and not"
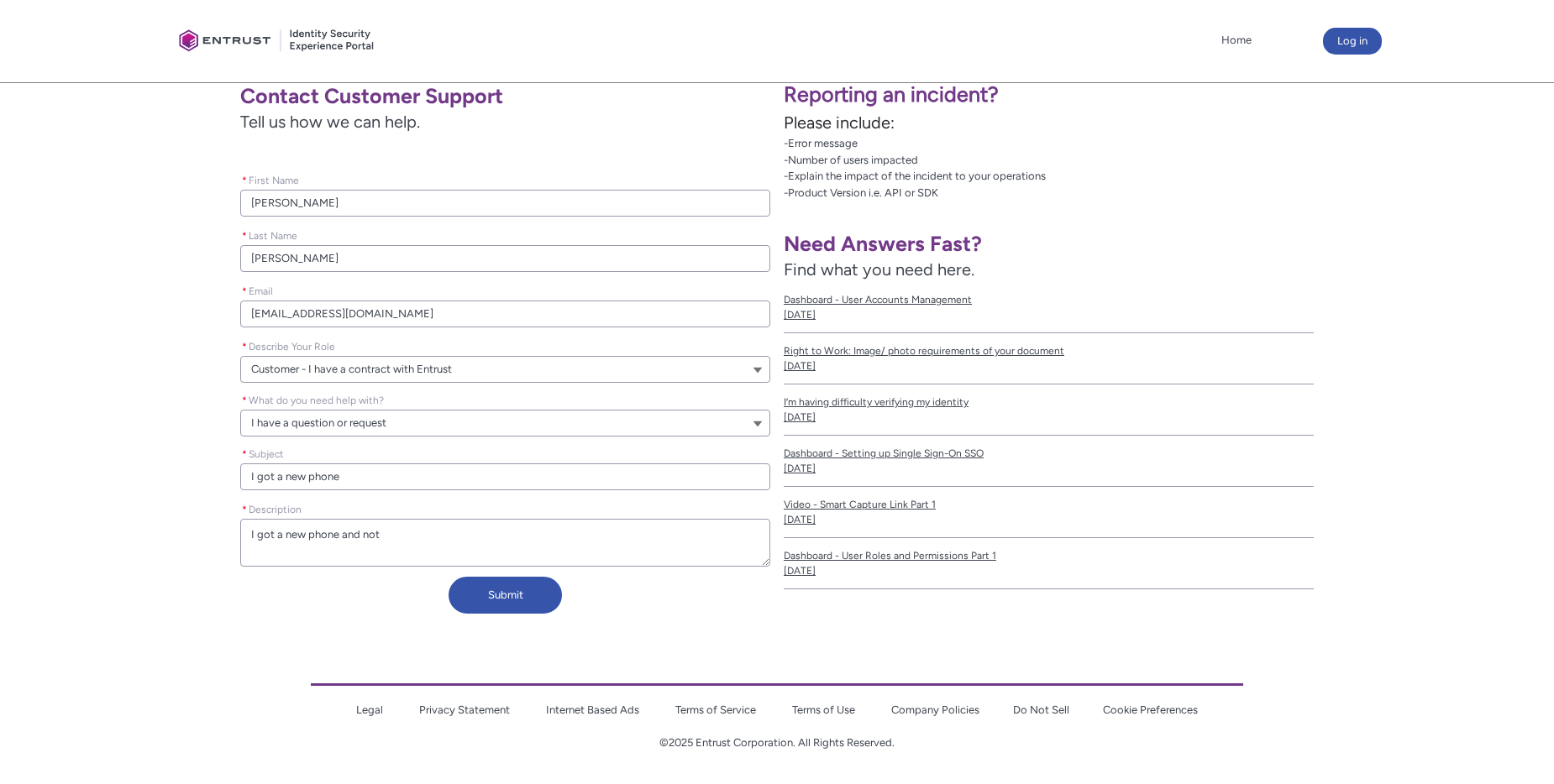
type textarea "I got a new phone and not"
type lightning-textarea "I got a new phone and not"
type textarea "I got a new phone and not"
type lightning-textarea "I got a new phone and no"
type textarea "I got a new phone and no"
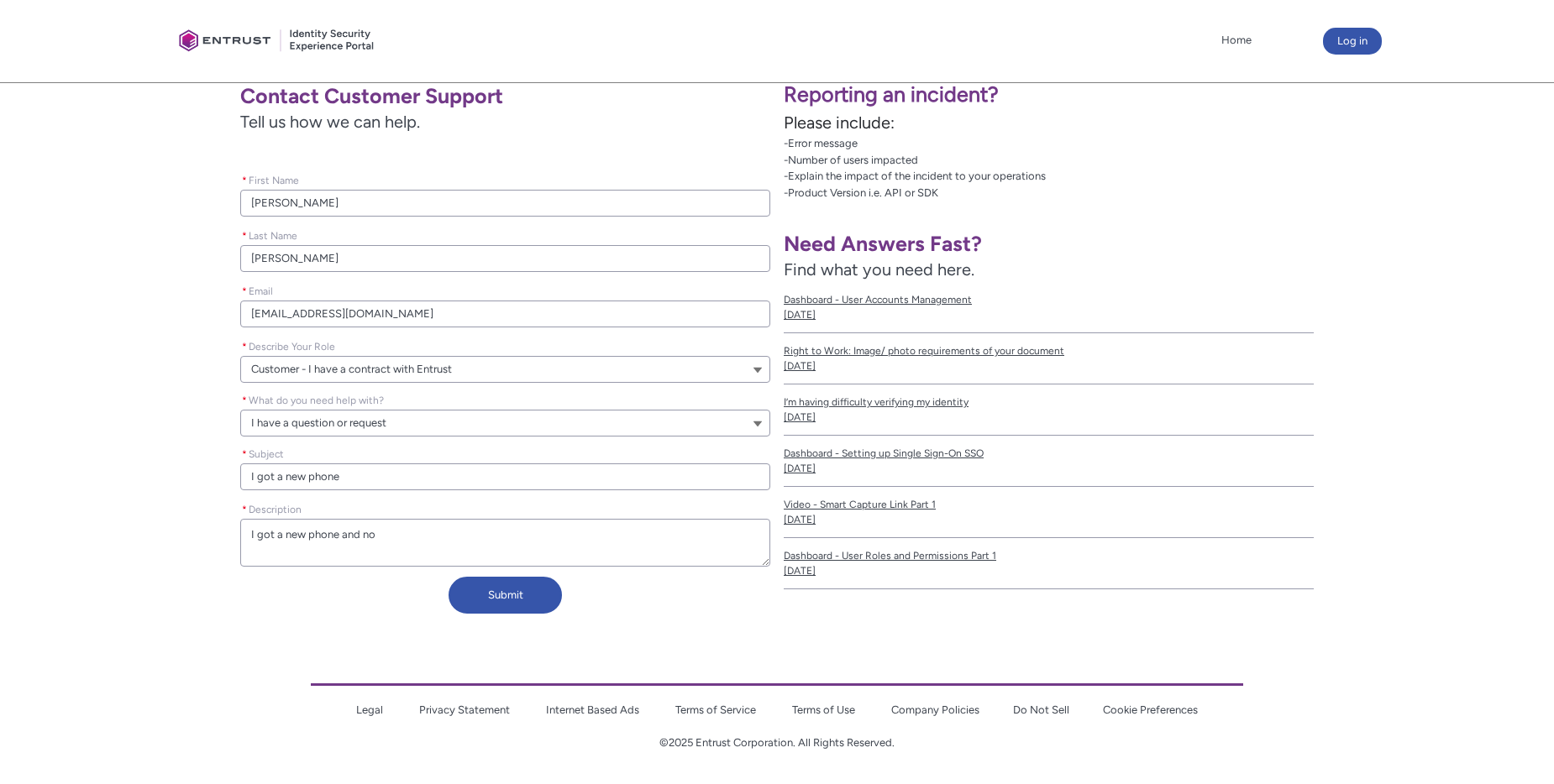
type lightning-textarea "I got a new phone and n"
type textarea "I got a new phone and n"
type lightning-textarea "I got a new phone and"
type textarea "I got a new phone and"
type lightning-textarea "I got a new phone and"
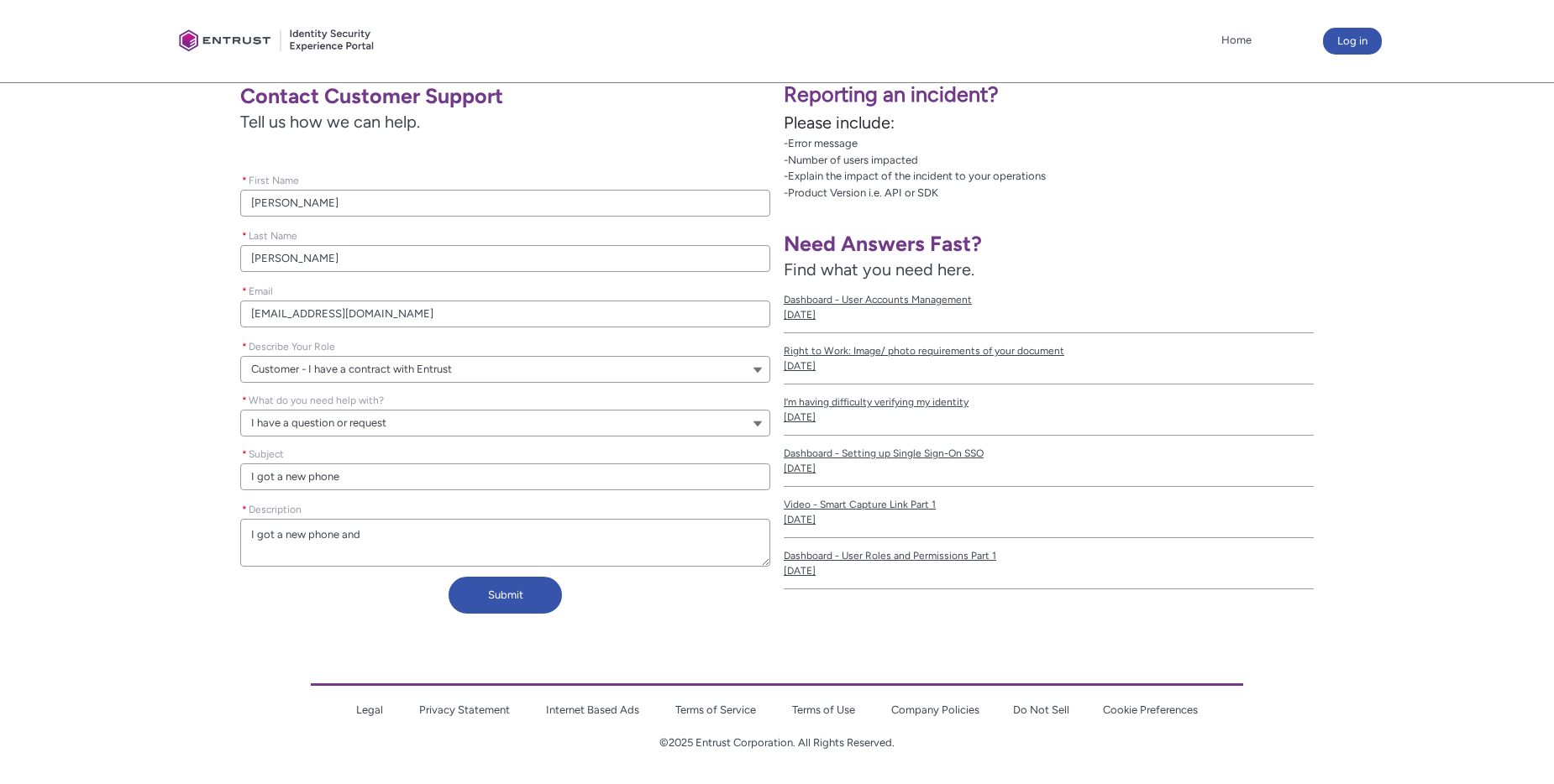
type textarea "I got a new phone and"
type lightning-textarea "I got a new phone an"
type textarea "I got a new phone an"
type lightning-textarea "I got a new phone a"
type textarea "I got a new phone a"
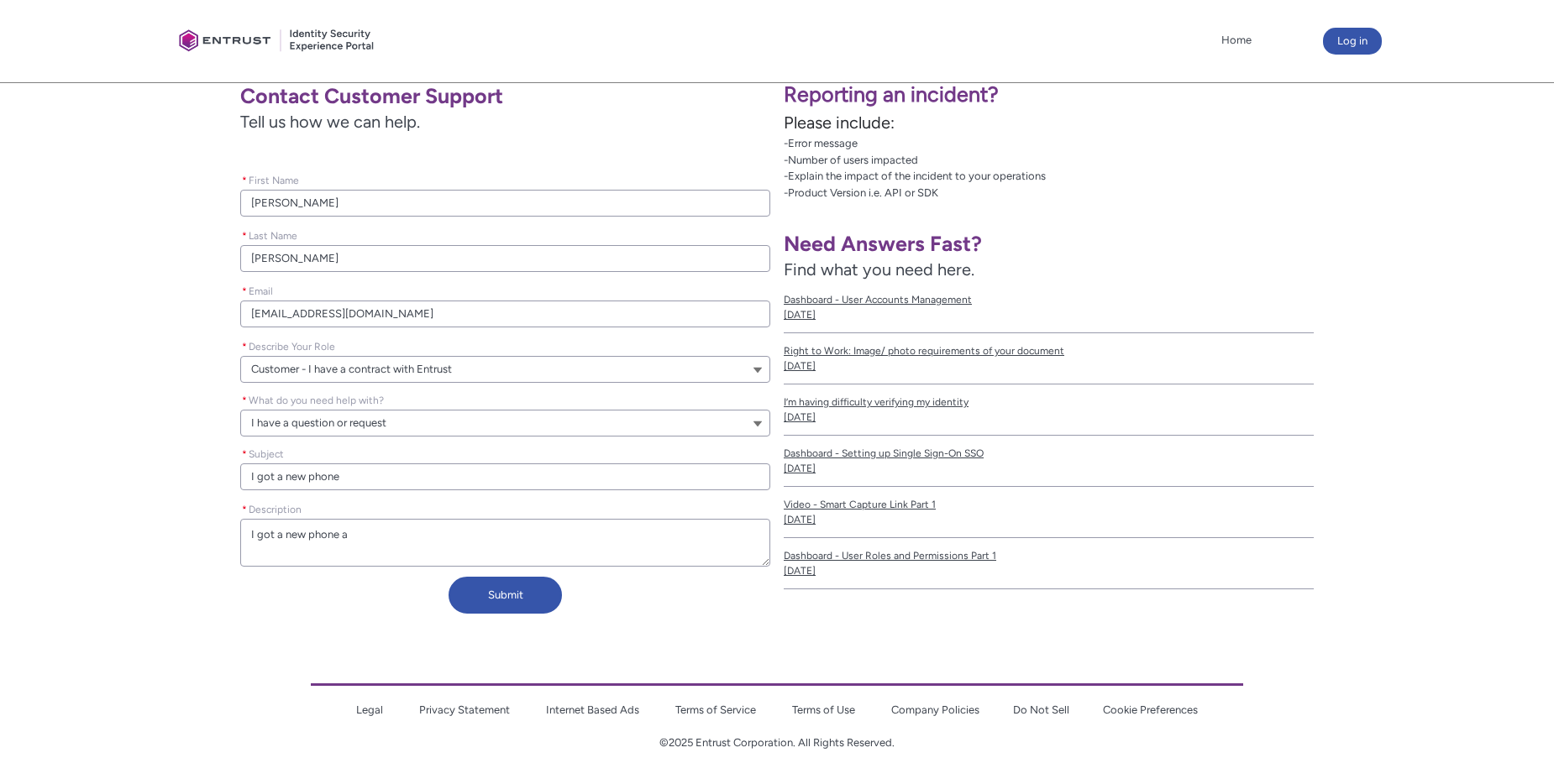
type lightning-textarea "I got a new phone"
type textarea "I got a new phone"
type lightning-textarea "I got a new phone"
type textarea "I got a new phone"
type lightning-textarea "I got a new phone."
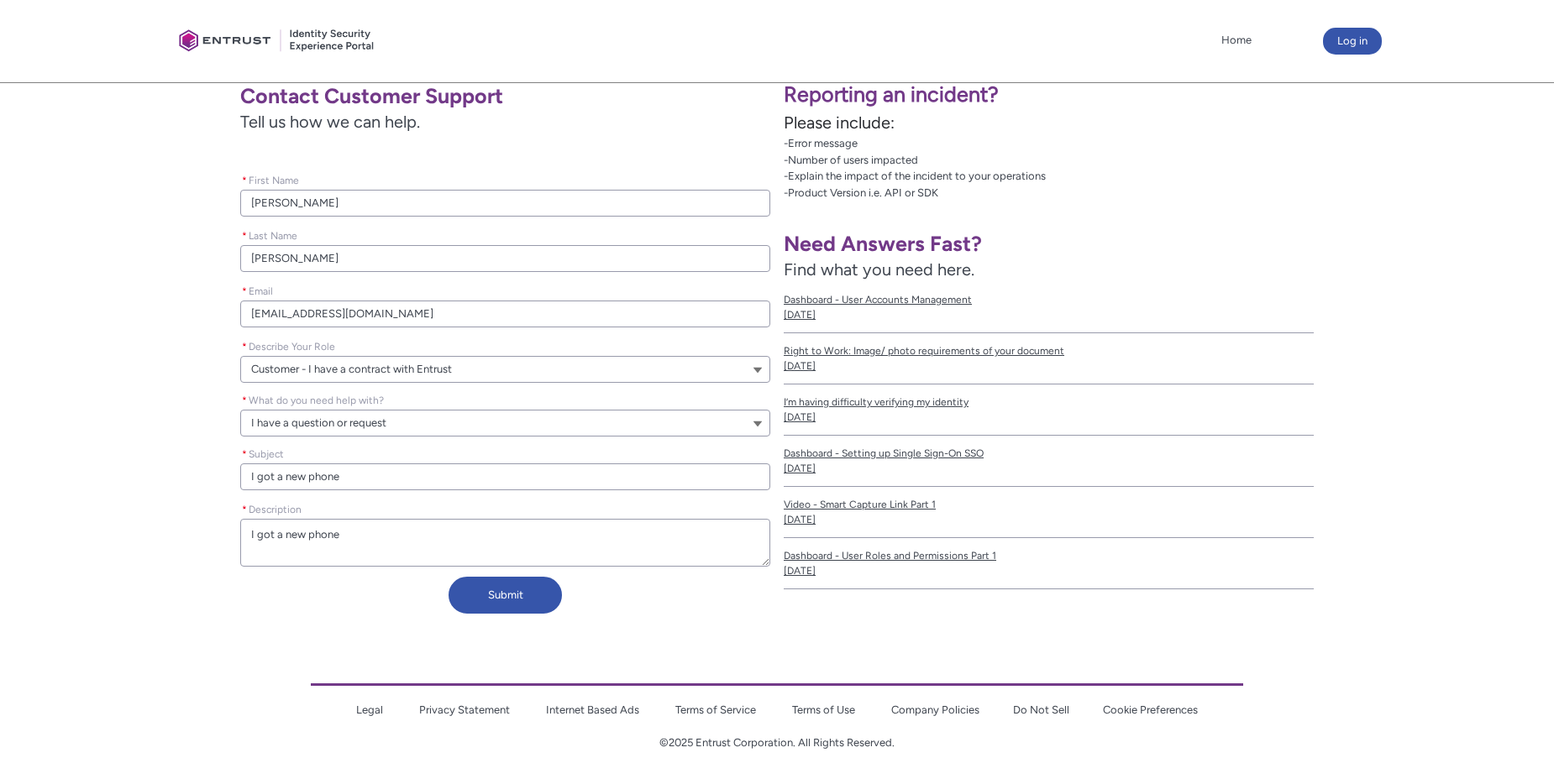
type textarea "I got a new phone."
type lightning-textarea "I got a new phone."
type textarea "I got a new phone."
type lightning-textarea "I got a new phone."
type textarea "I got a new phone."
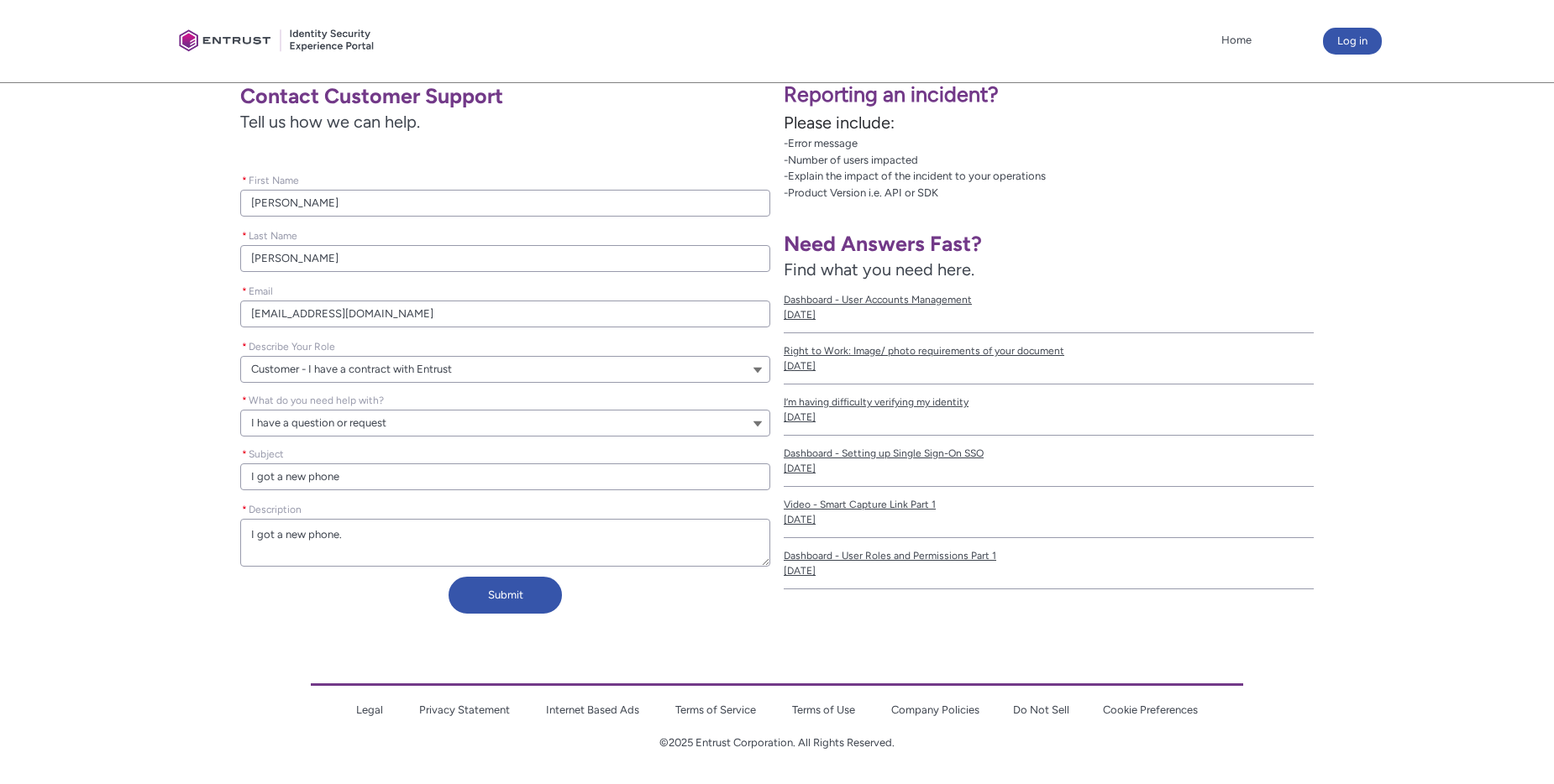
type lightning-textarea "I got a new phone. I"
type textarea "I got a new phone. I"
type lightning-textarea "I got a new phone. I"
type textarea "I got a new phone. I"
type lightning-textarea "I got a new phone. I w"
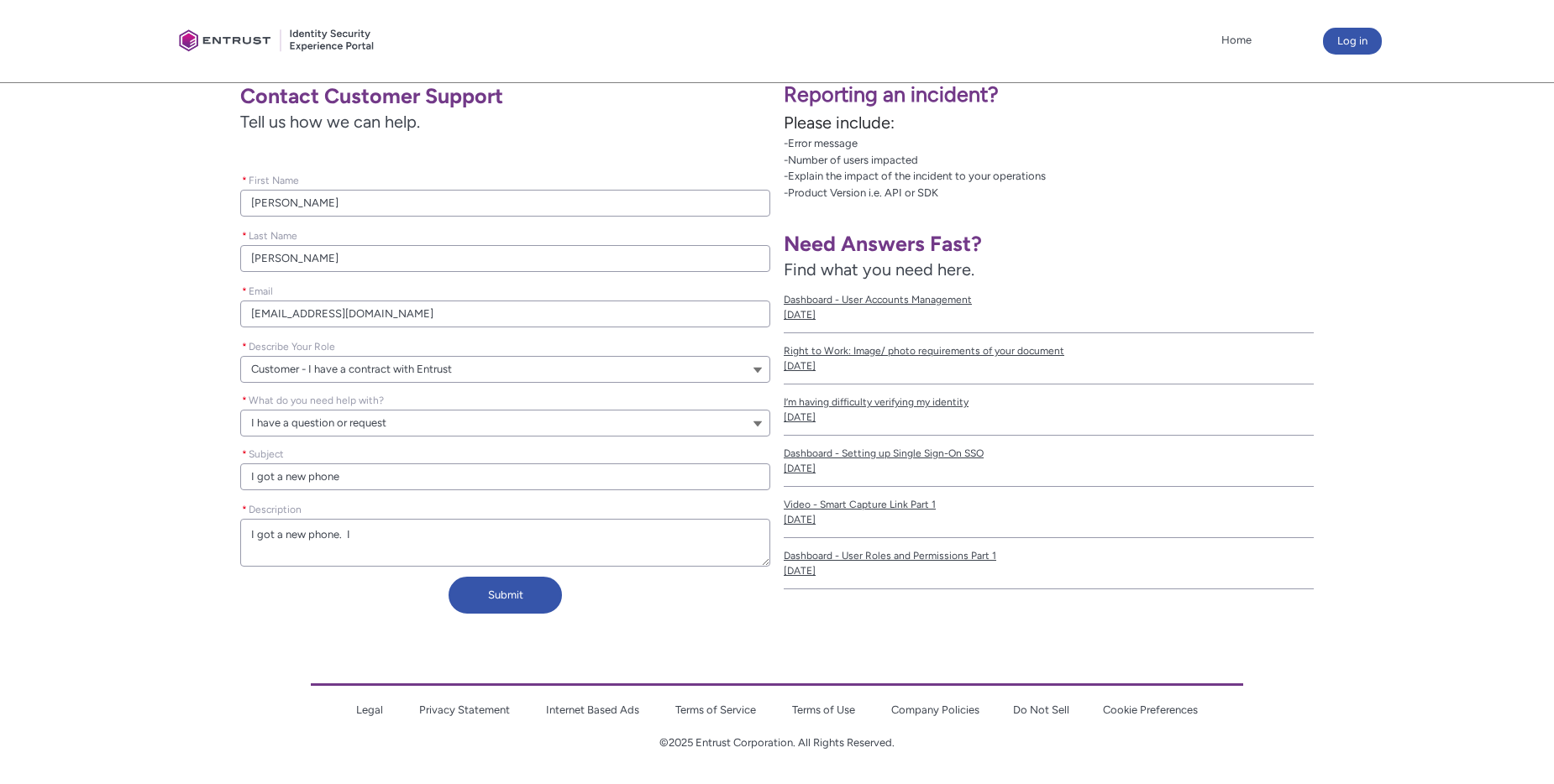
type textarea "I got a new phone. I w"
type lightning-textarea "I got a new phone. I wa"
type textarea "I got a new phone. I wa"
type lightning-textarea "I got a new phone. I was"
type textarea "I got a new phone. I was"
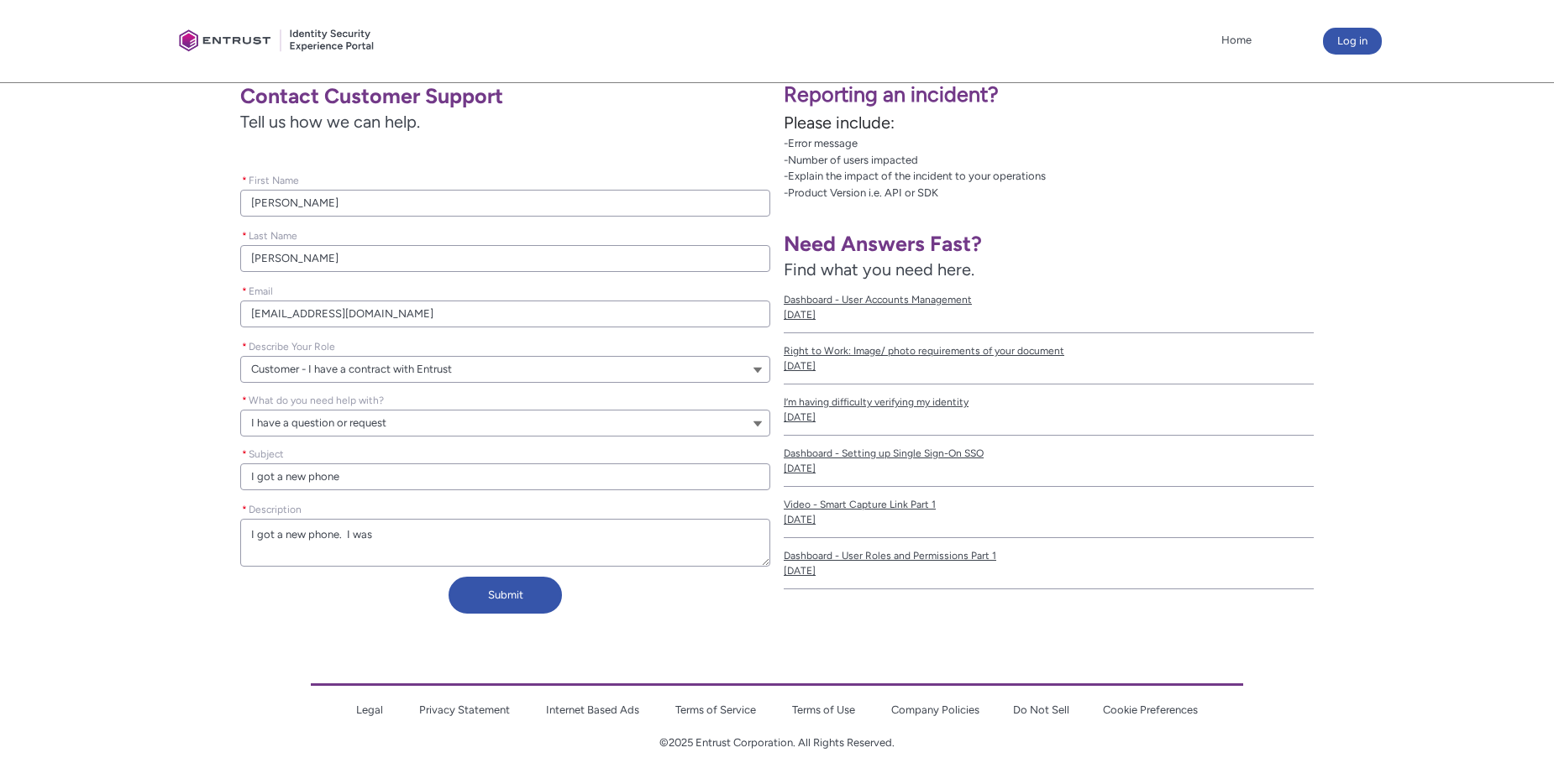
type lightning-textarea "I got a new phone. I was"
type textarea "I got a new phone. I was"
type lightning-textarea "I got a new phone. I was a"
type textarea "I got a new phone. I was a"
type lightning-textarea "I got a new phone. I was ab"
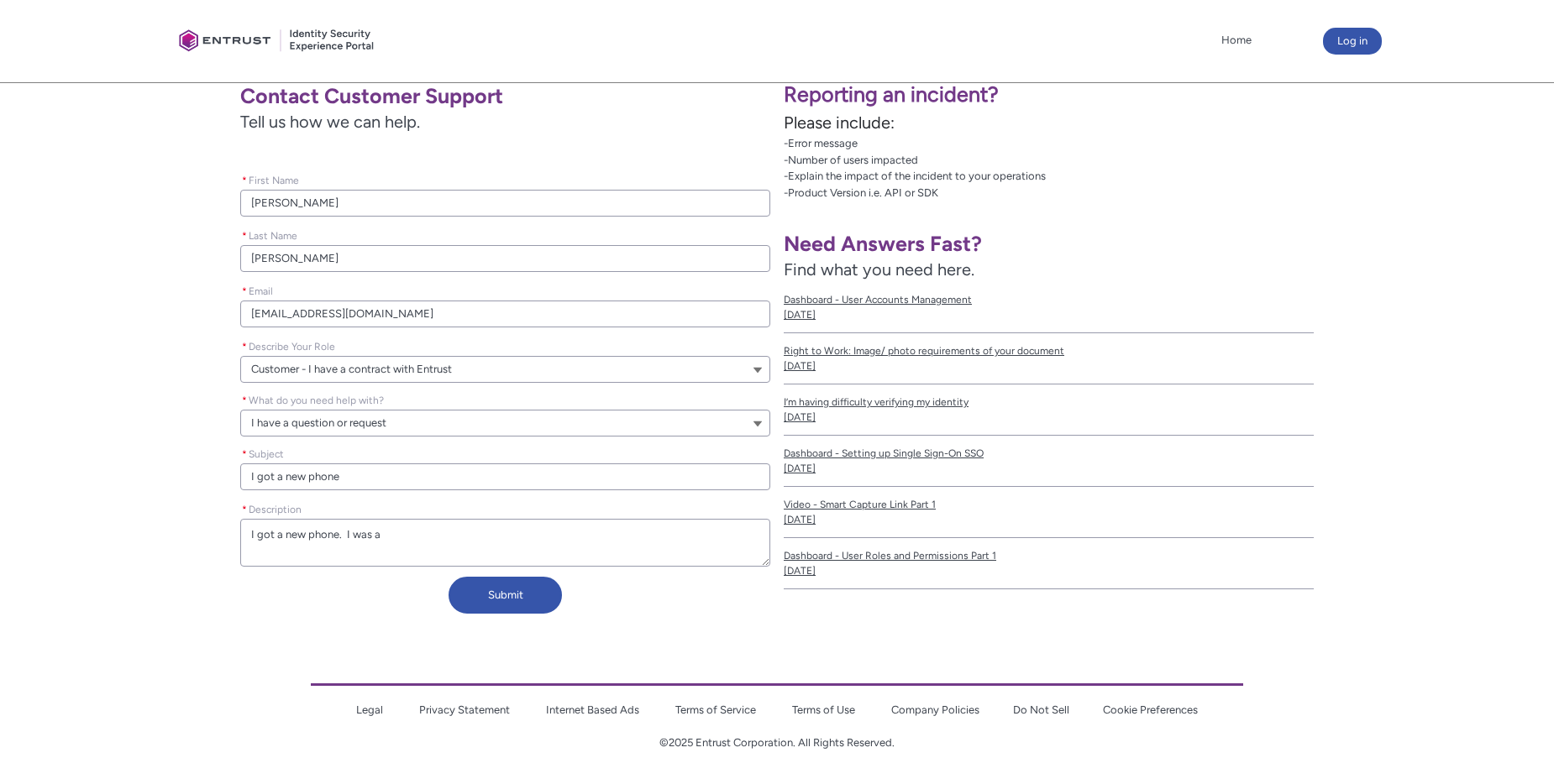
type textarea "I got a new phone. I was ab"
type lightning-textarea "I got a new phone. I was abl"
type textarea "I got a new phone. I was abl"
type lightning-textarea "I got a new phone. I was able"
type textarea "I got a new phone. I was able"
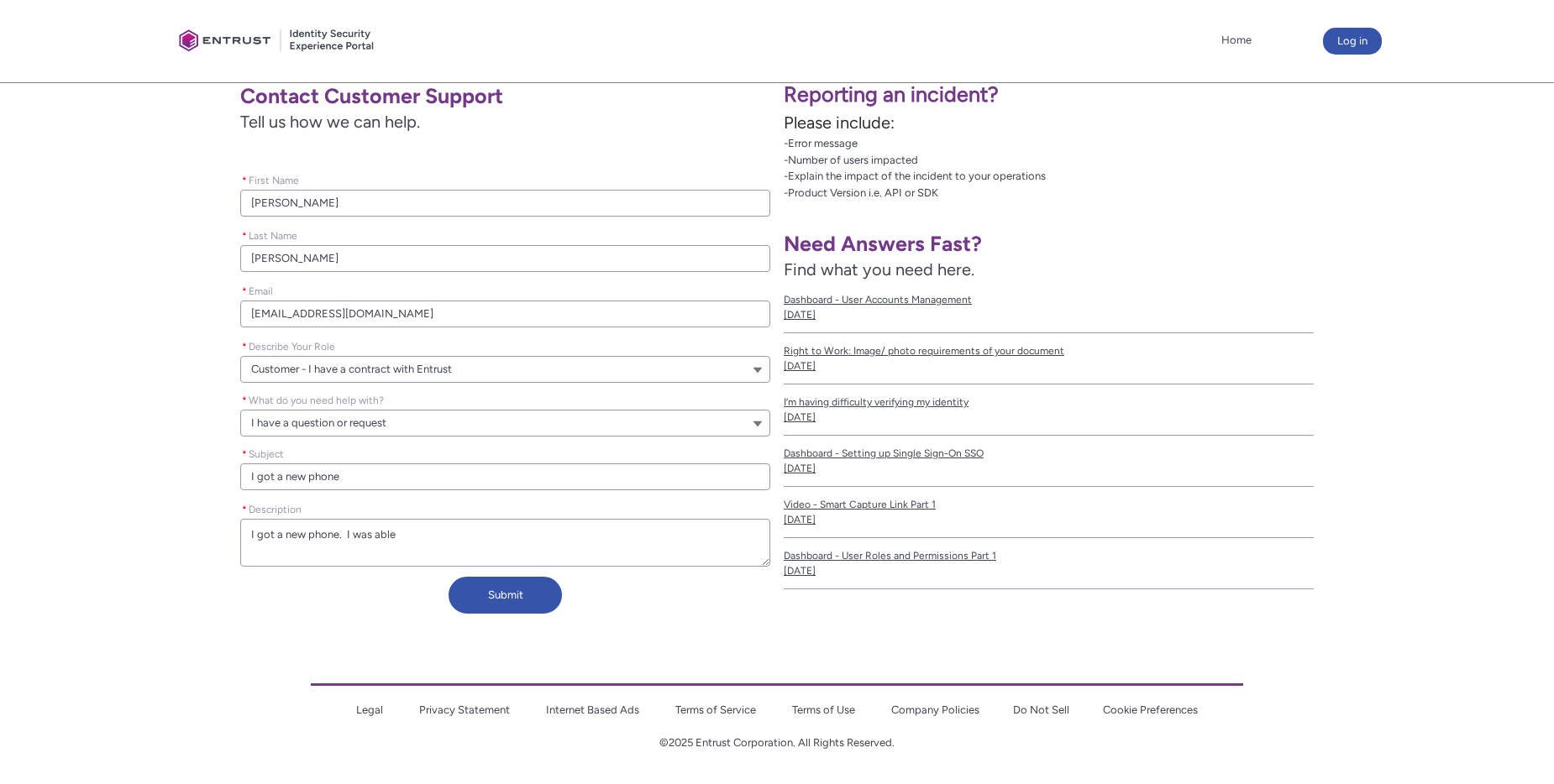
type lightning-textarea "I got a new phone. I was able"
type textarea "I got a new phone. I was able"
type lightning-textarea "I got a new phone. I was able t"
type textarea "I got a new phone. I was able t"
type lightning-textarea "I got a new phone. I was able to"
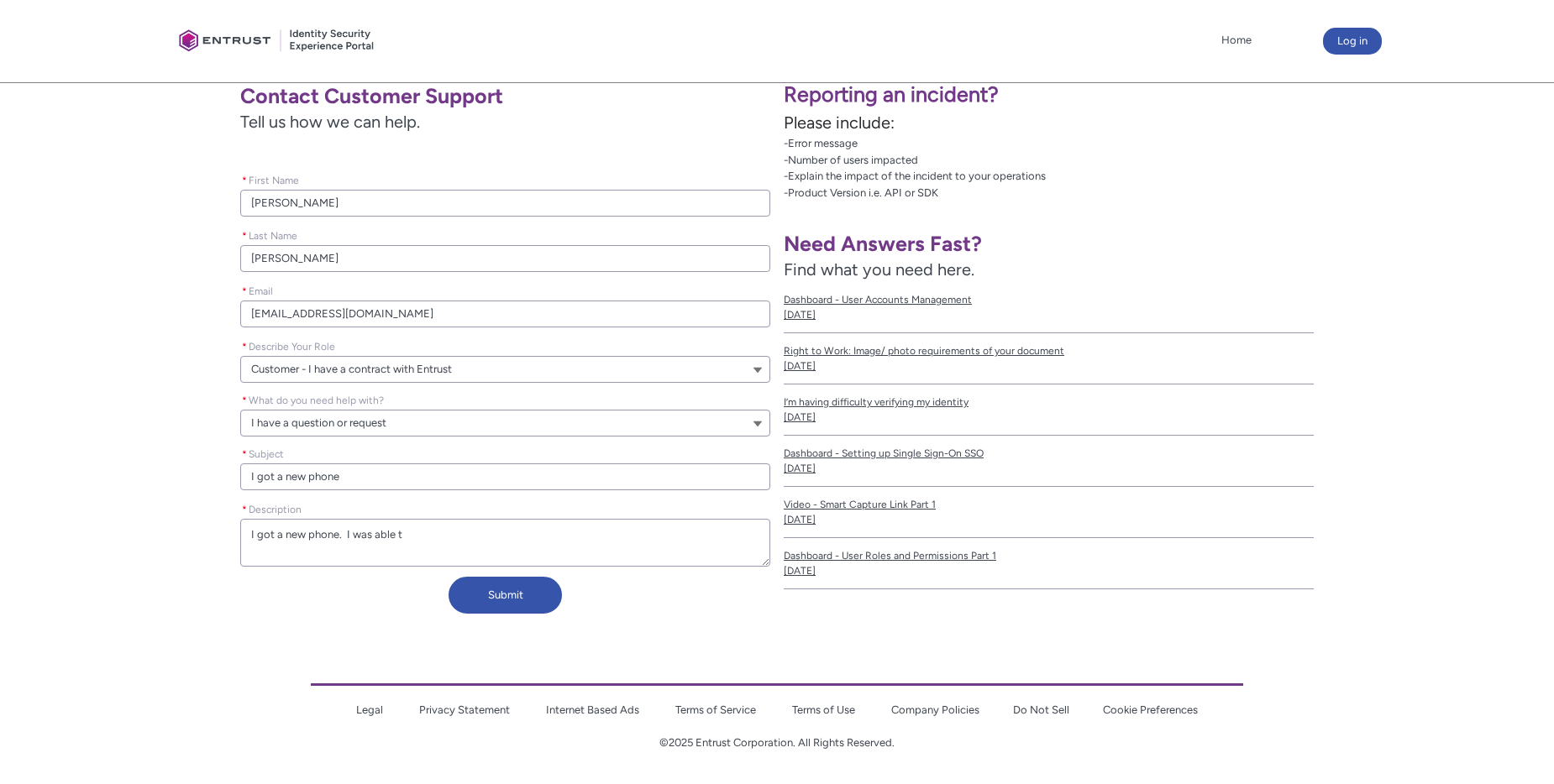
type textarea "I got a new phone. I was able to"
type lightning-textarea "I got a new phone. I was able to"
type textarea "I got a new phone. I was able to"
type lightning-textarea "I got a new phone. I was able to g"
type textarea "I got a new phone. I was able to g"
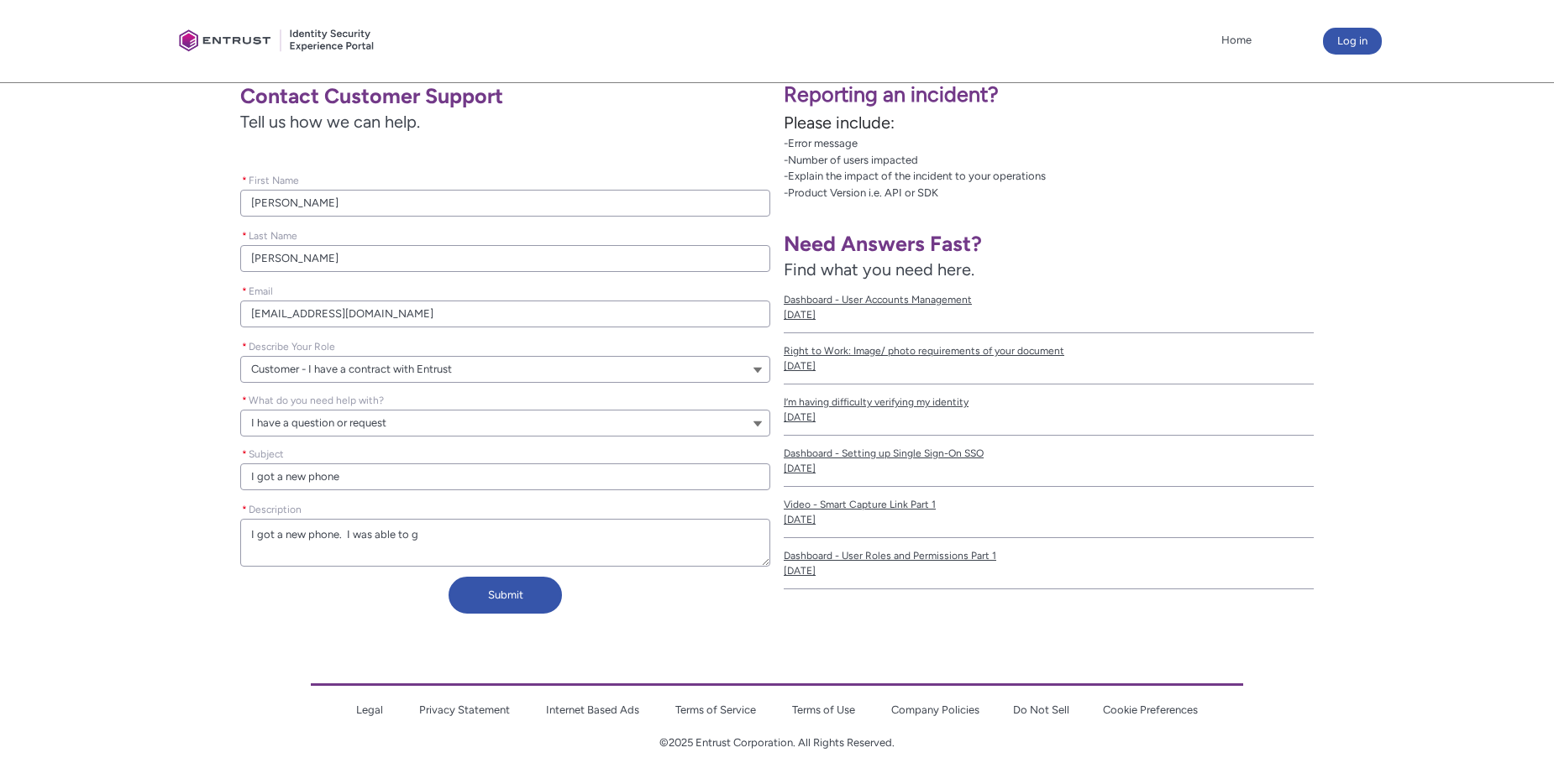
type lightning-textarea "I got a new phone. I was able to ge"
type textarea "I got a new phone. I was able to ge"
type lightning-textarea "I got a new phone. I was able to get"
type textarea "I got a new phone. I was able to get"
type lightning-textarea "I got a new phone. I was able to get"
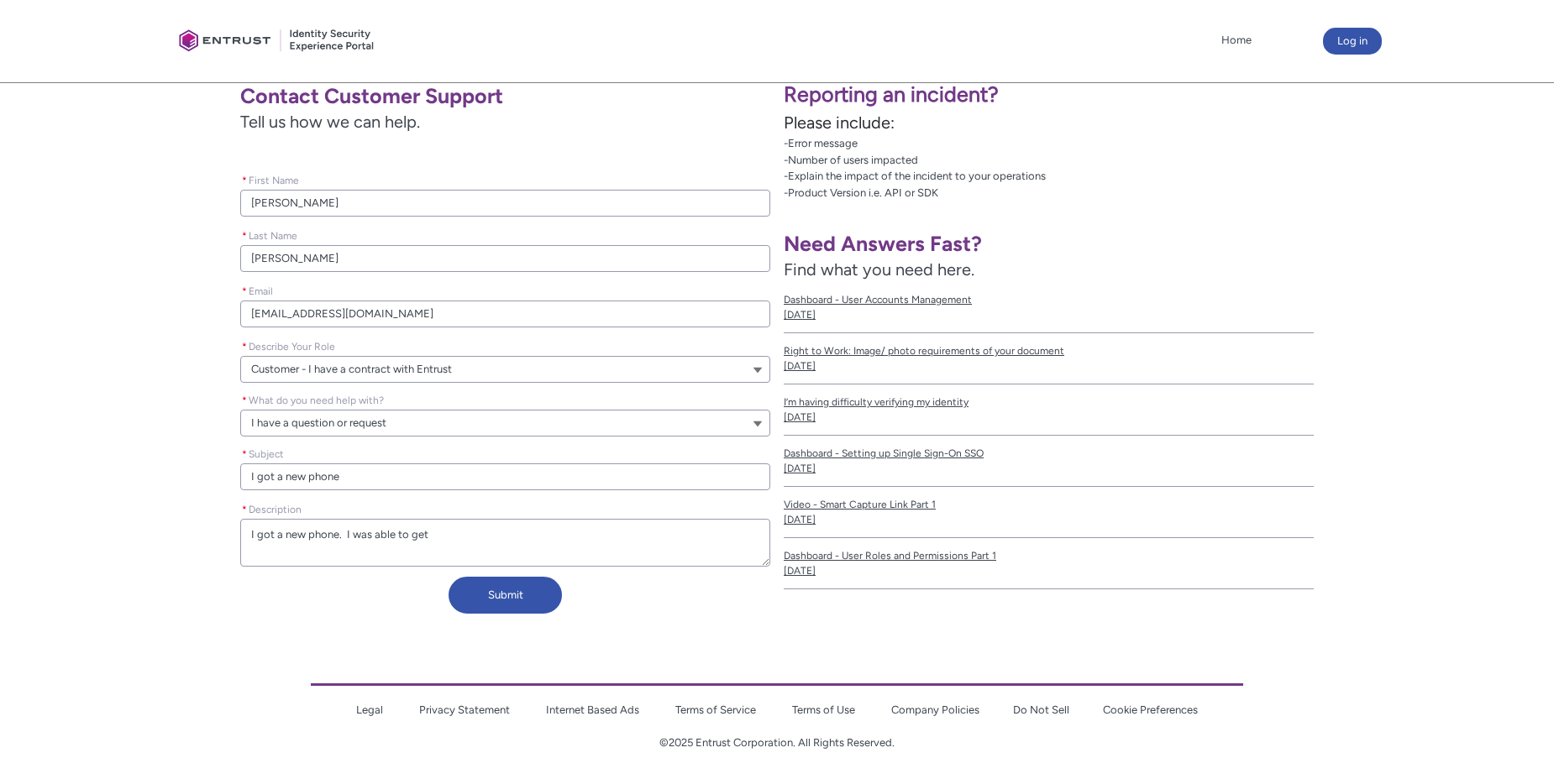
type textarea "I got a new phone. I was able to get"
type lightning-textarea "I got a new phone. I was able to get t"
type textarea "I got a new phone. I was able to get t"
type lightning-textarea "I got a new phone. I was able to get th"
type textarea "I got a new phone. I was able to get th"
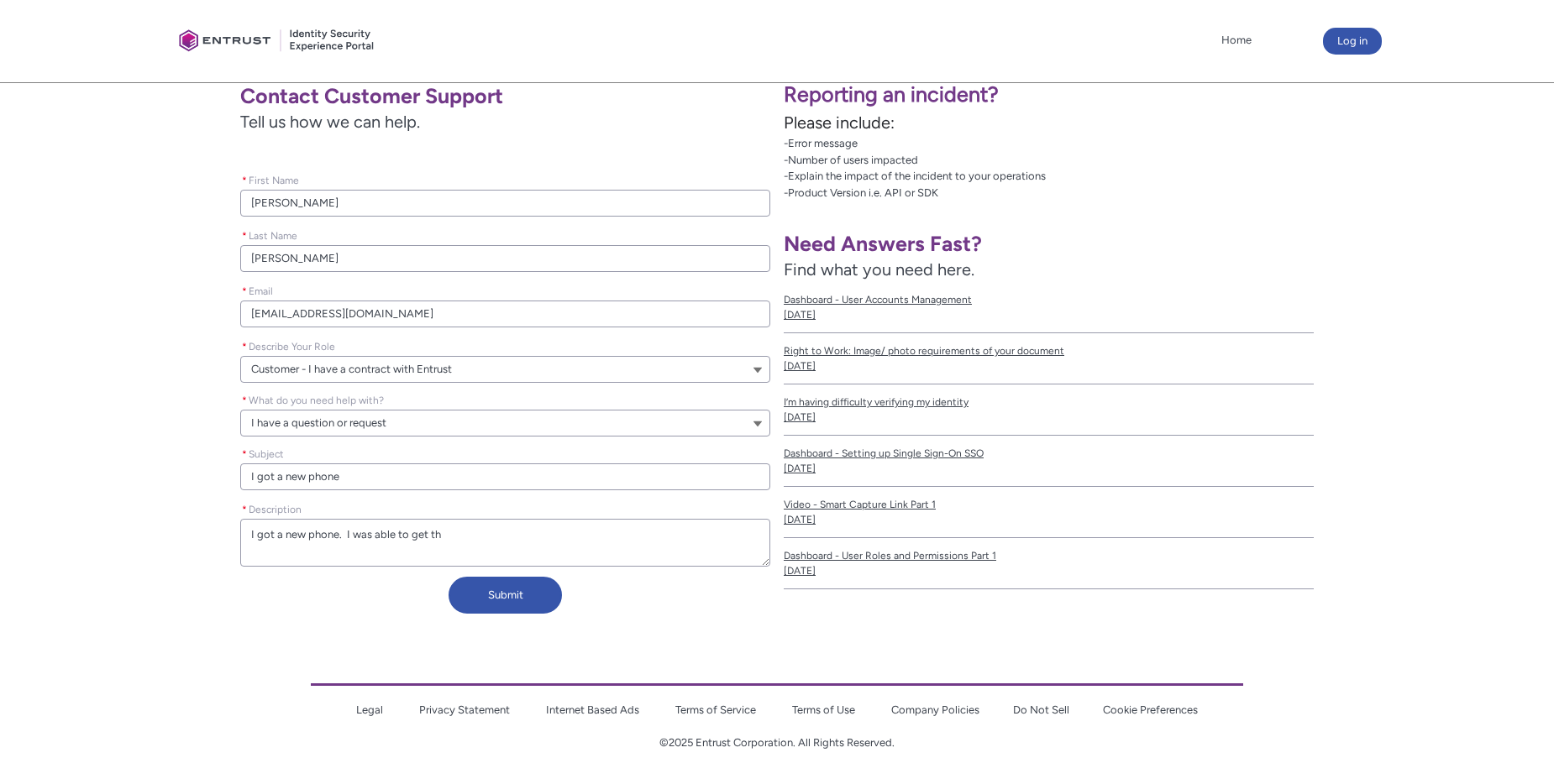
type lightning-textarea "I got a new phone. I was able to get the"
type textarea "I got a new phone. I was able to get the"
type lightning-textarea "I got a new phone. I was able to get the"
type textarea "I got a new phone. I was able to get the"
type lightning-textarea "I got a new phone. I was able to get the p"
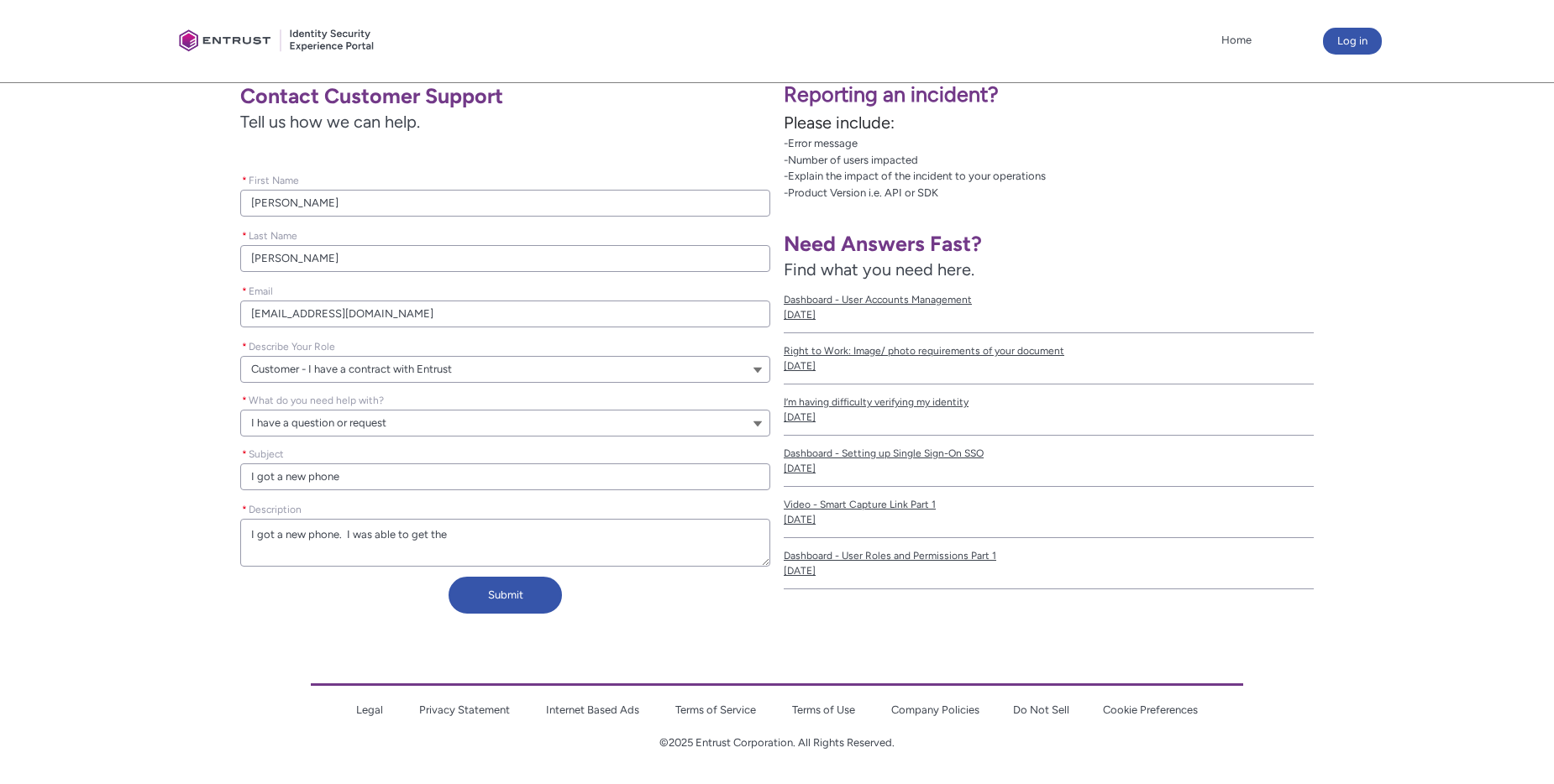
type textarea "I got a new phone. I was able to get the p"
type lightning-textarea "I got a new phone. I was able to get the pa"
type textarea "I got a new phone. I was able to get the pa"
type lightning-textarea "I got a new phone. I was able to get the pas"
type textarea "I got a new phone. I was able to get the pas"
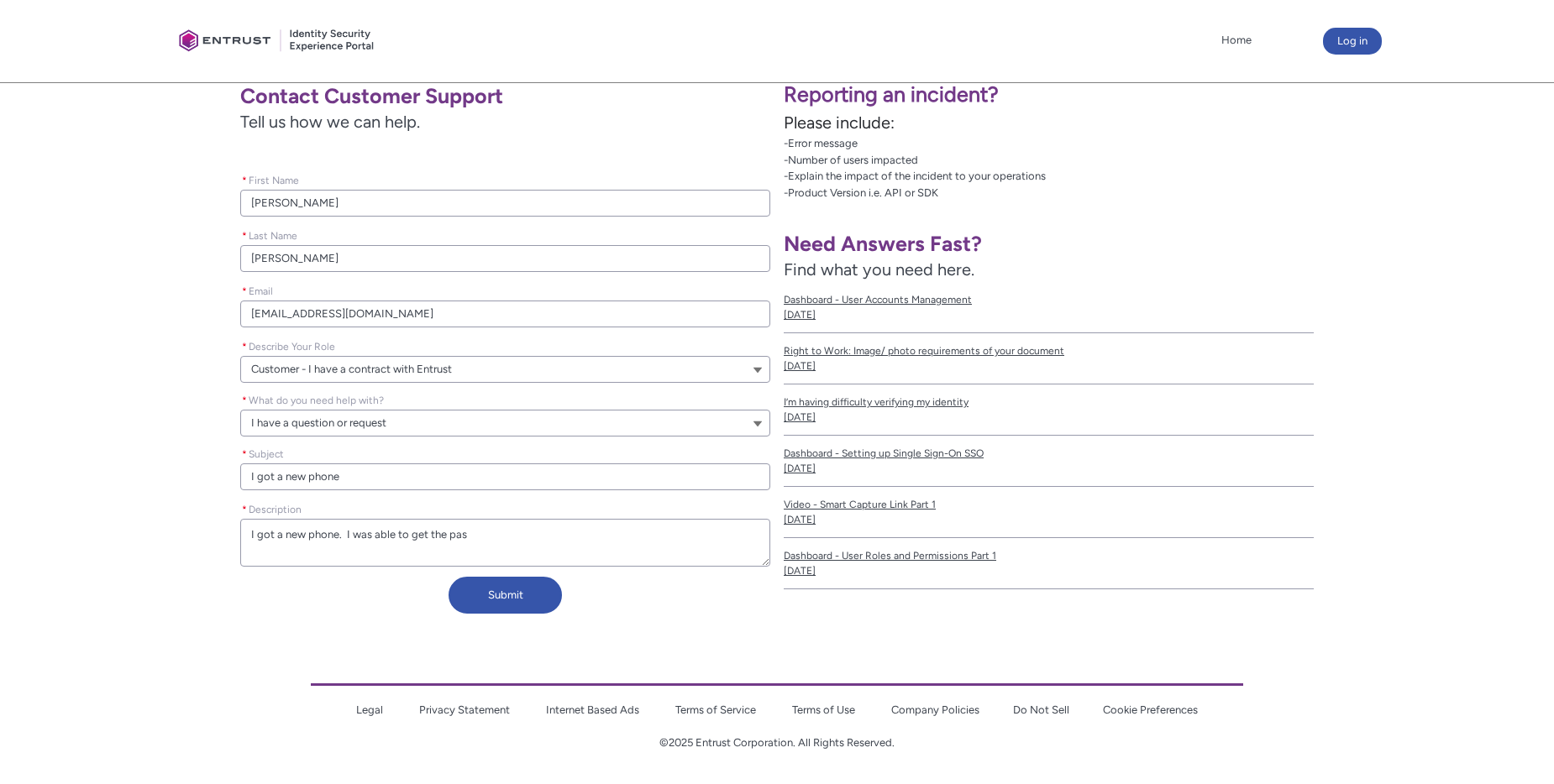
type lightning-textarea "I got a new phone. I was able to get the pass"
type textarea "I got a new phone. I was able to get the pass"
type lightning-textarea "I got a new phone. I was able to get the passc"
type textarea "I got a new phone. I was able to get the passc"
type lightning-textarea "I got a new phone. I was able to get the passco"
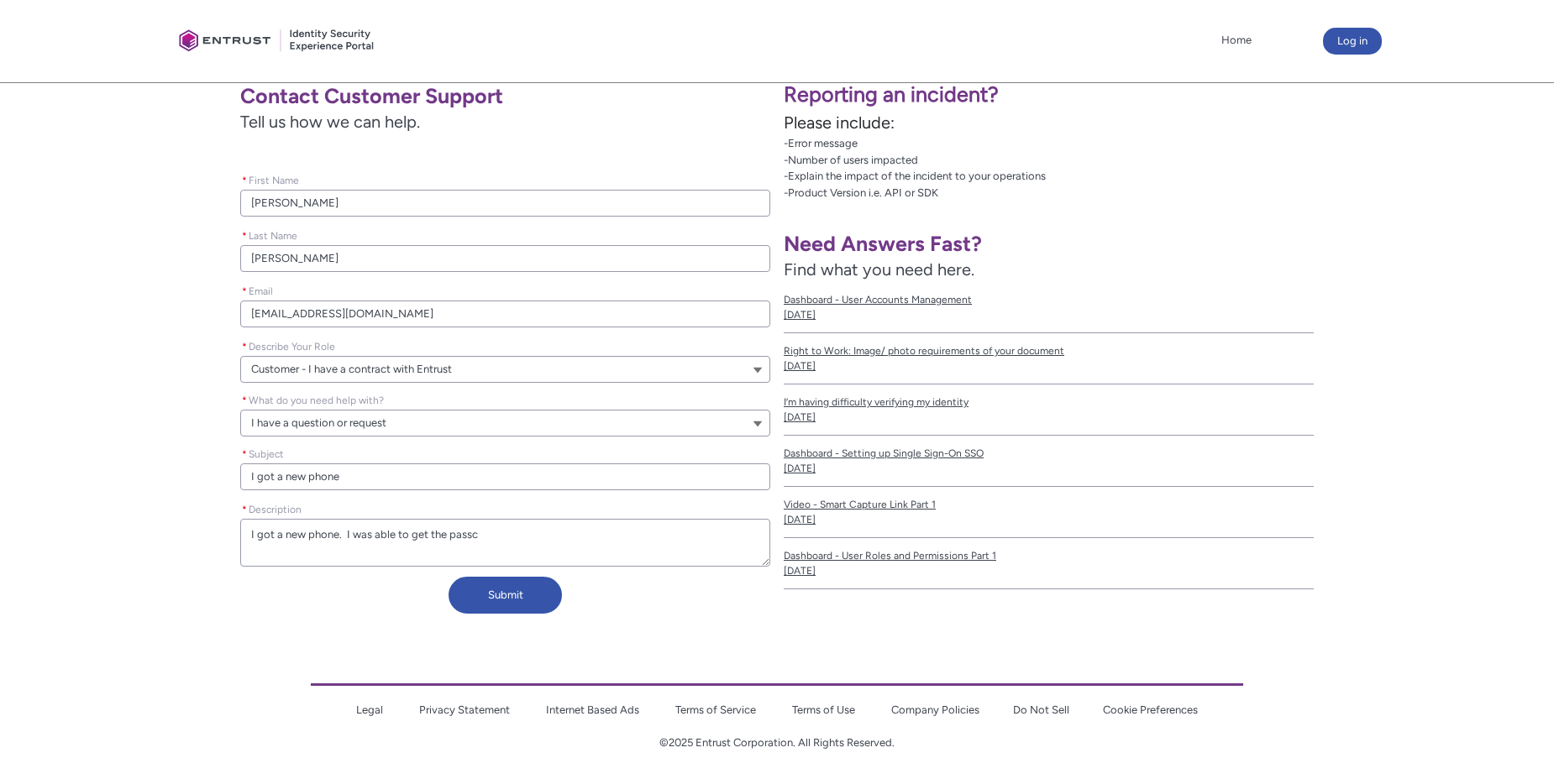
type textarea "I got a new phone. I was able to get the passco"
type lightning-textarea "I got a new phone. I was able to get the passcod"
type textarea "I got a new phone. I was able to get the passcod"
type lightning-textarea "I got a new phone. I was able to get the passcod"
type textarea "I got a new phone. I was able to get the passcod"
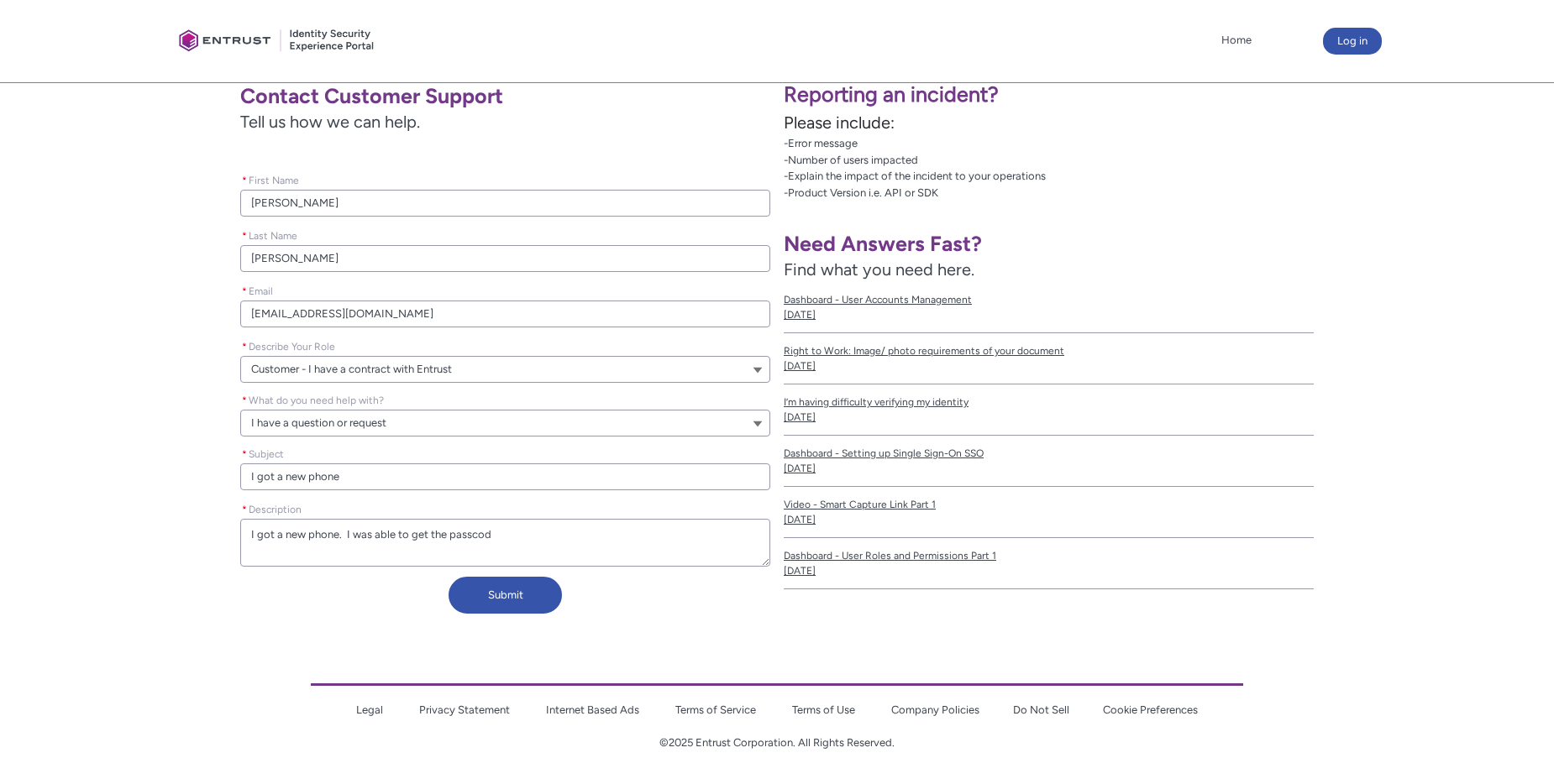
type lightning-textarea "I got a new phone. I was able to get the passcod"
type textarea "I got a new phone. I was able to get the passcod"
type lightning-textarea "I got a new phone. I was able to get the passcode"
type textarea "I got a new phone. I was able to get the passcode"
type lightning-textarea "I got a new phone. I was able to get the passcode"
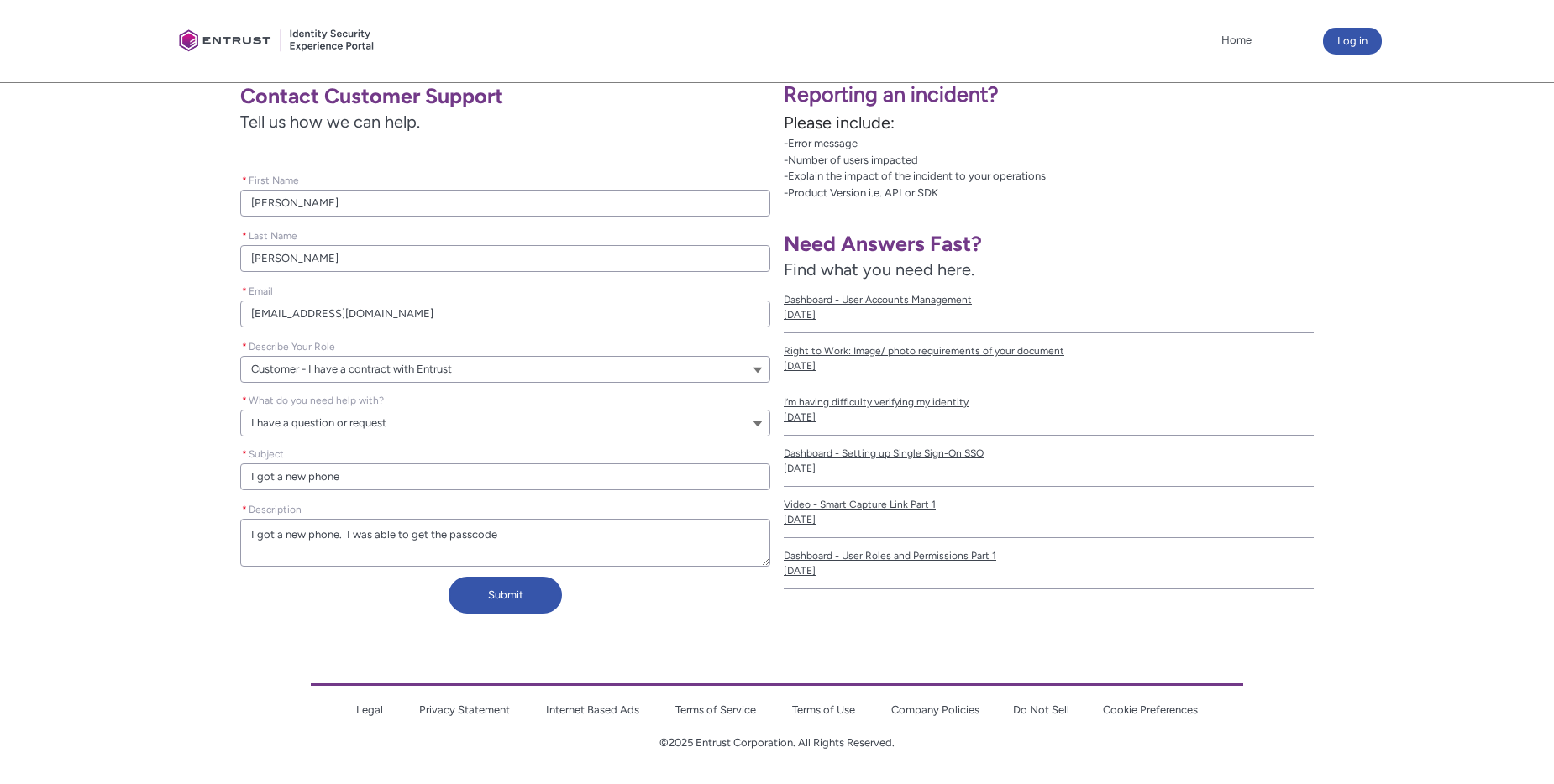
type textarea "I got a new phone. I was able to get the passcode"
type lightning-textarea "I got a new phone. I was able to get the passcode i"
type textarea "I got a new phone. I was able to get the passcode i"
type lightning-textarea "I got a new phone. I was able to get the passcode id"
type textarea "I got a new phone. I was able to get the passcode id"
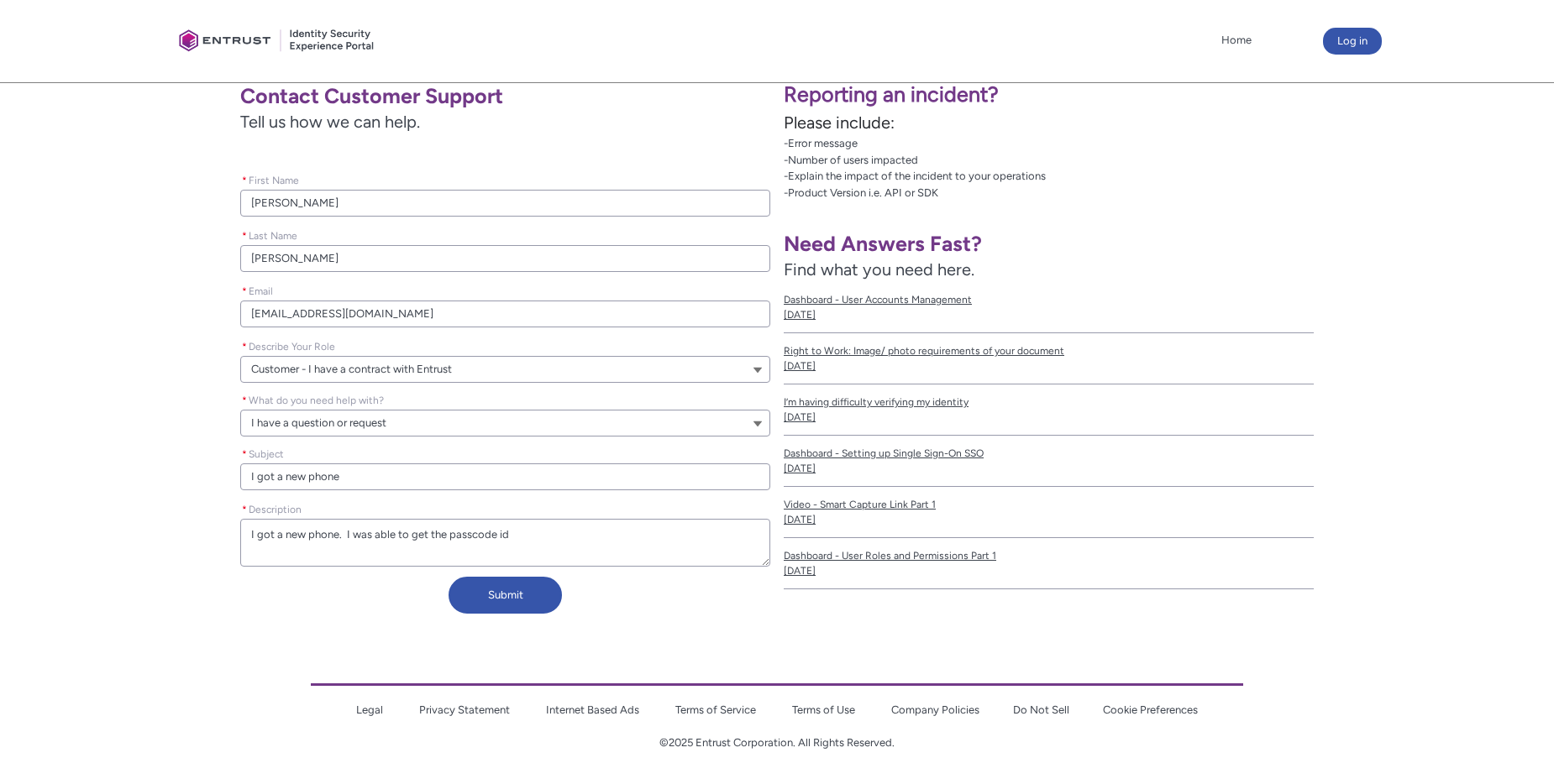
type lightning-textarea "I got a new phone. I was able to get the passcode ide"
type textarea "I got a new phone. I was able to get the passcode ide"
type lightning-textarea "I got a new phone. I was able to get the passcode iden"
type textarea "I got a new phone. I was able to get the passcode iden"
type lightning-textarea "I got a new phone. I was able to get the passcode ident"
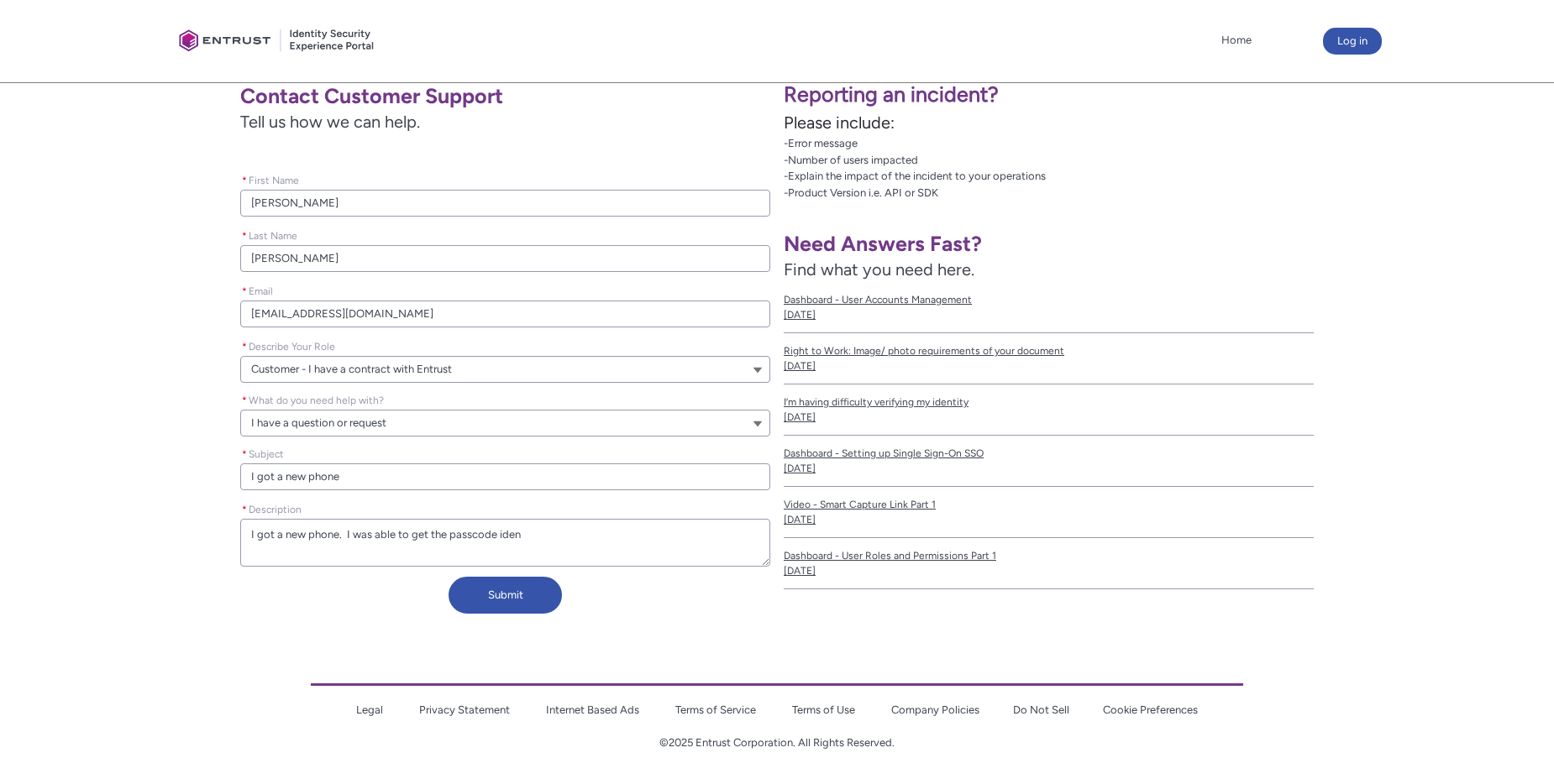
type textarea "I got a new phone. I was able to get the passcode ident"
type lightning-textarea "I got a new phone. I was able to get the passcode identi"
type textarea "I got a new phone. I was able to get the passcode identi"
type lightning-textarea "I got a new phone. I was able to get the passcode identit"
type textarea "I got a new phone. I was able to get the passcode identit"
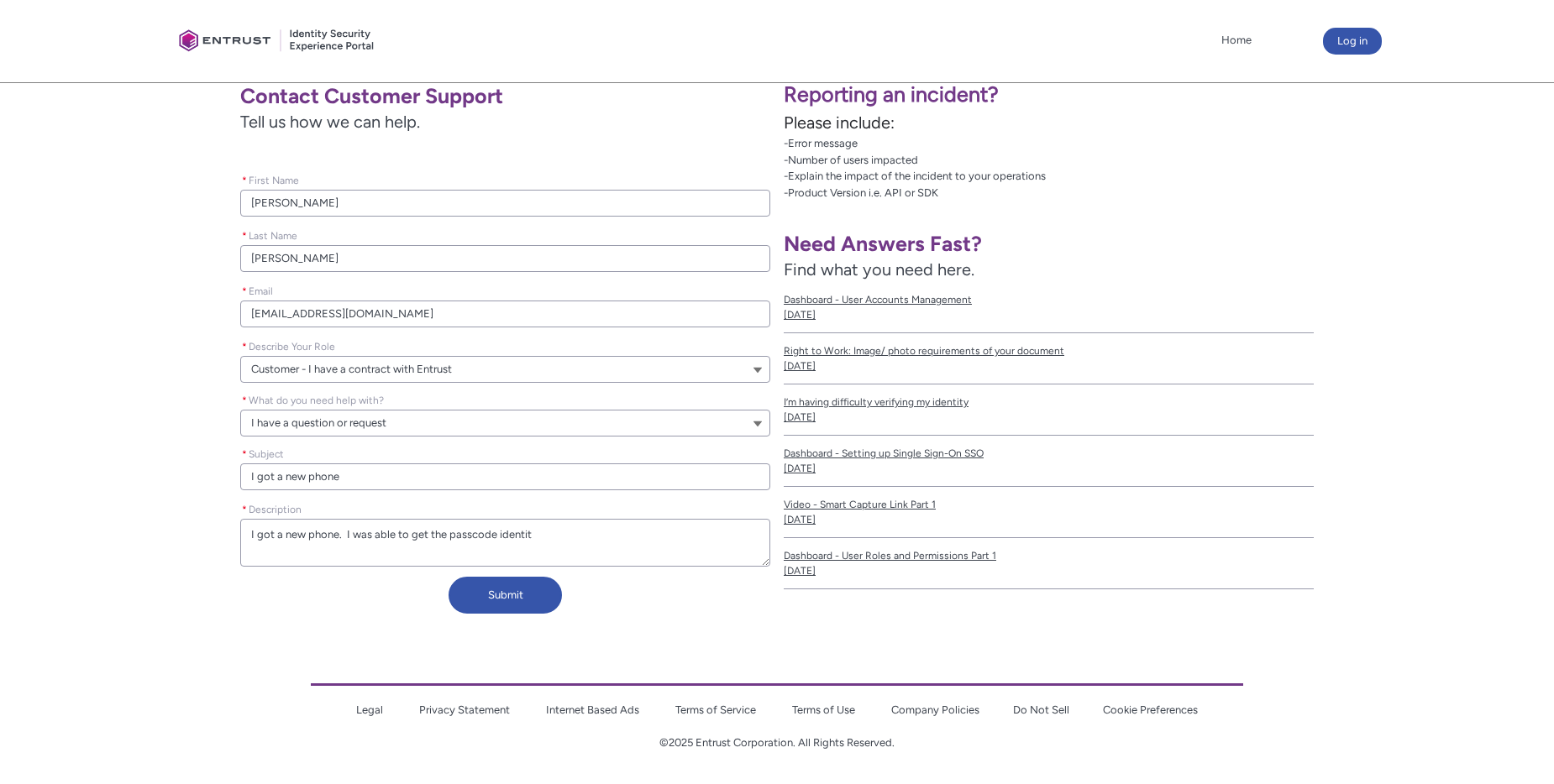
type lightning-textarea "I got a new phone. I was able to get the passcode identity"
type textarea "I got a new phone. I was able to get the passcode identity"
click at [505, 591] on button "Submit" at bounding box center [505, 595] width 114 height 37
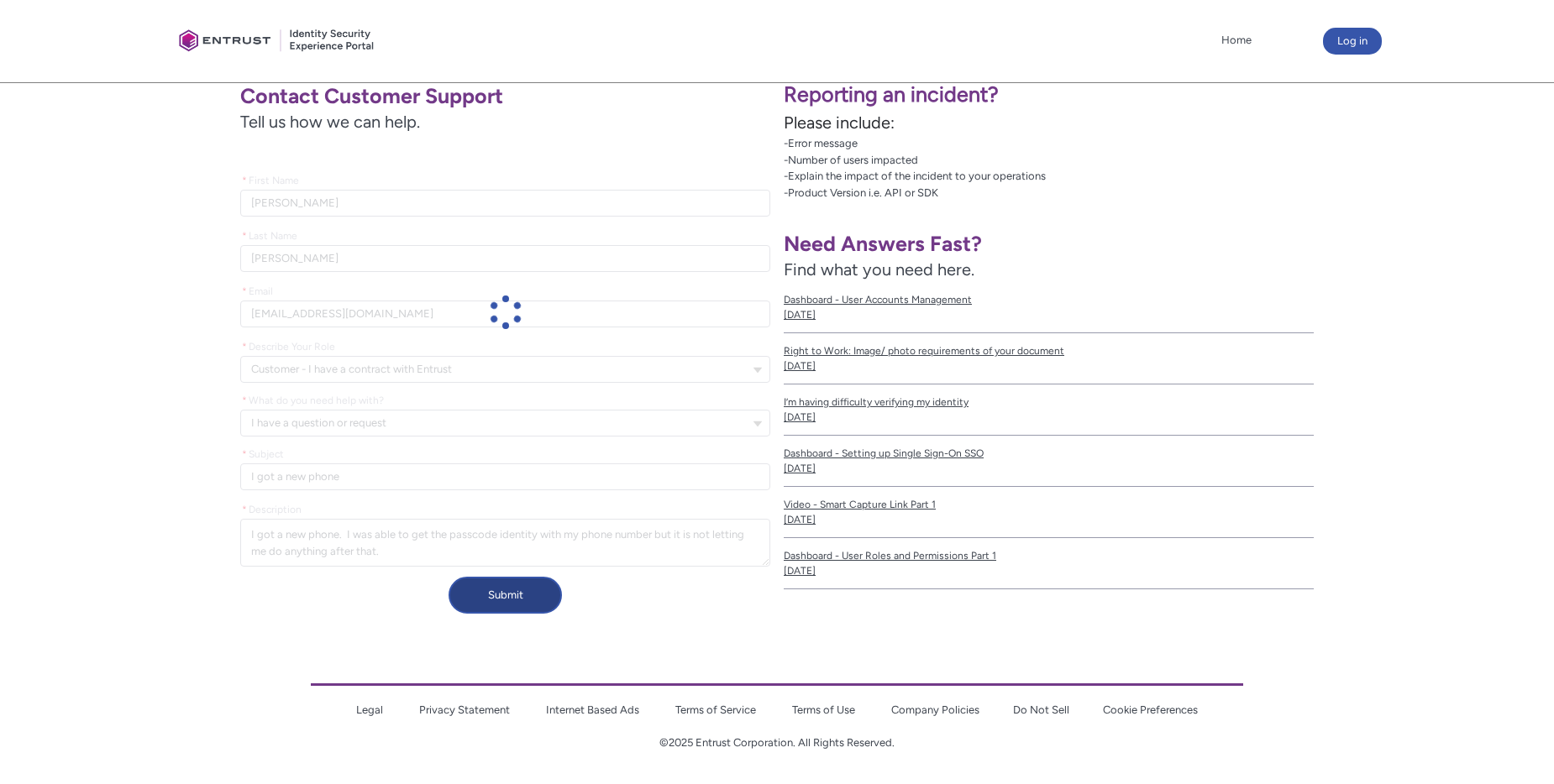
scroll to position [280, 0]
